Goal: Task Accomplishment & Management: Use online tool/utility

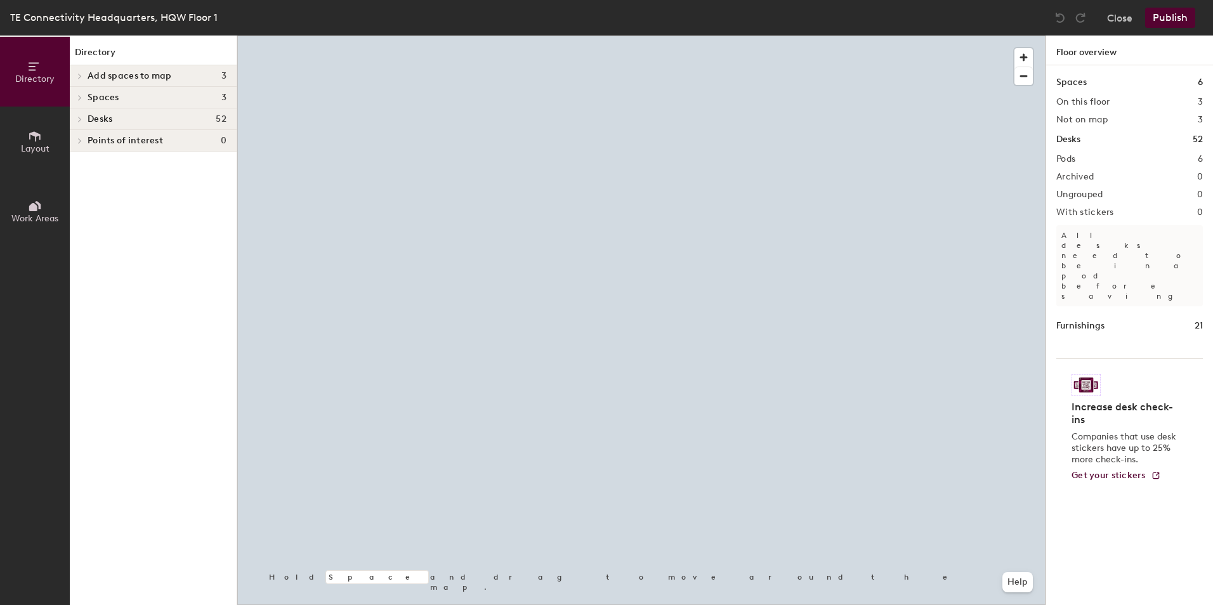
click at [80, 74] on icon at bounding box center [79, 76] width 5 height 6
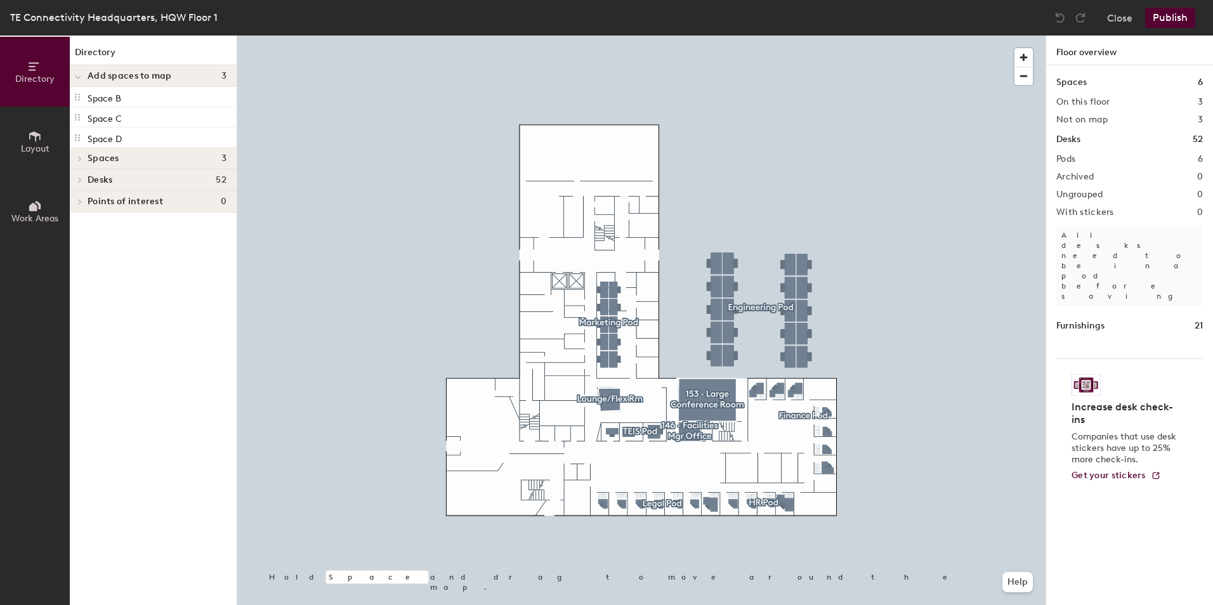
click at [78, 73] on span at bounding box center [78, 77] width 6 height 11
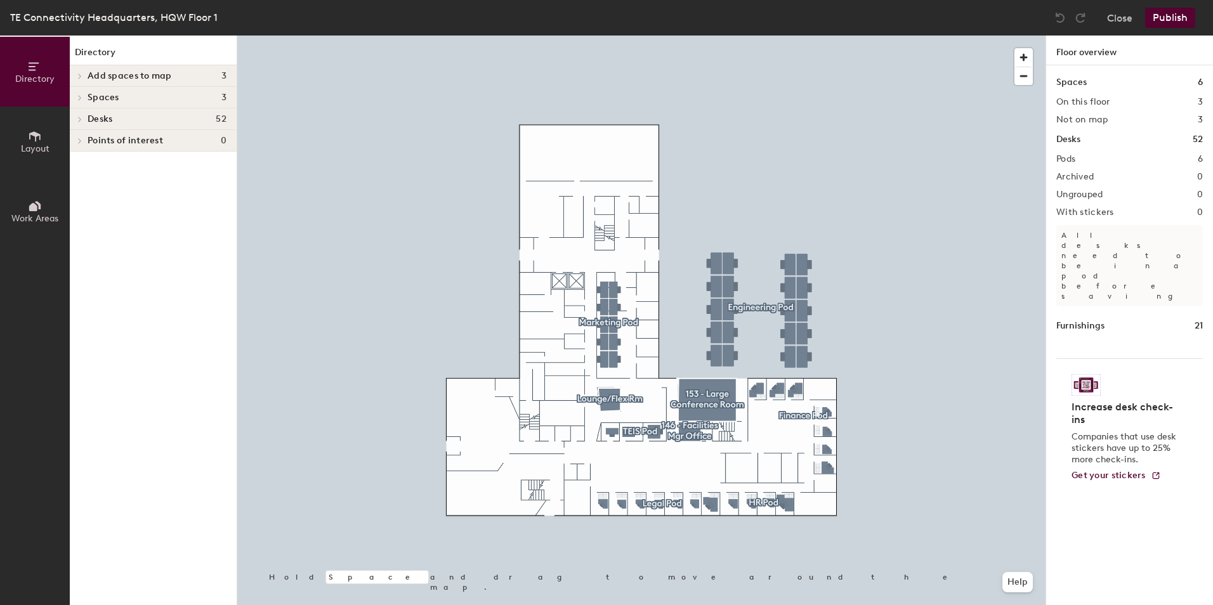
click at [79, 115] on div at bounding box center [78, 119] width 17 height 21
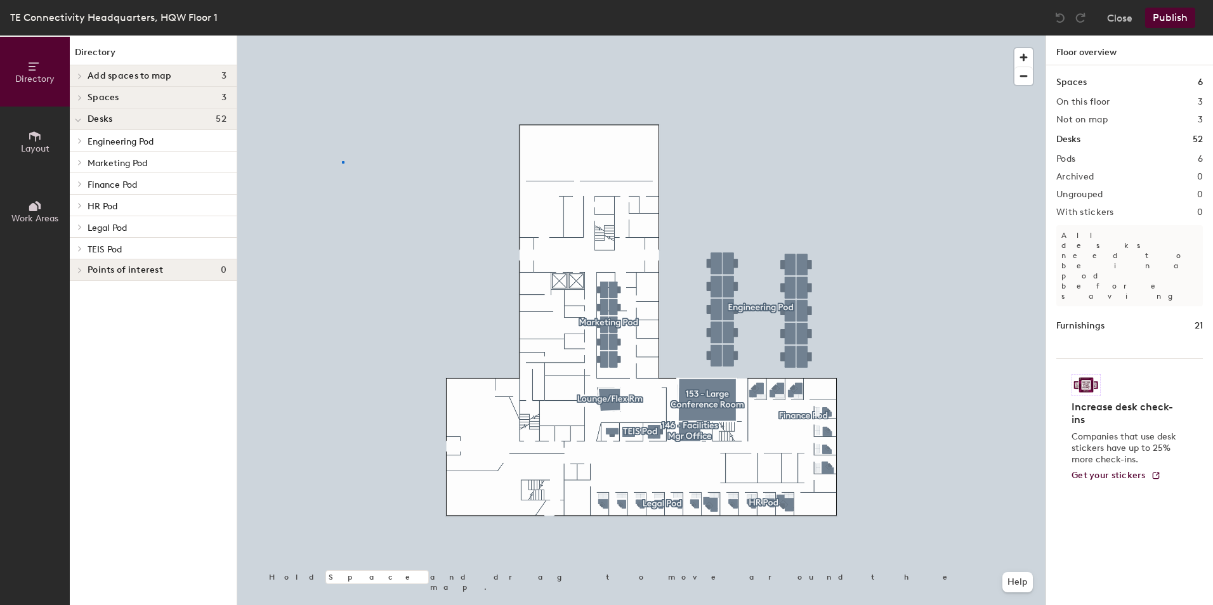
click at [342, 36] on div at bounding box center [641, 36] width 809 height 0
click at [76, 95] on span at bounding box center [79, 98] width 11 height 6
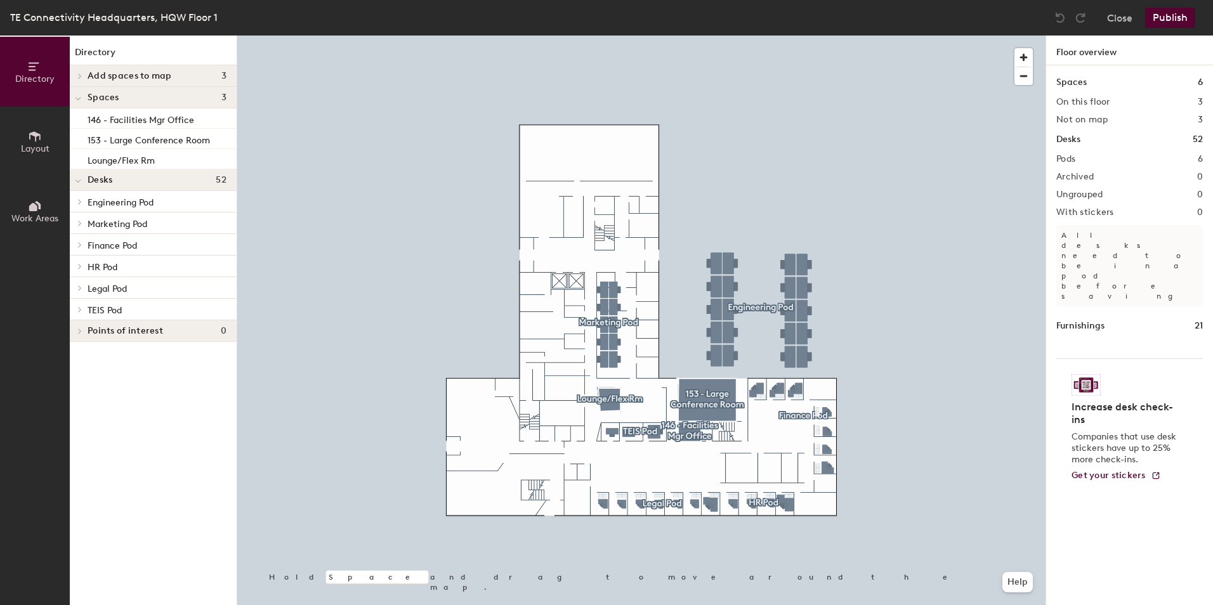
click at [77, 71] on div at bounding box center [78, 75] width 17 height 21
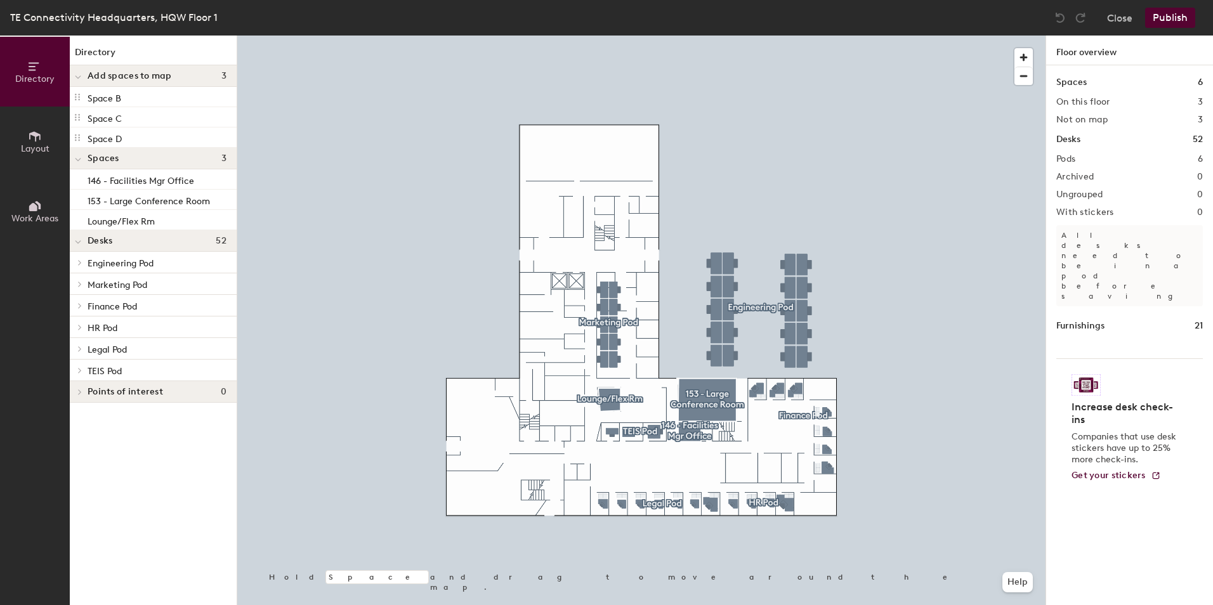
click at [79, 74] on span at bounding box center [78, 77] width 6 height 11
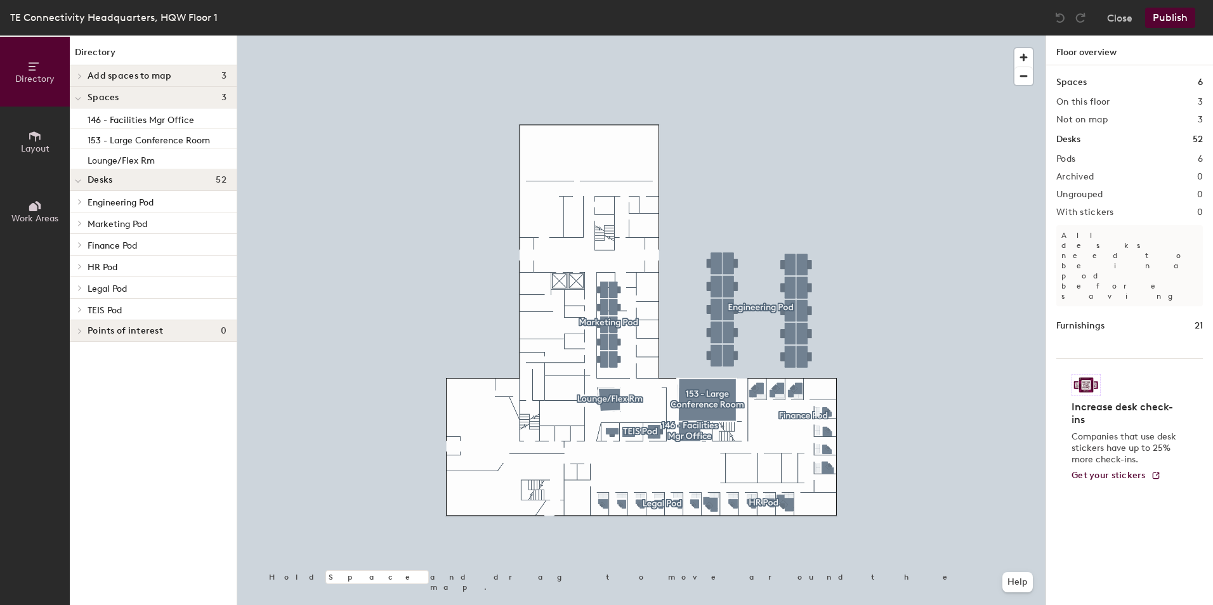
click at [37, 134] on icon at bounding box center [34, 136] width 11 height 10
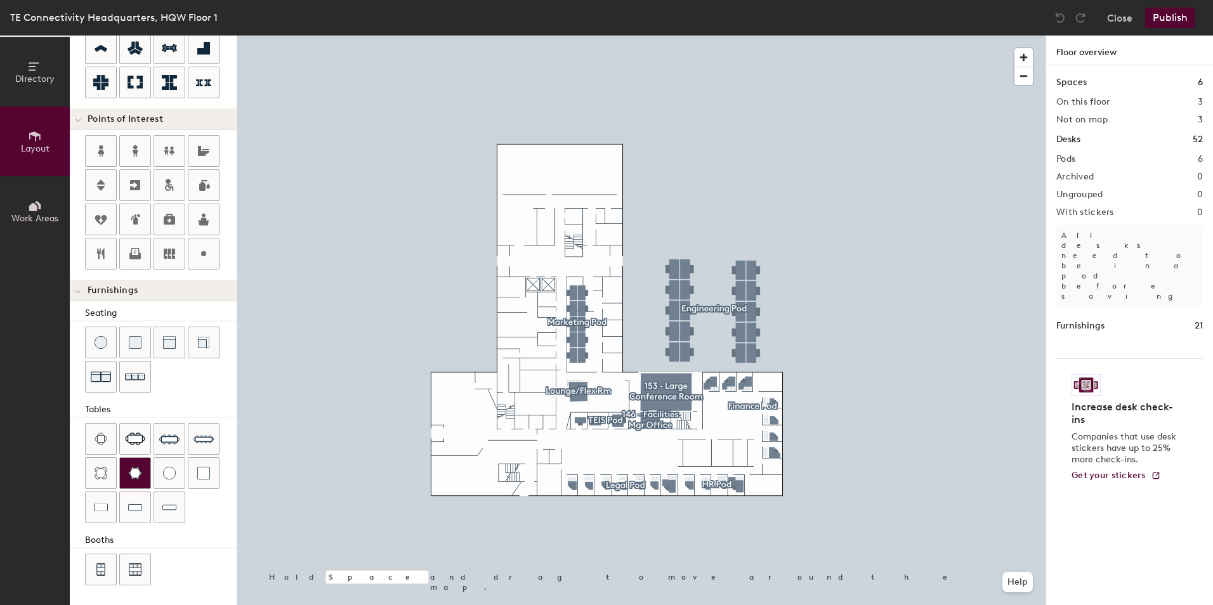
scroll to position [196, 0]
click at [30, 199] on icon at bounding box center [35, 206] width 14 height 14
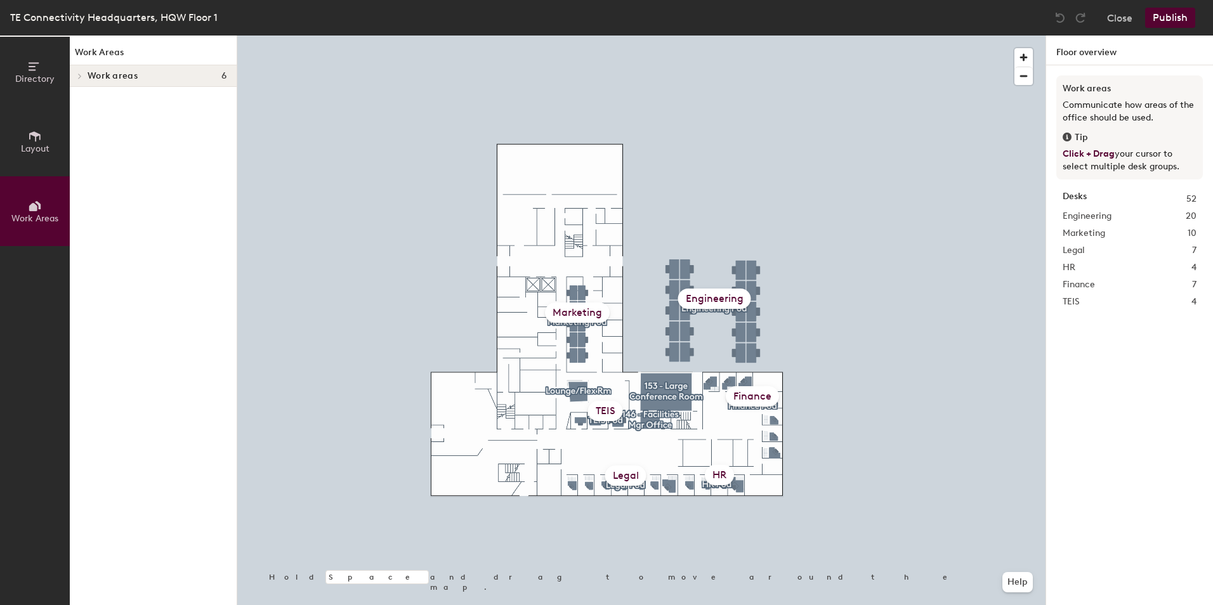
scroll to position [0, 0]
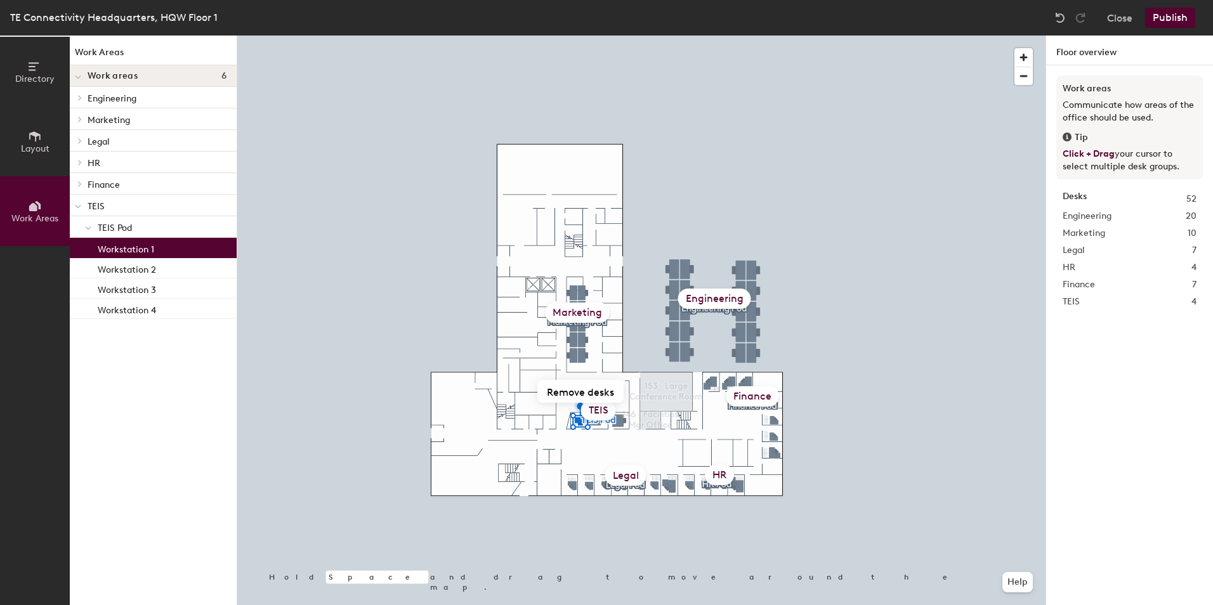
click at [39, 136] on icon at bounding box center [34, 136] width 11 height 10
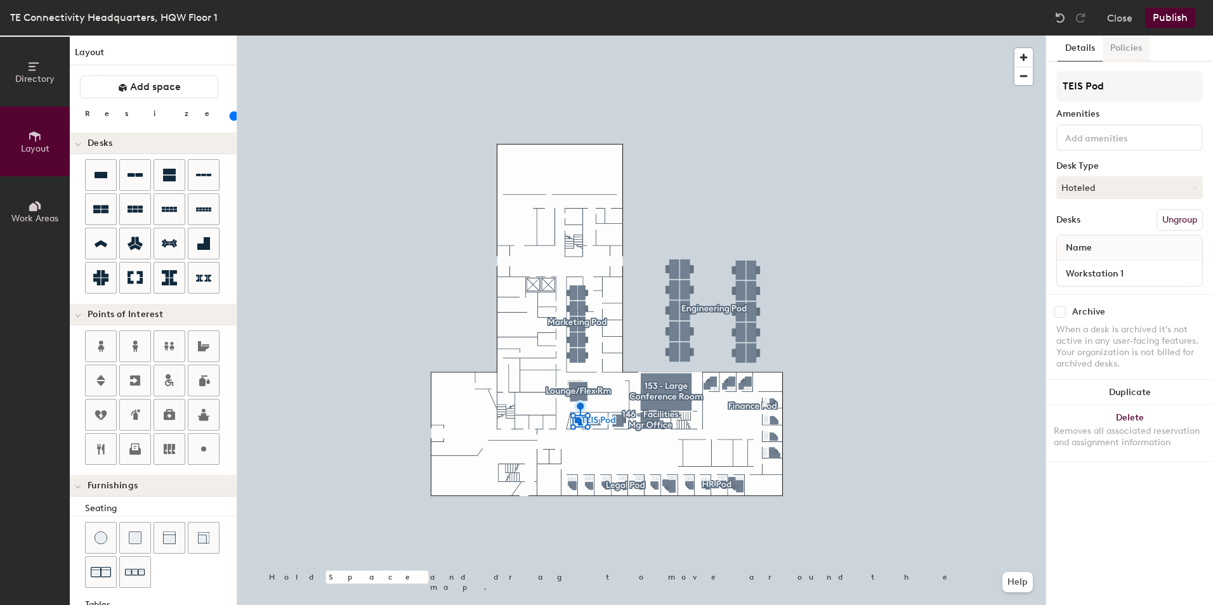
click at [1127, 46] on button "Policies" at bounding box center [1126, 49] width 47 height 26
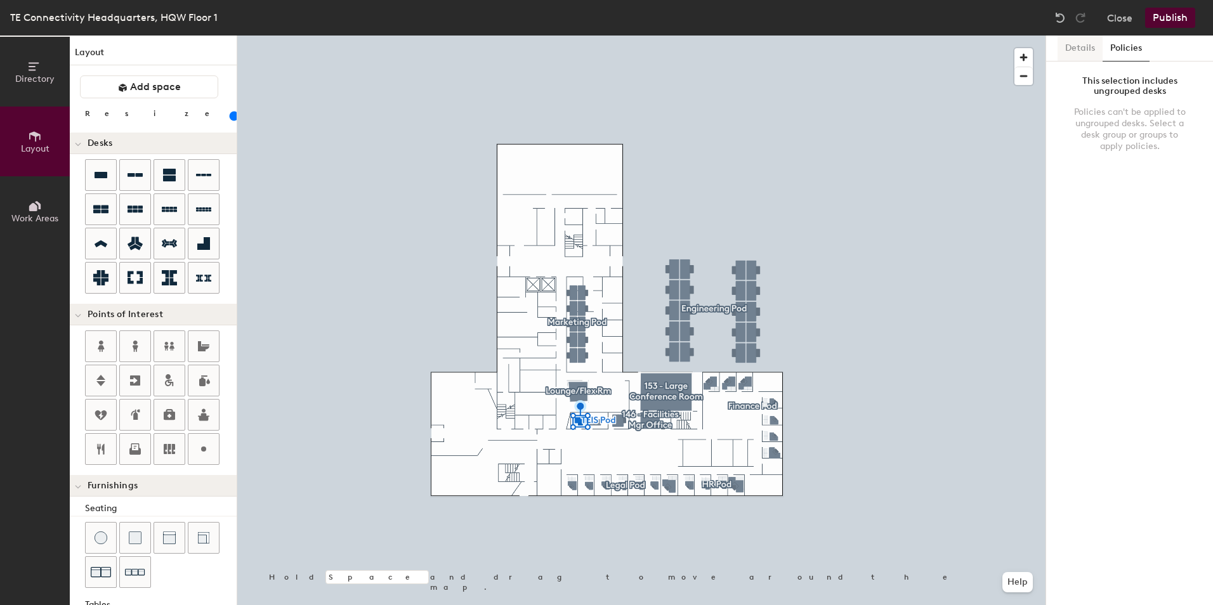
click at [1067, 44] on button "Details" at bounding box center [1080, 49] width 45 height 26
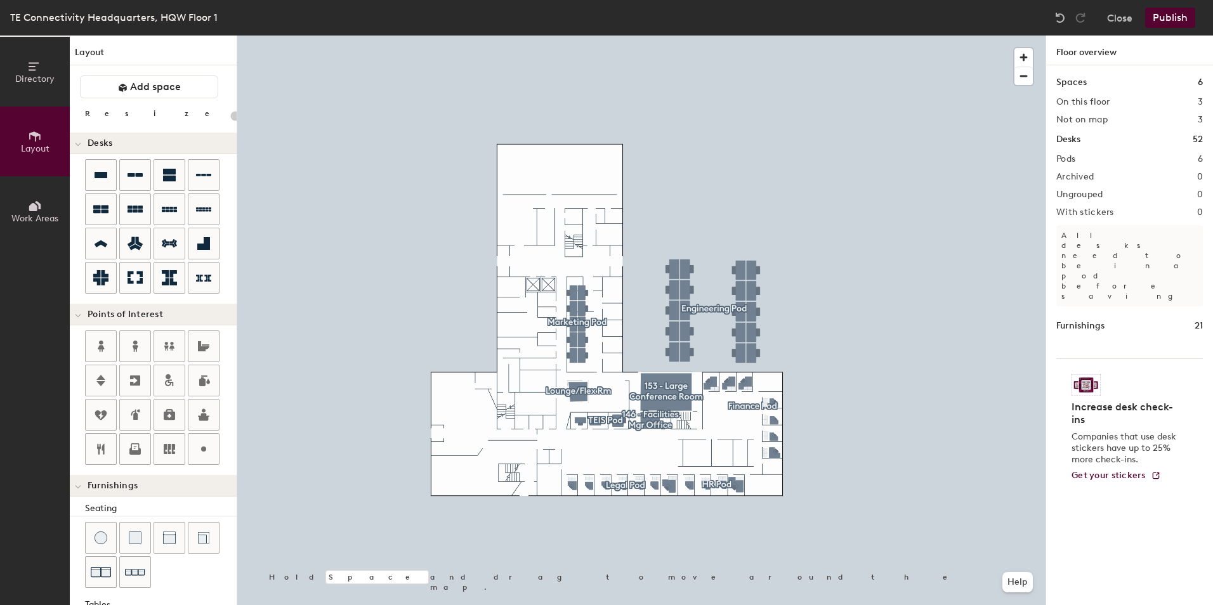
type input "20"
drag, startPoint x: 48, startPoint y: 222, endPoint x: 112, endPoint y: 201, distance: 67.4
click at [49, 222] on span "Work Areas" at bounding box center [34, 218] width 47 height 11
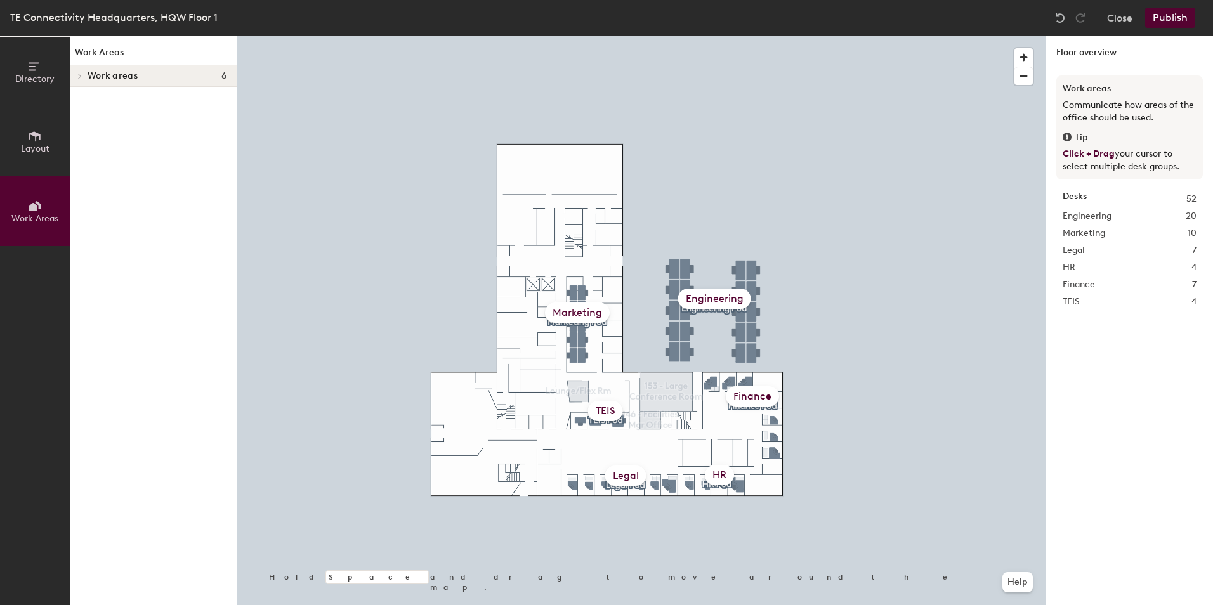
click at [597, 418] on div "TEIS" at bounding box center [605, 411] width 35 height 20
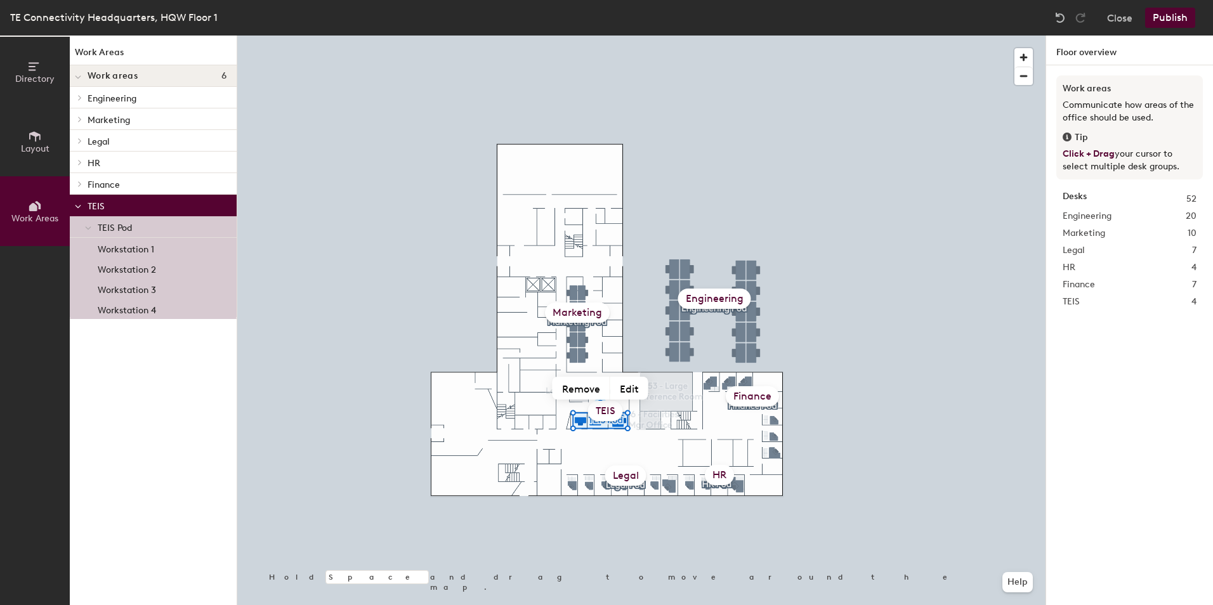
click at [26, 139] on button "Layout" at bounding box center [35, 142] width 70 height 70
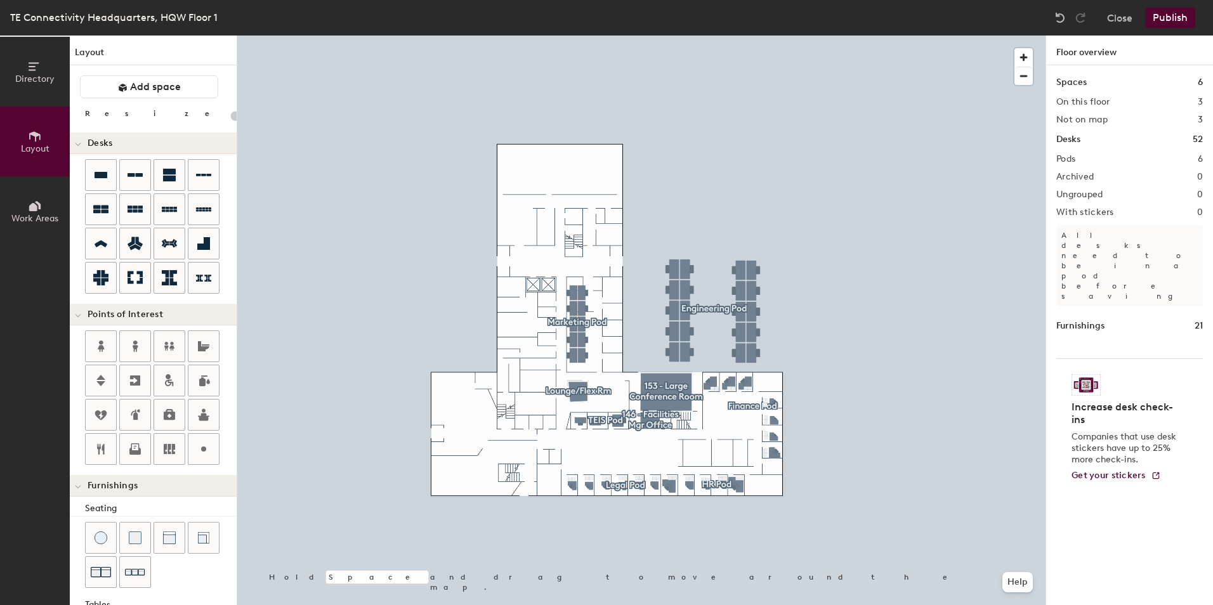
type input "20"
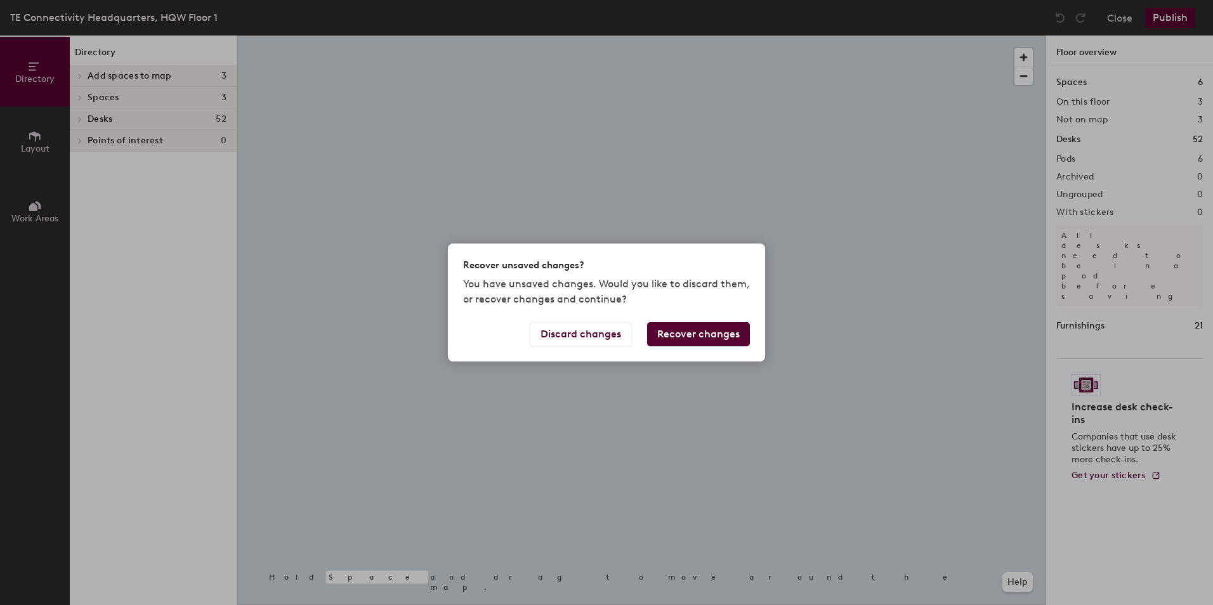
click at [291, 232] on div "Recover unsaved changes? You have unsaved changes. Would you like to discard th…" at bounding box center [606, 302] width 1213 height 605
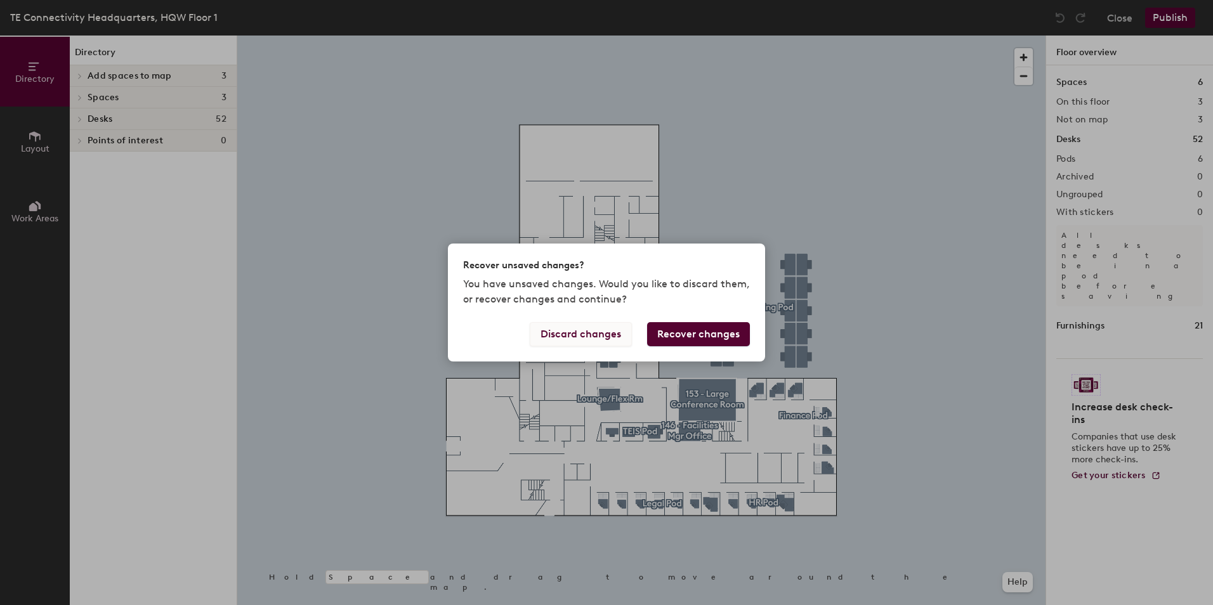
click at [595, 333] on button "Discard changes" at bounding box center [581, 334] width 102 height 24
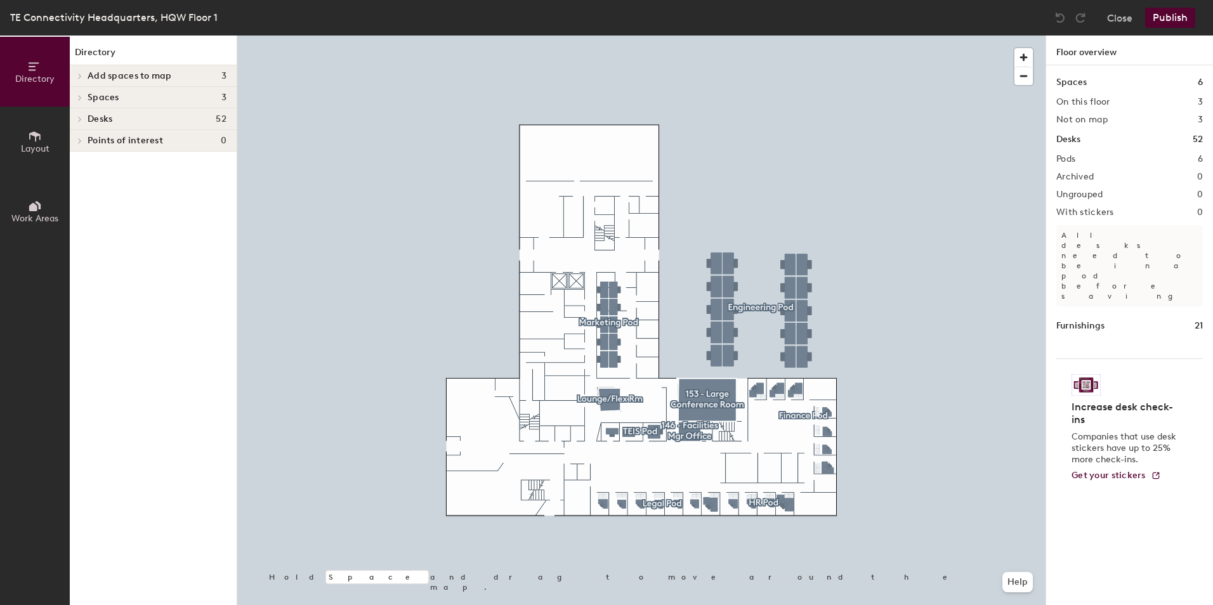
click at [42, 220] on span "Work Areas" at bounding box center [34, 218] width 47 height 11
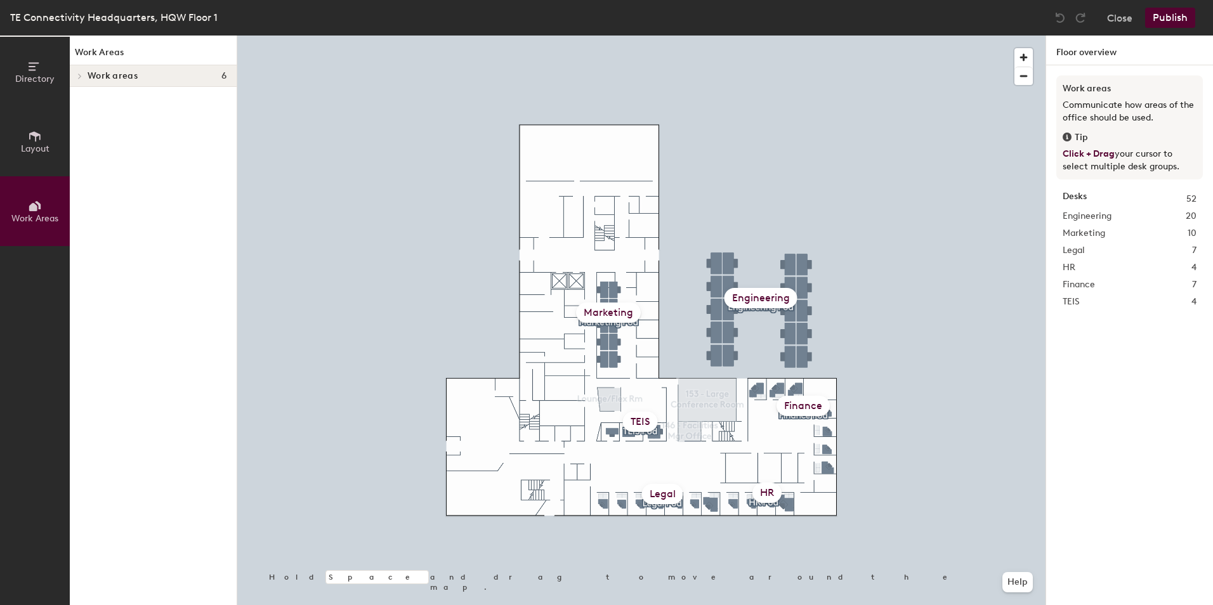
click at [79, 77] on icon at bounding box center [80, 76] width 3 height 5
click at [79, 98] on icon at bounding box center [79, 98] width 5 height 6
click at [86, 116] on div at bounding box center [88, 119] width 17 height 21
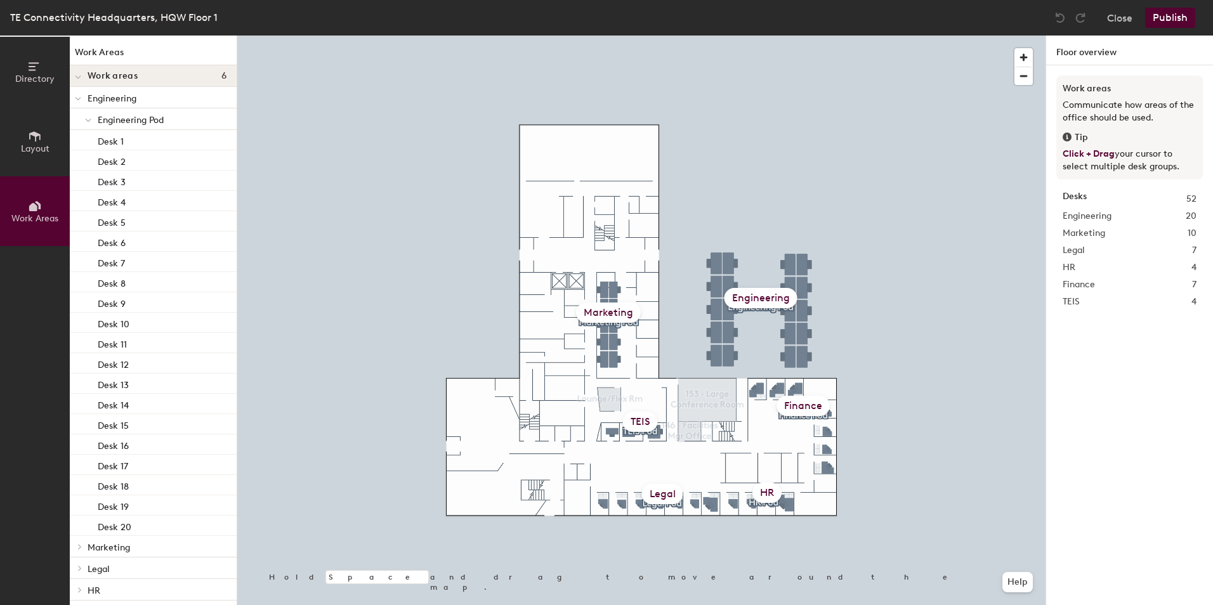
click at [79, 99] on icon at bounding box center [78, 99] width 5 height 3
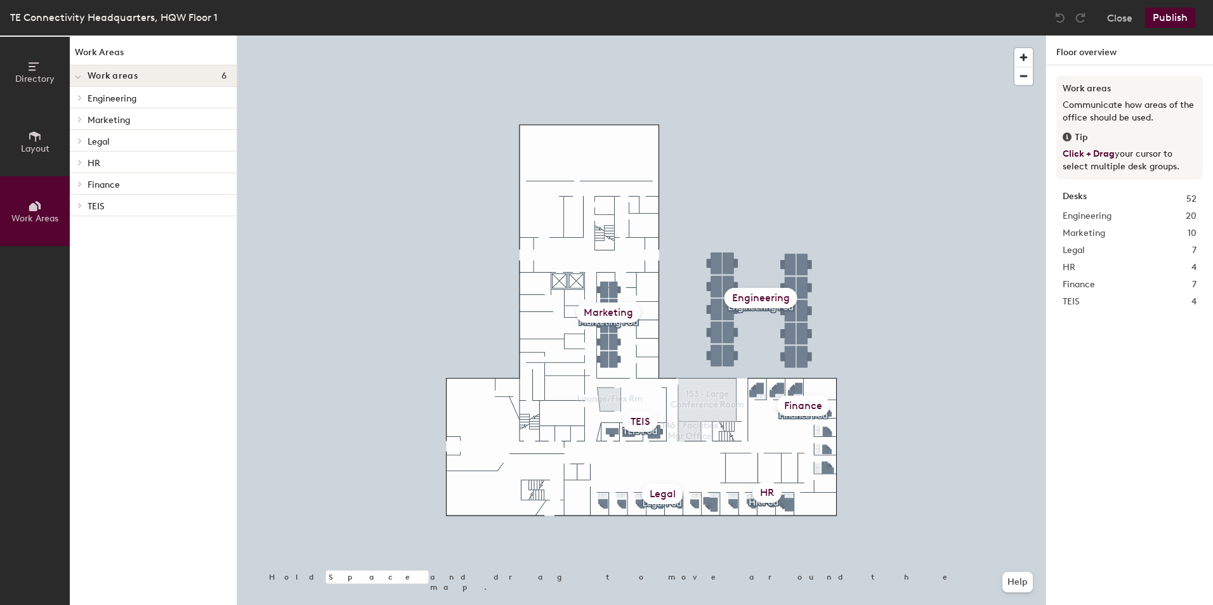
click at [79, 142] on icon at bounding box center [79, 141] width 5 height 6
click at [88, 164] on icon at bounding box center [90, 162] width 5 height 6
click at [635, 36] on div at bounding box center [641, 36] width 809 height 0
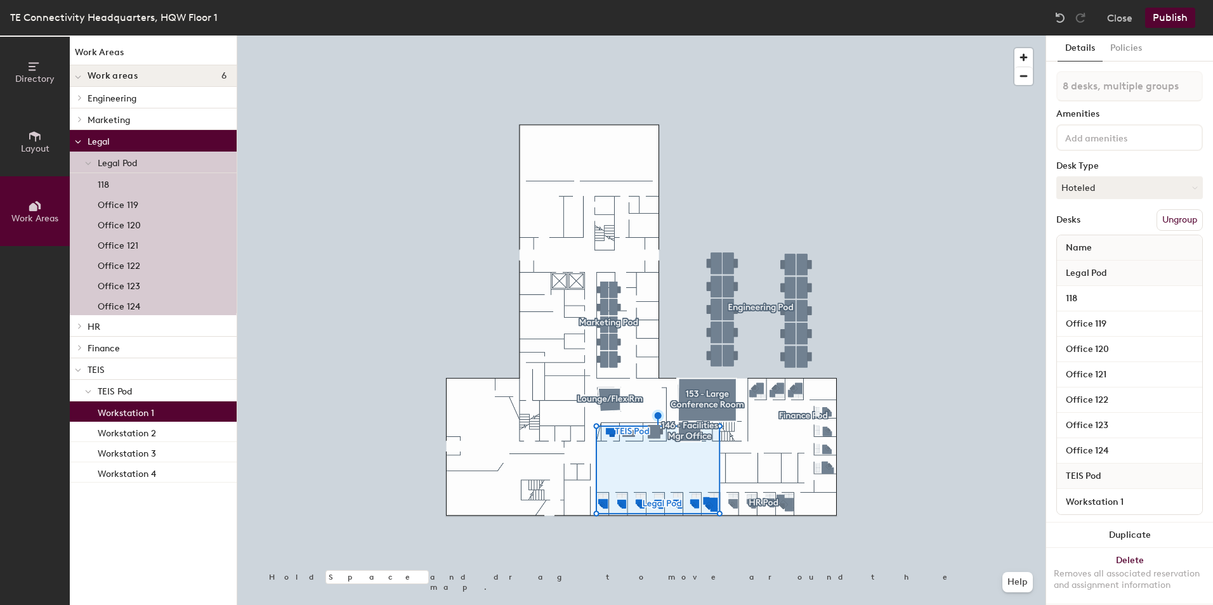
click at [114, 392] on span "TEIS Pod" at bounding box center [115, 392] width 34 height 11
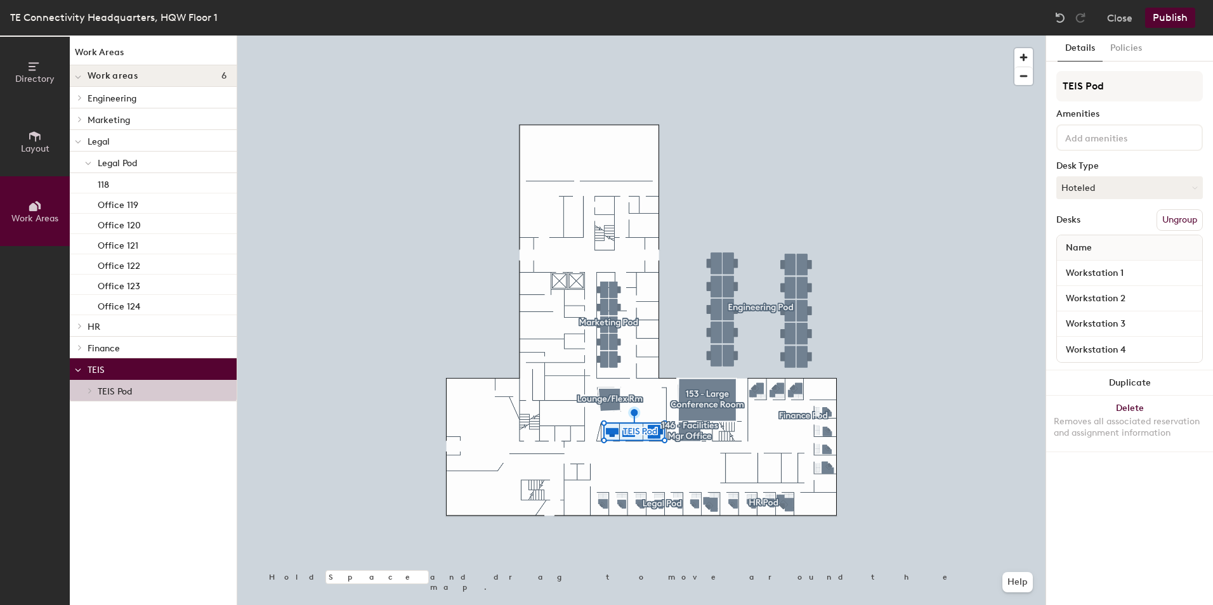
click at [111, 159] on span "Legal Pod" at bounding box center [117, 163] width 39 height 11
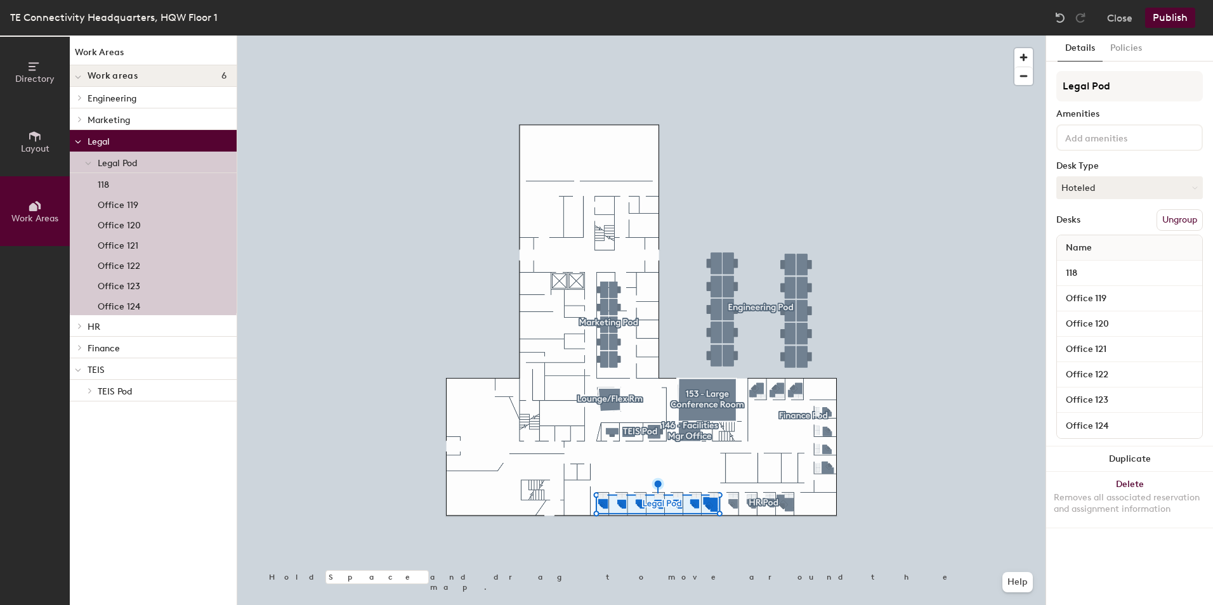
click at [101, 367] on p "TEIS" at bounding box center [157, 369] width 139 height 17
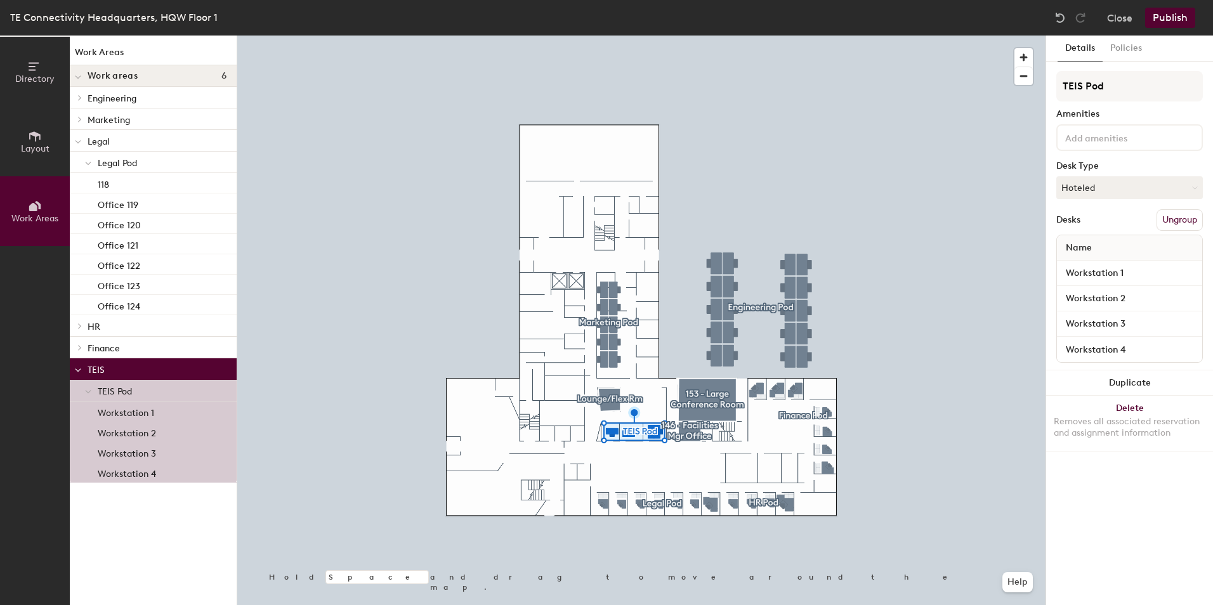
click at [119, 143] on p "Legal" at bounding box center [157, 141] width 139 height 17
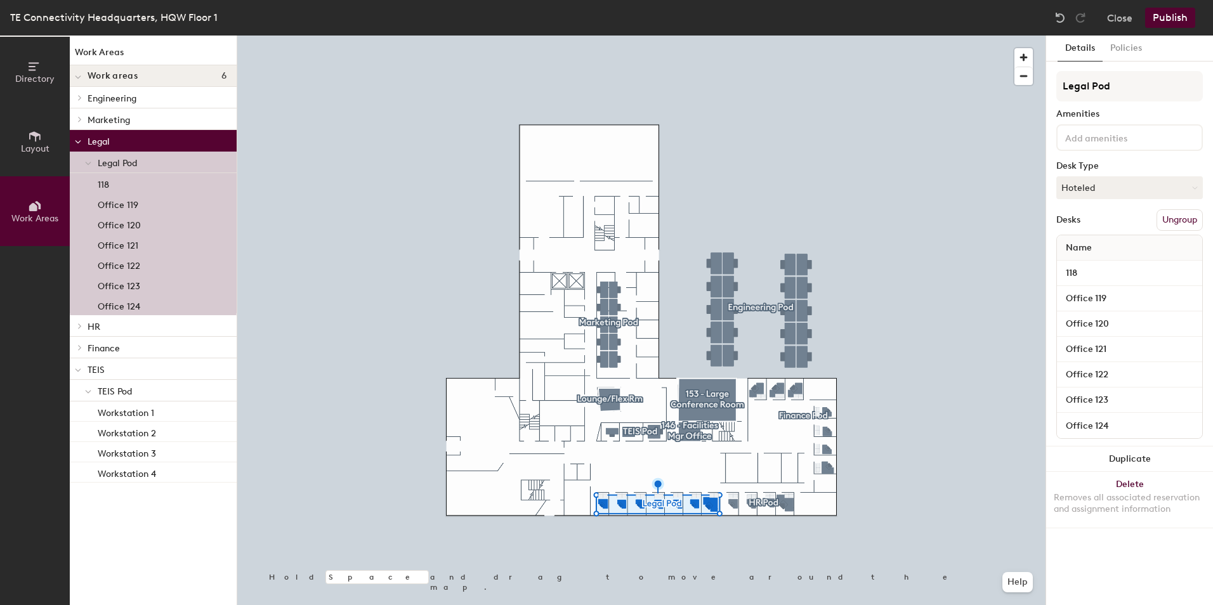
click at [120, 371] on p "TEIS" at bounding box center [157, 369] width 139 height 17
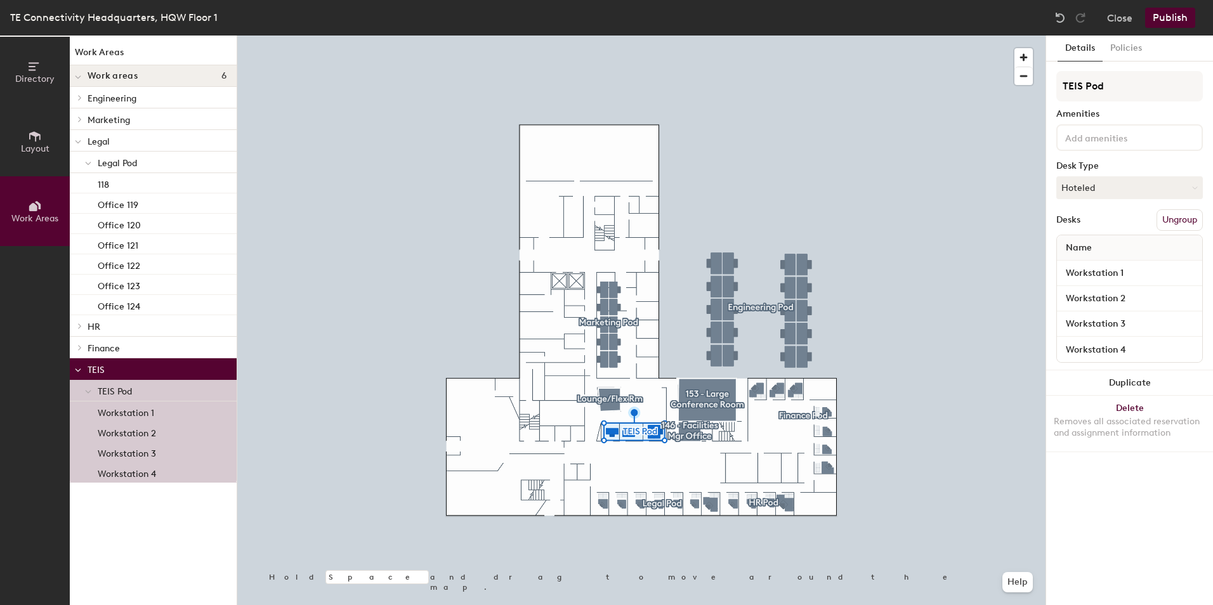
click at [116, 145] on p "Legal" at bounding box center [157, 141] width 139 height 17
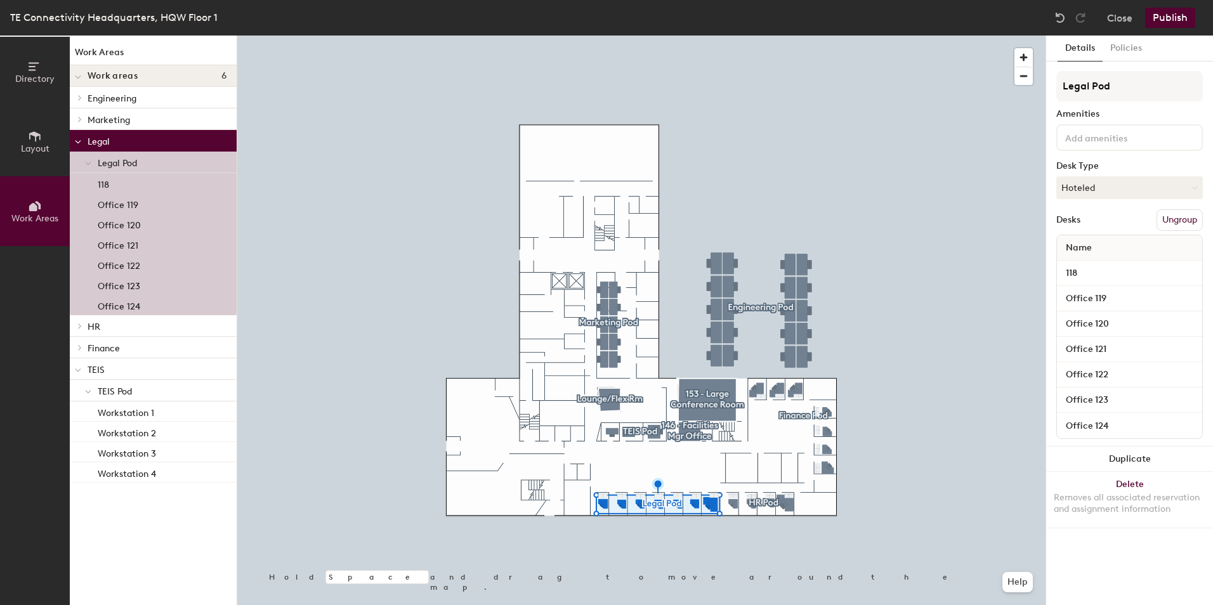
click at [107, 375] on p "TEIS" at bounding box center [157, 369] width 139 height 17
click at [746, 36] on div at bounding box center [641, 36] width 809 height 0
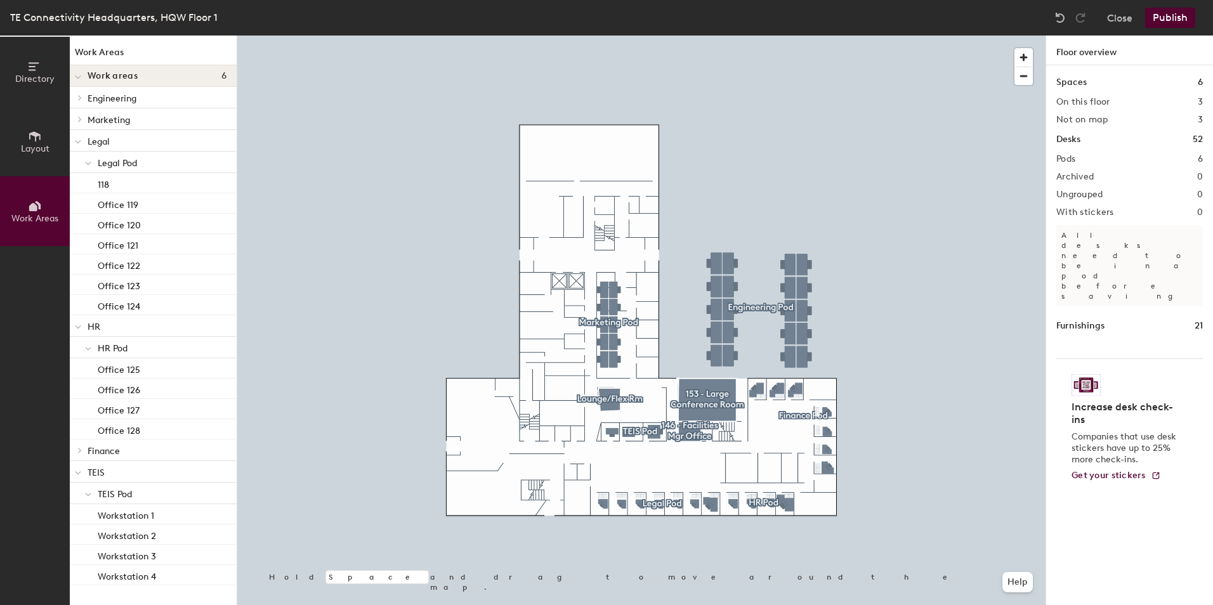
click at [100, 145] on p "Legal" at bounding box center [157, 141] width 139 height 17
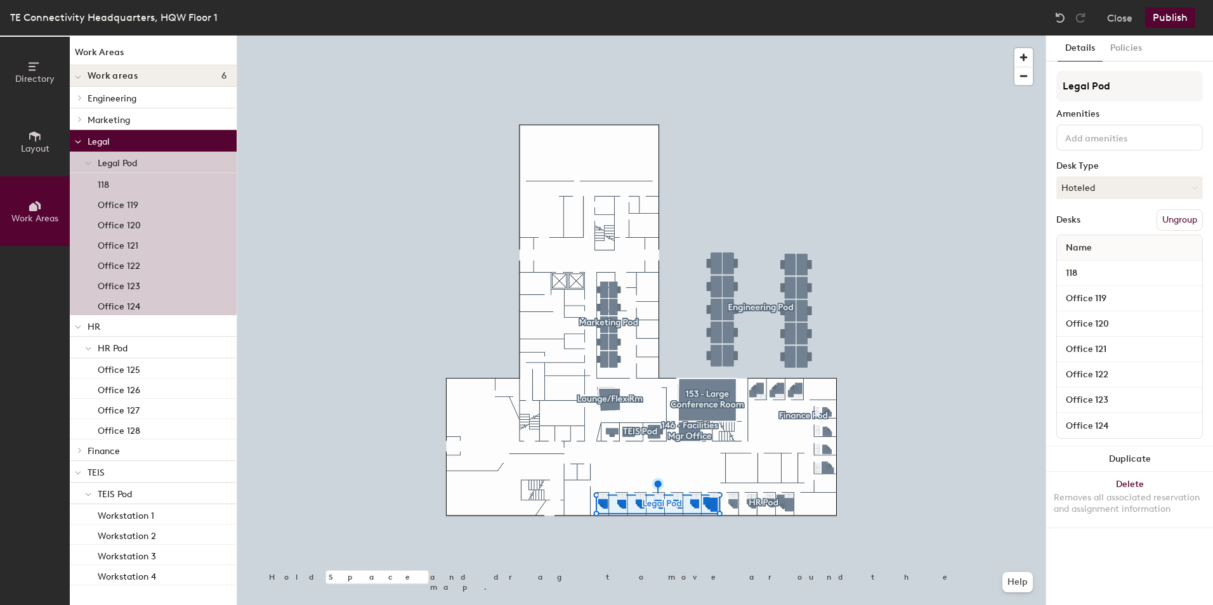
click at [105, 326] on p "HR" at bounding box center [157, 326] width 139 height 17
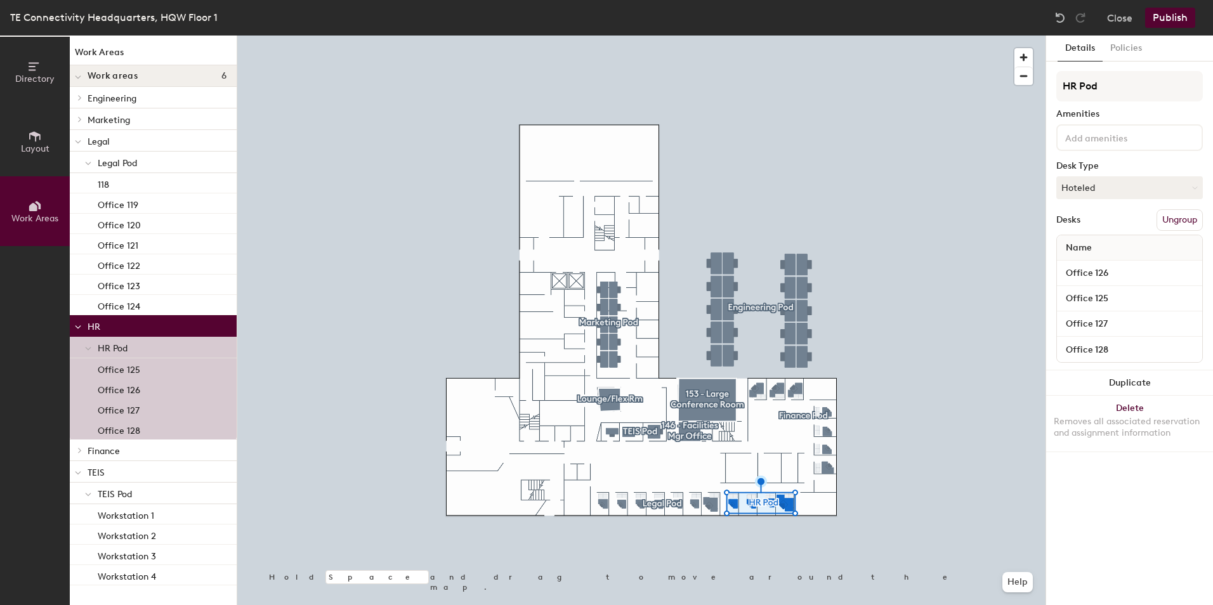
click at [111, 165] on span "Legal Pod" at bounding box center [117, 163] width 39 height 11
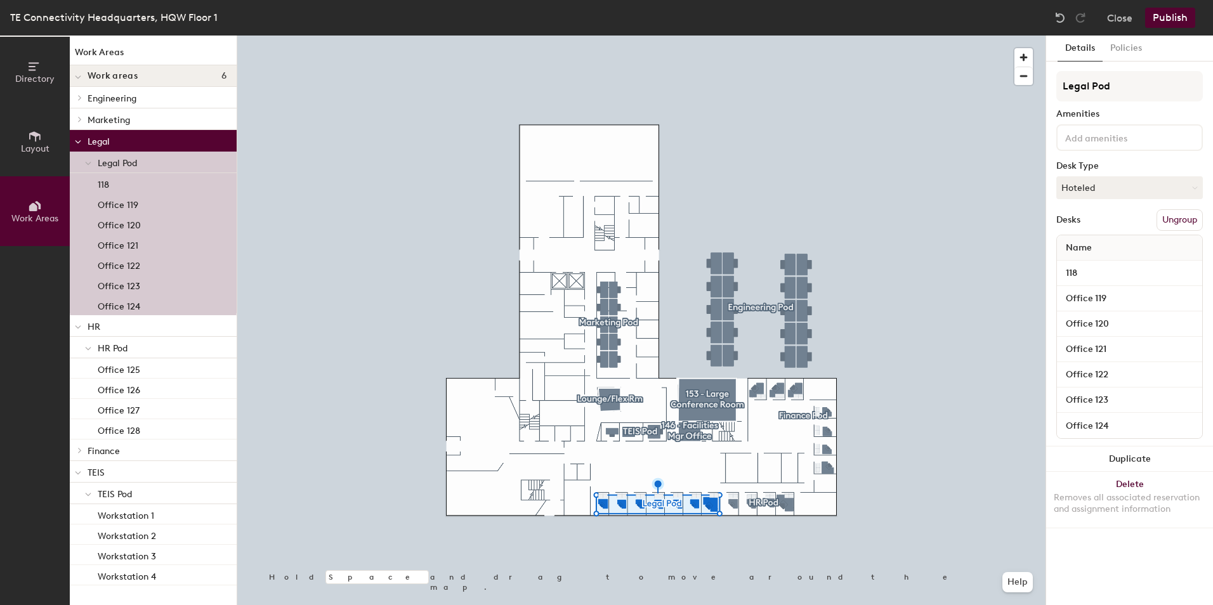
click at [121, 355] on p "HR Pod" at bounding box center [162, 348] width 129 height 17
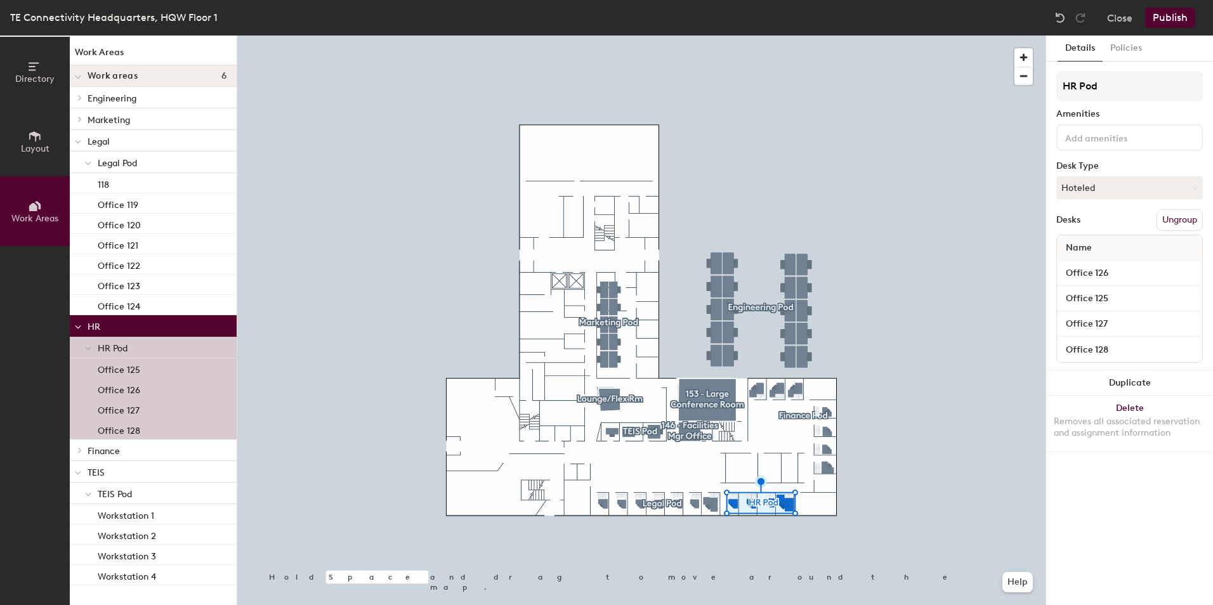
click at [150, 167] on p "Legal Pod" at bounding box center [162, 162] width 129 height 17
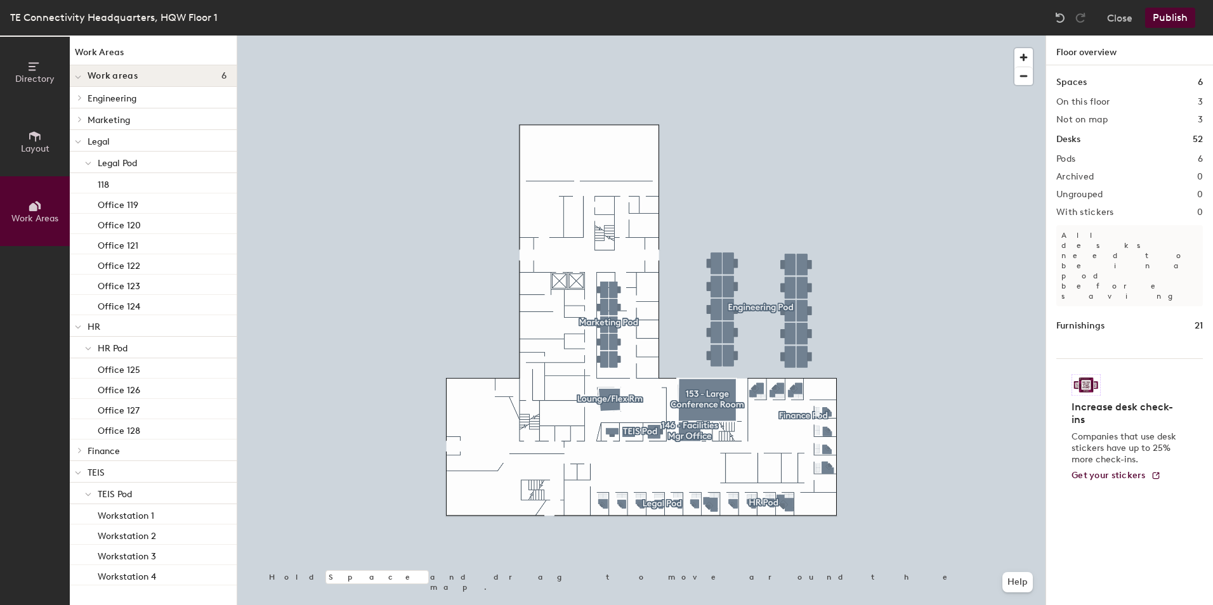
click at [285, 36] on div at bounding box center [641, 36] width 809 height 0
click at [1111, 18] on button "Close" at bounding box center [1120, 18] width 25 height 20
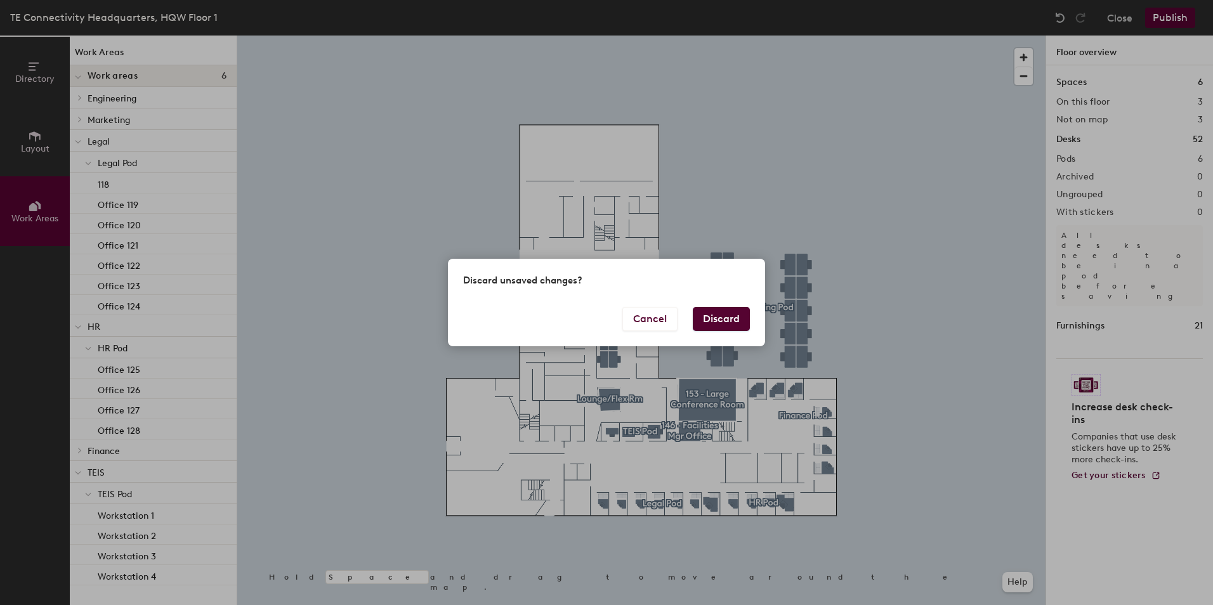
click at [711, 321] on button "Discard" at bounding box center [721, 319] width 57 height 24
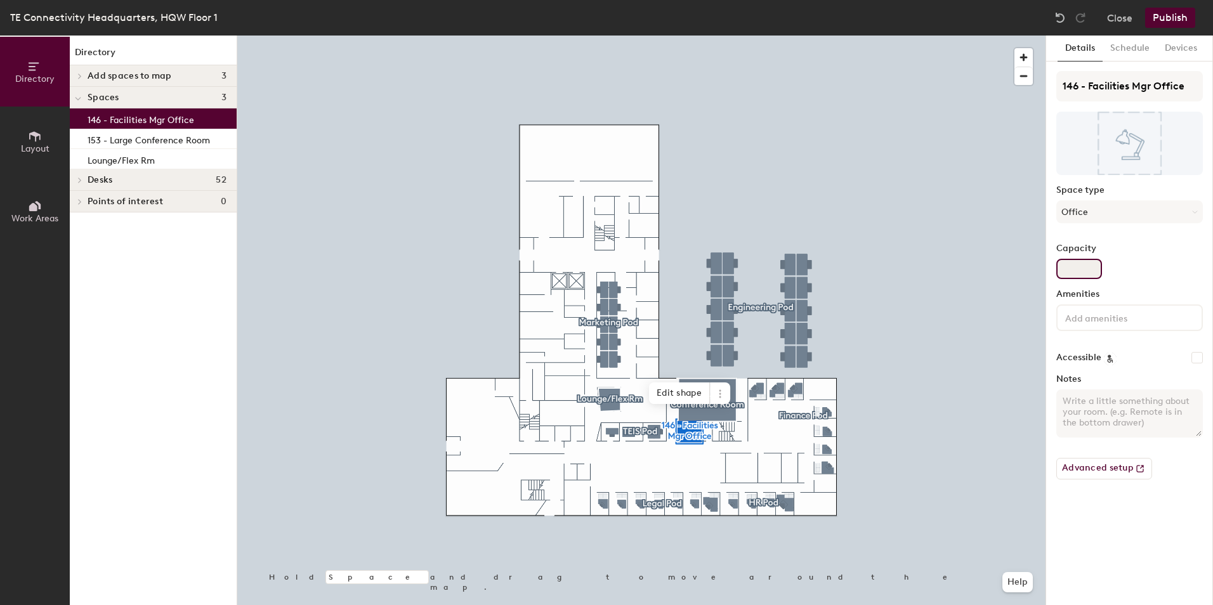
click at [1075, 268] on input "Capacity" at bounding box center [1080, 269] width 46 height 20
type input "1"
click at [1086, 319] on input at bounding box center [1120, 317] width 114 height 15
click at [1197, 357] on input "Accessible" at bounding box center [1197, 357] width 11 height 11
click at [1200, 359] on input "Accessible" at bounding box center [1197, 357] width 11 height 11
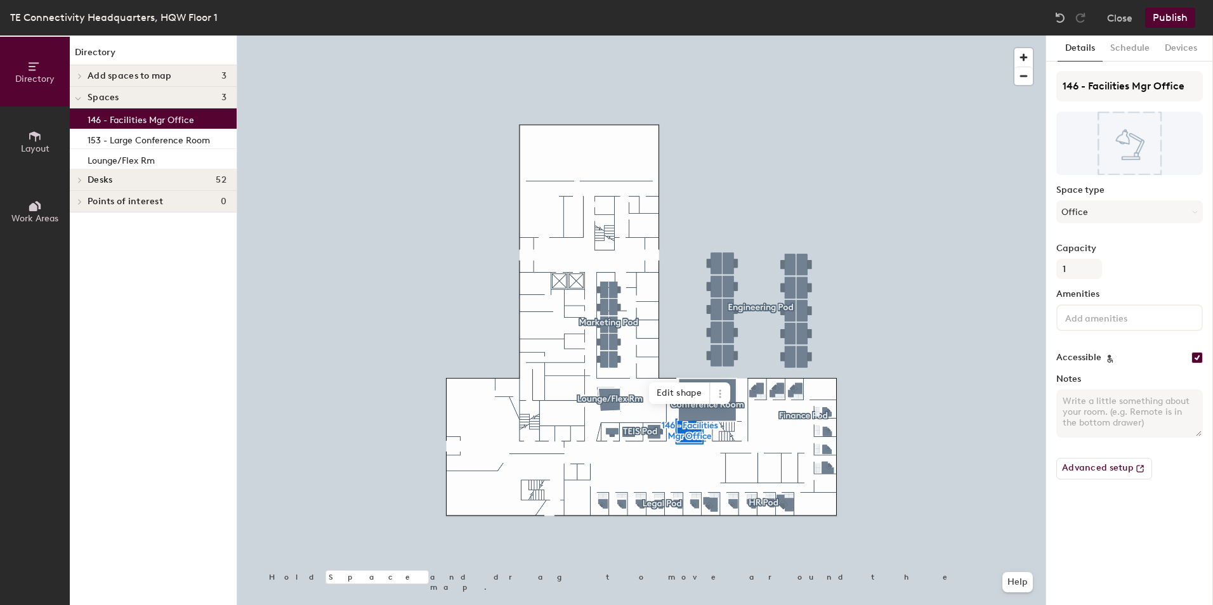
checkbox input "false"
click at [1138, 43] on button "Schedule" at bounding box center [1130, 49] width 55 height 26
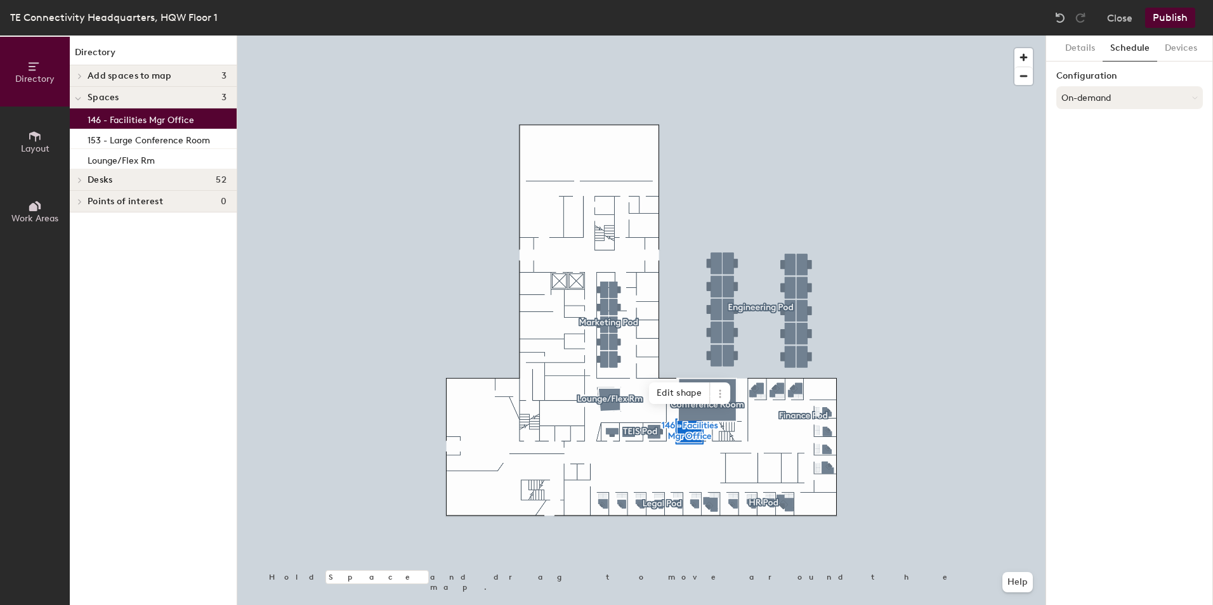
click at [1093, 95] on button "On-demand" at bounding box center [1130, 97] width 147 height 23
click at [1141, 96] on button "On-demand" at bounding box center [1130, 97] width 147 height 23
click at [1075, 76] on label "Configuration" at bounding box center [1130, 76] width 147 height 10
click at [1196, 95] on icon at bounding box center [1196, 98] width 6 height 6
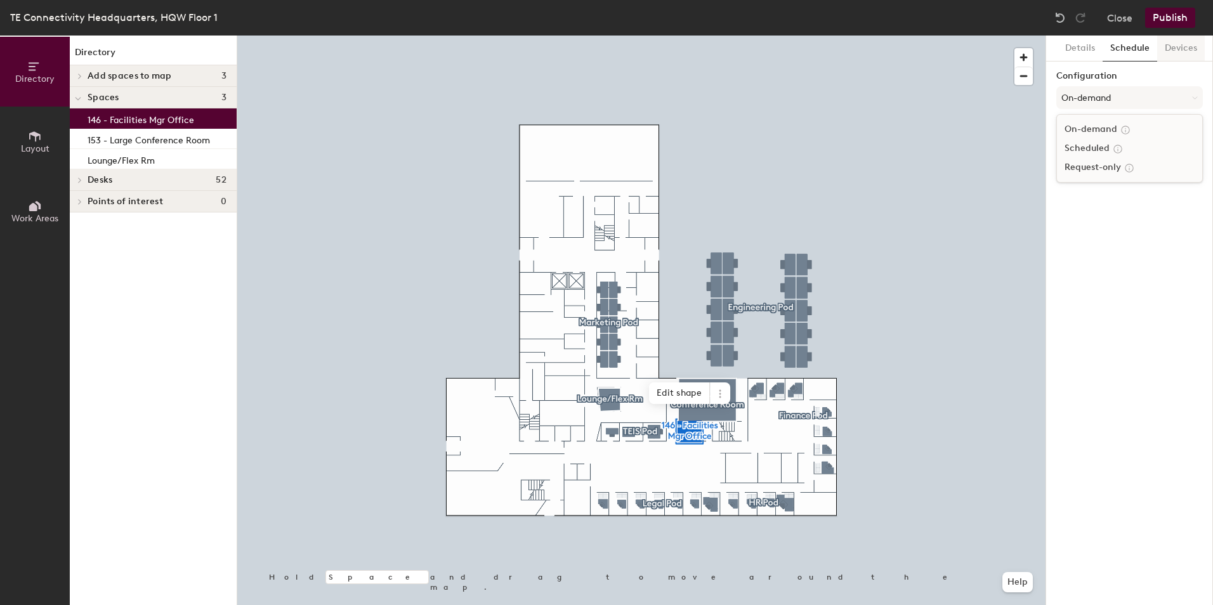
click at [1186, 43] on button "Devices" at bounding box center [1182, 49] width 48 height 26
click at [1128, 46] on button "Schedule" at bounding box center [1130, 49] width 55 height 26
click at [1191, 47] on button "Devices" at bounding box center [1182, 49] width 48 height 26
click at [1127, 48] on button "Schedule" at bounding box center [1130, 49] width 55 height 26
click at [1094, 95] on button "On-demand" at bounding box center [1130, 97] width 147 height 23
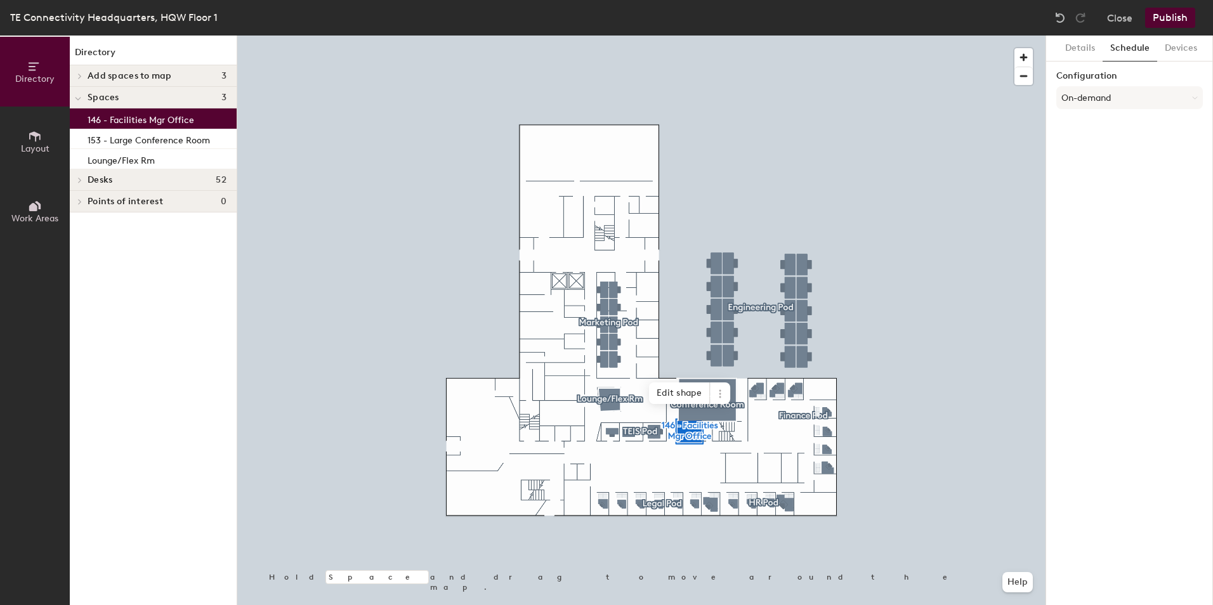
click at [32, 138] on icon at bounding box center [35, 136] width 14 height 14
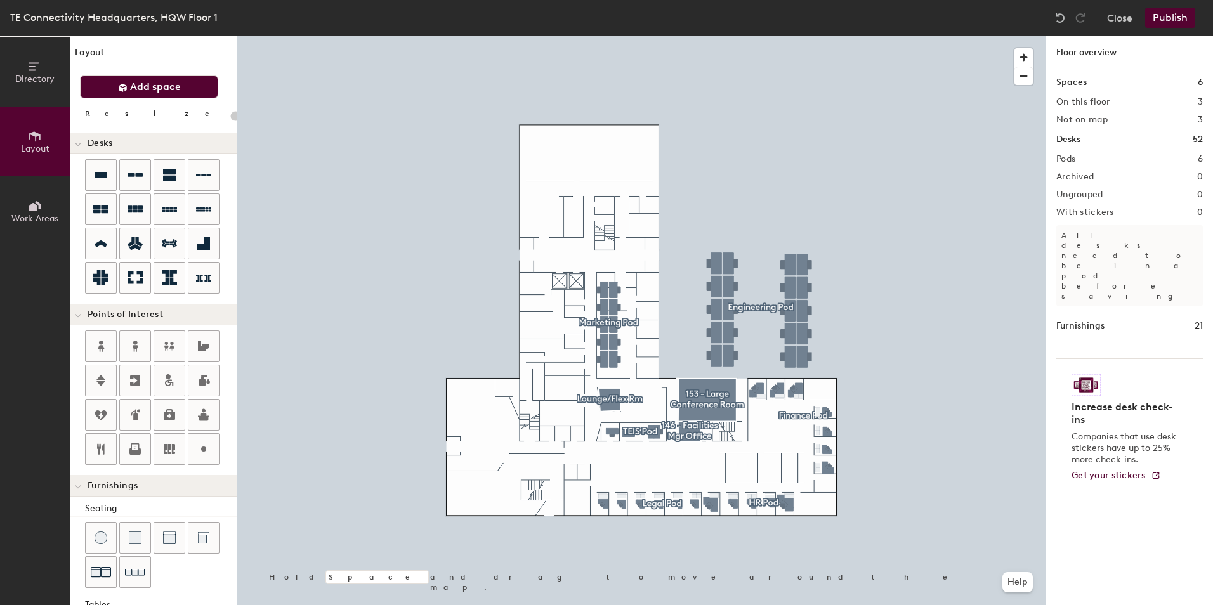
type input "20"
click at [154, 84] on span "Add space" at bounding box center [155, 87] width 51 height 13
click at [121, 81] on span at bounding box center [123, 87] width 10 height 13
click at [124, 83] on icon at bounding box center [123, 88] width 10 height 10
click at [167, 90] on span "Add space" at bounding box center [155, 87] width 51 height 13
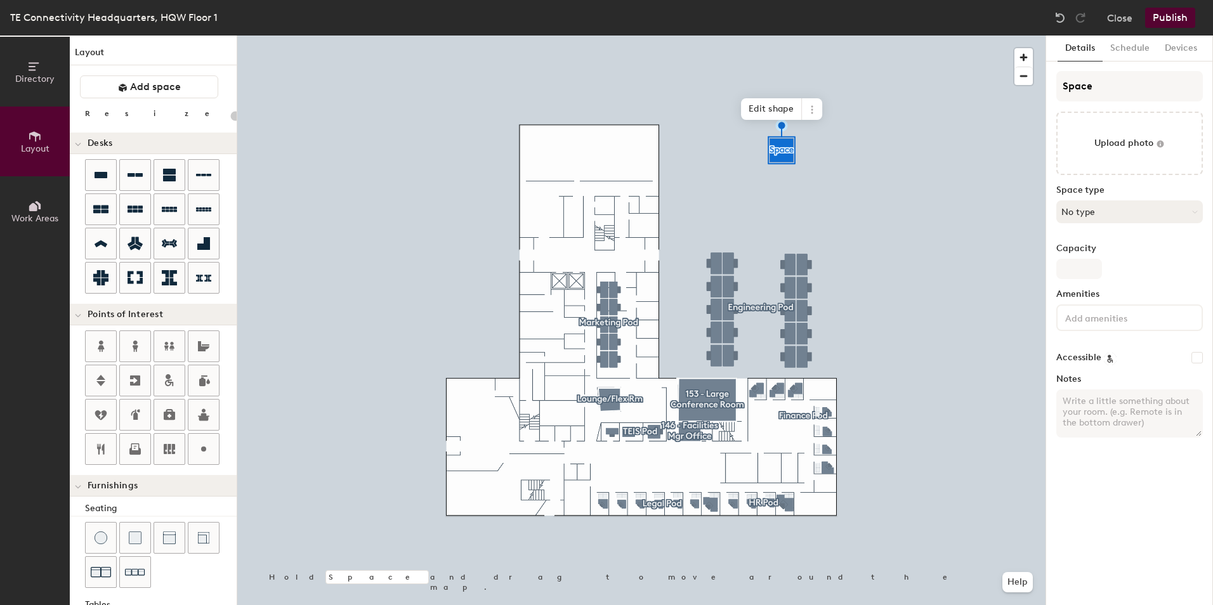
click at [1089, 214] on button "No type" at bounding box center [1130, 212] width 147 height 23
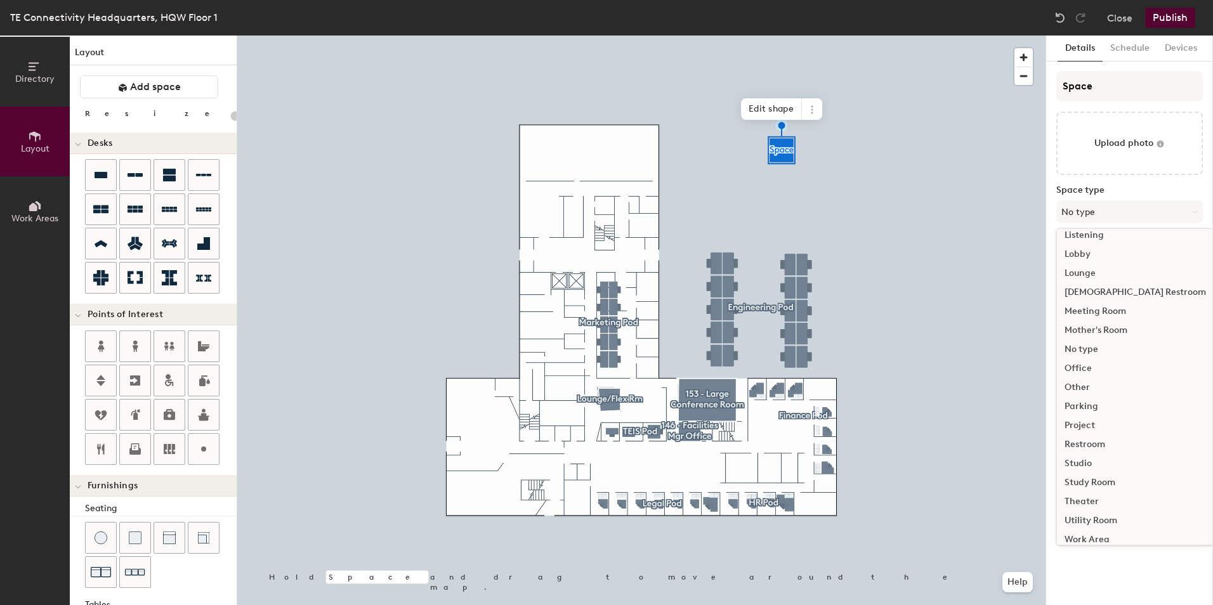
scroll to position [284, 0]
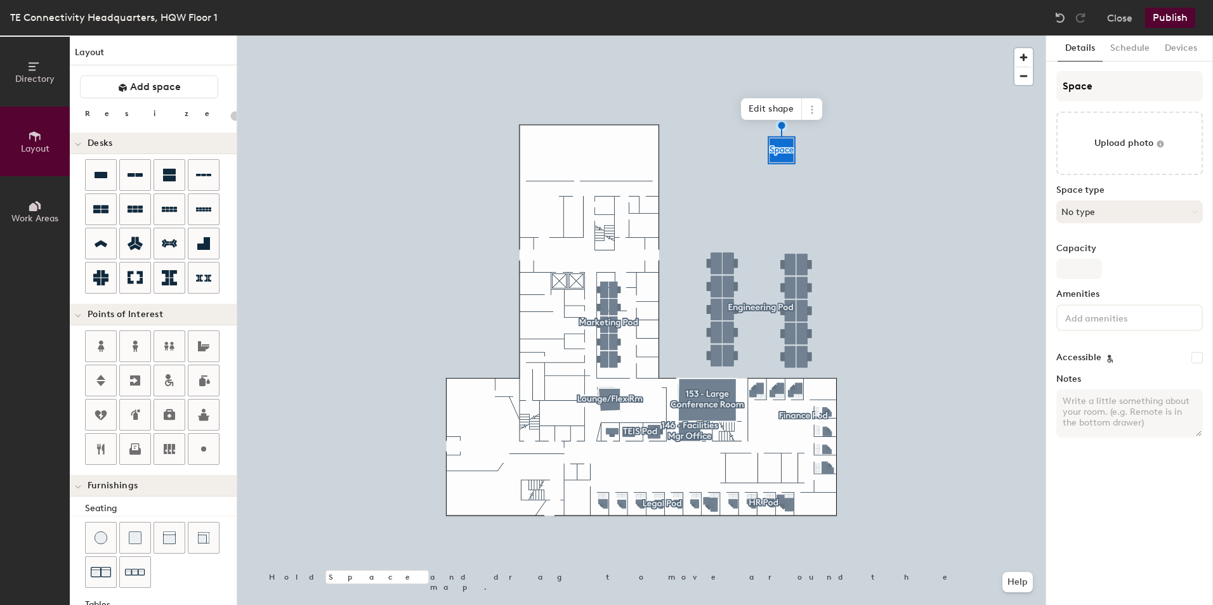
click at [1092, 212] on button "No type" at bounding box center [1130, 212] width 147 height 23
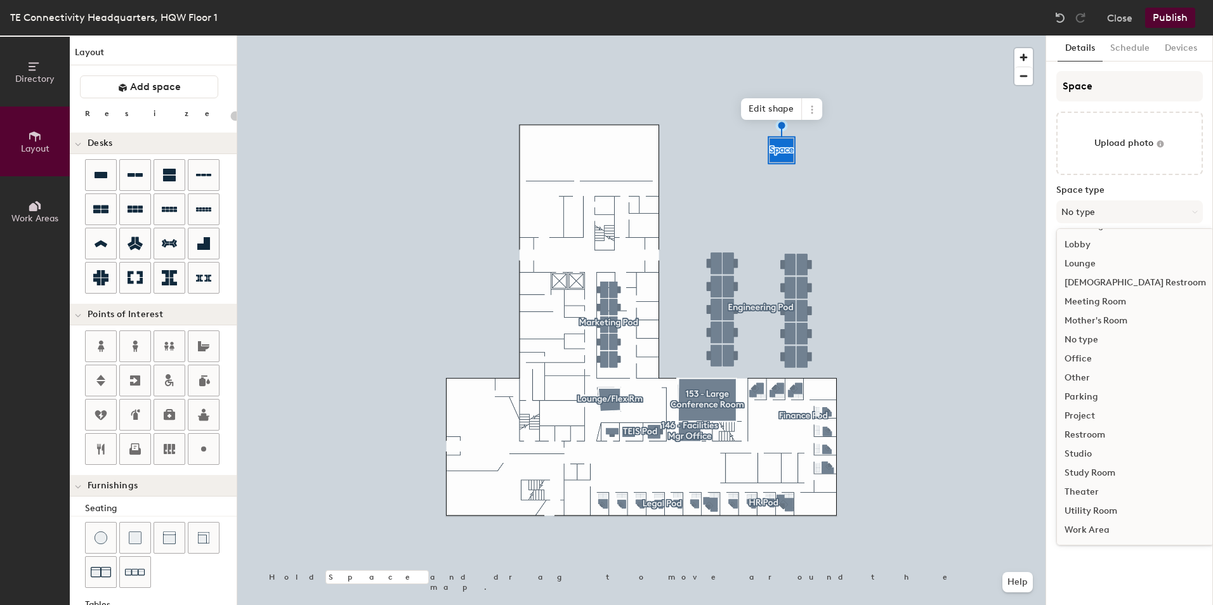
click at [1085, 524] on div "Work Area" at bounding box center [1135, 530] width 157 height 19
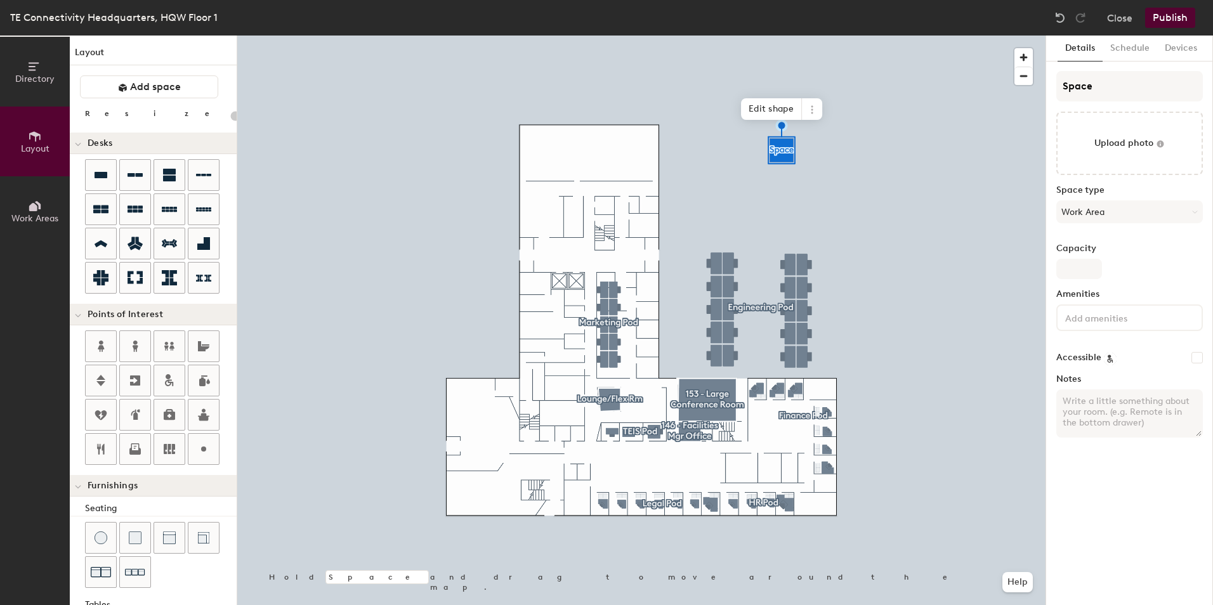
type input "20"
click at [1075, 267] on input "Capacity" at bounding box center [1080, 269] width 46 height 20
type input "10"
type input "20"
type input "10"
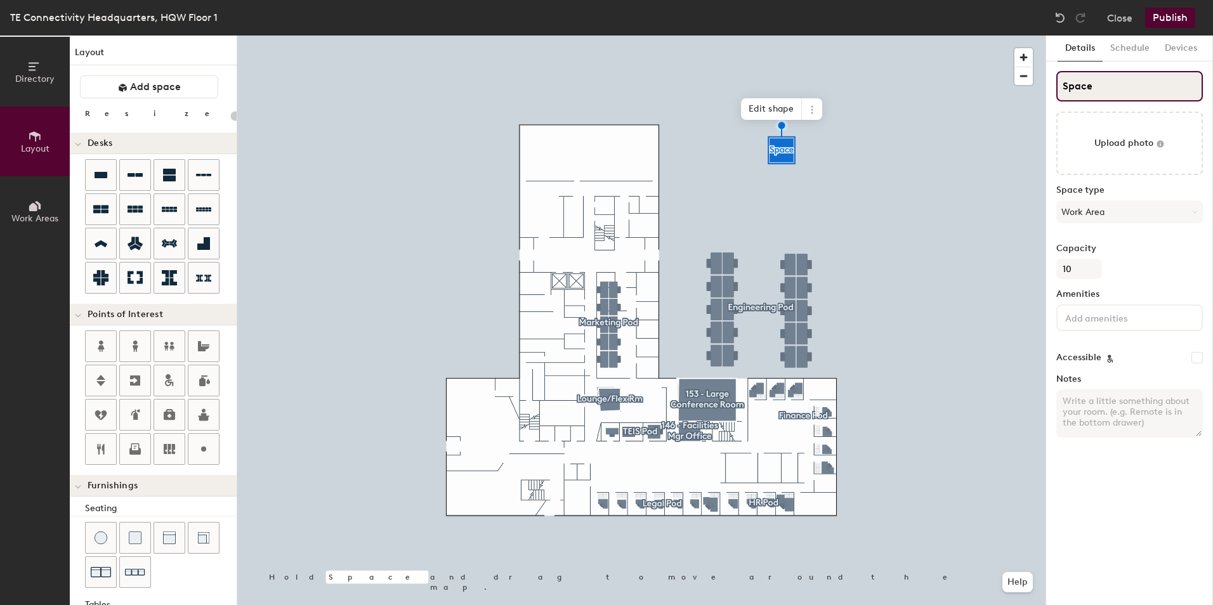
click at [1109, 93] on input "Space" at bounding box center [1130, 86] width 147 height 30
drag, startPoint x: 1115, startPoint y: 87, endPoint x: 1018, endPoint y: 83, distance: 97.2
click at [1018, 83] on div "Directory Layout Work Areas Layout Add space Resize Desks Points of Interest Fu…" at bounding box center [606, 321] width 1213 height 570
type input "TE"
type input "20"
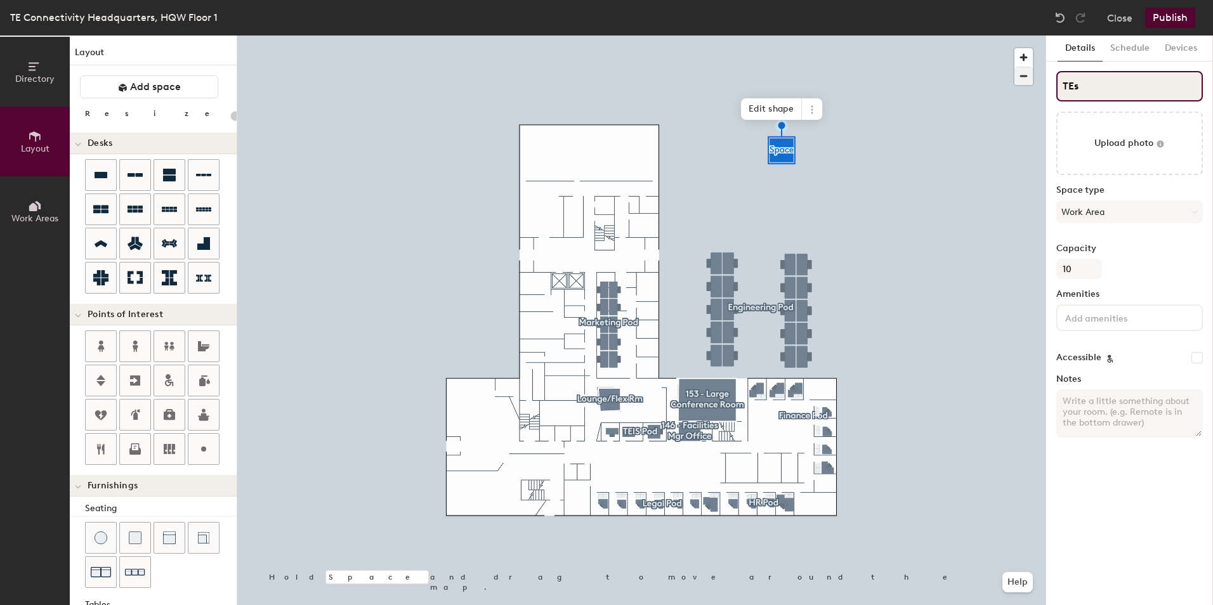
type input "TEst"
type input "20"
type input "TEs"
type input "20"
type input "TE"
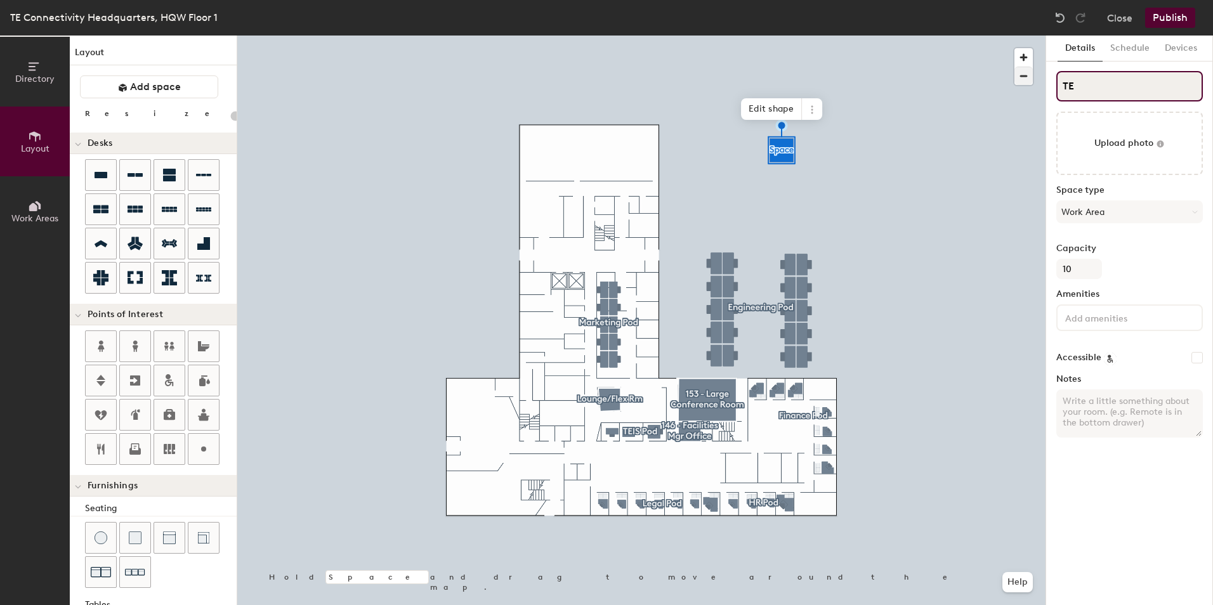
type input "20"
type input "T"
type input "20"
type input "Te"
type input "20"
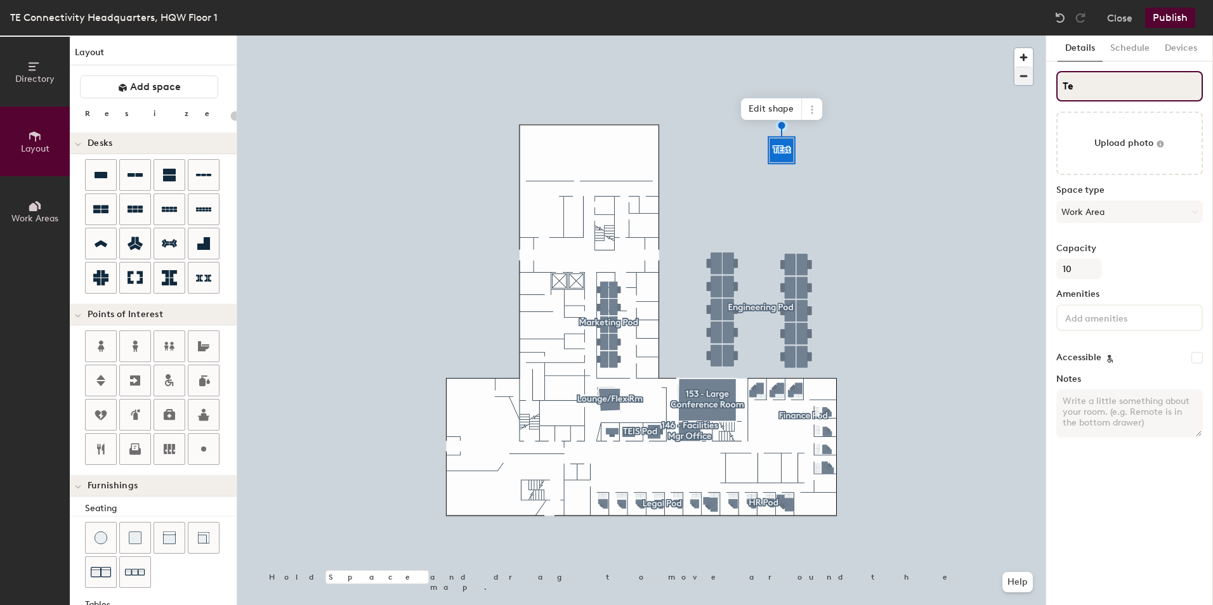
type input "Tes"
type input "20"
type input "Test"
type input "20"
type input "Testin"
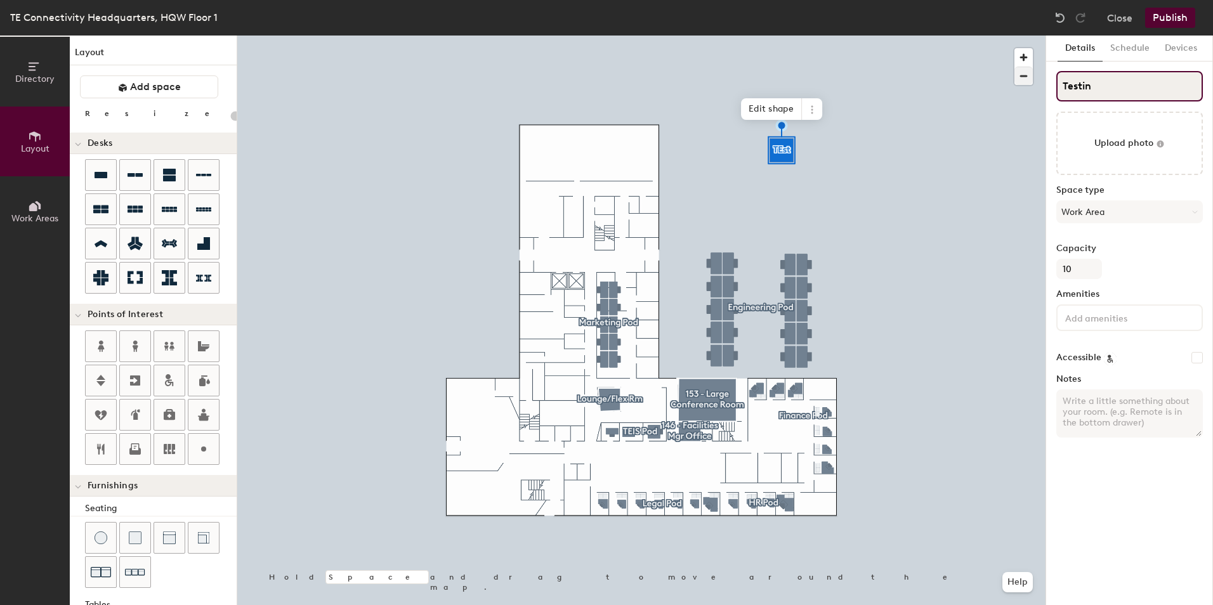
type input "20"
type input "Testing"
type input "20"
type input "Testing"
click at [814, 109] on icon at bounding box center [812, 110] width 10 height 10
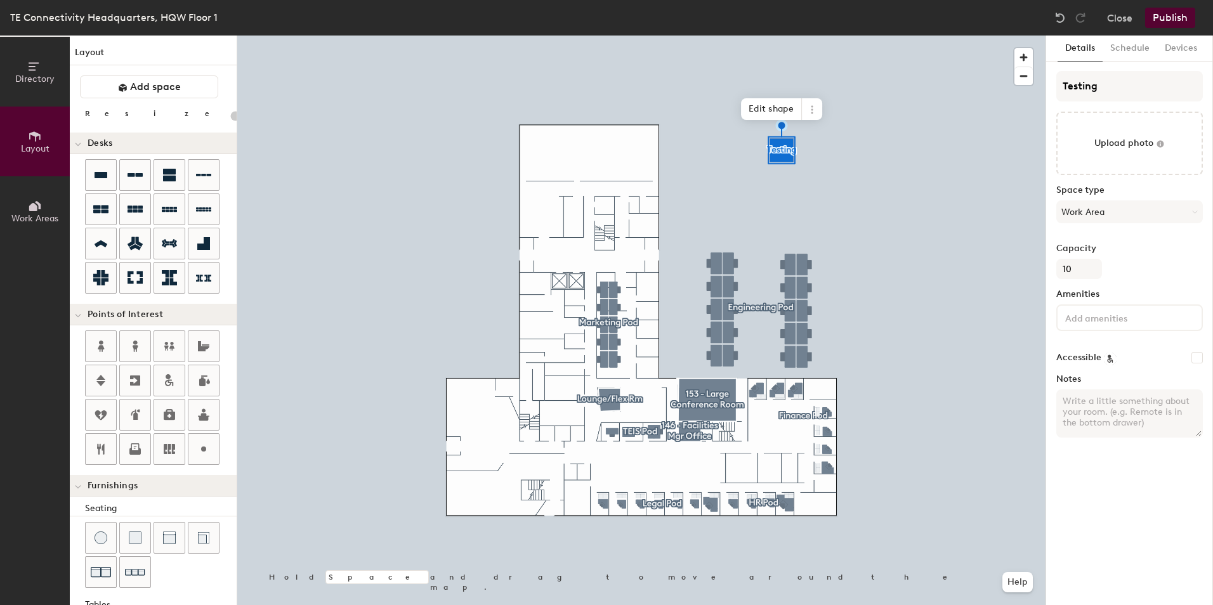
click at [873, 36] on div at bounding box center [641, 36] width 809 height 0
click at [605, 412] on span "Edit shape" at bounding box center [606, 413] width 61 height 22
click at [901, 36] on div at bounding box center [641, 36] width 809 height 0
click at [651, 414] on span at bounding box center [652, 420] width 20 height 22
click at [1129, 48] on button "Schedule" at bounding box center [1130, 49] width 55 height 26
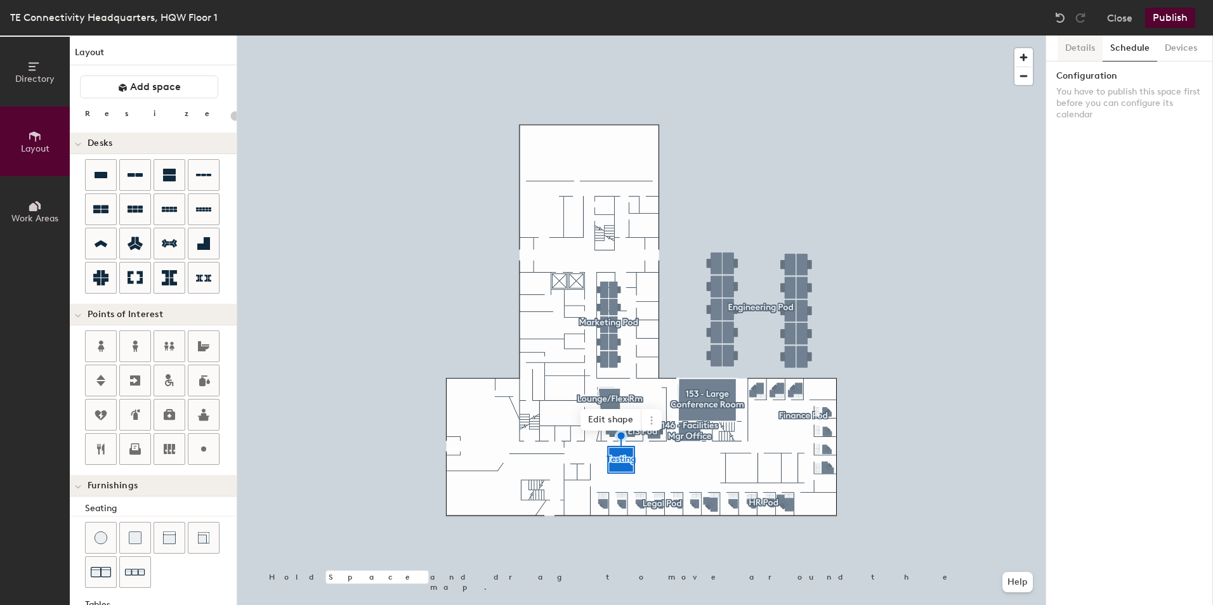
click at [1085, 46] on button "Details" at bounding box center [1080, 49] width 45 height 26
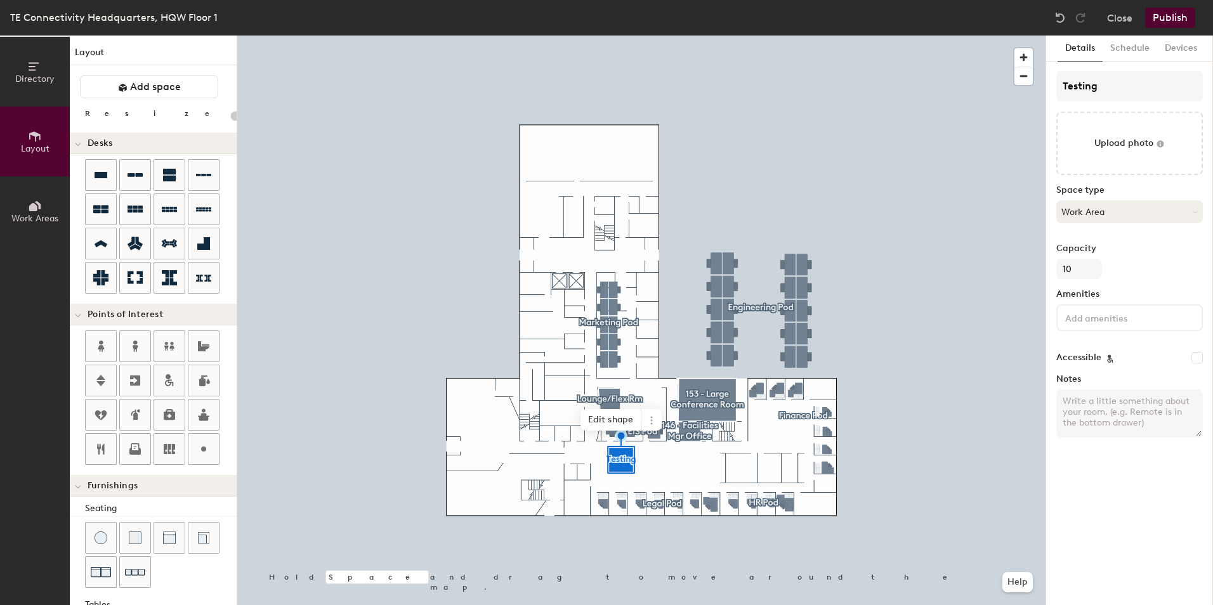
click at [1088, 212] on button "Work Area" at bounding box center [1130, 212] width 147 height 23
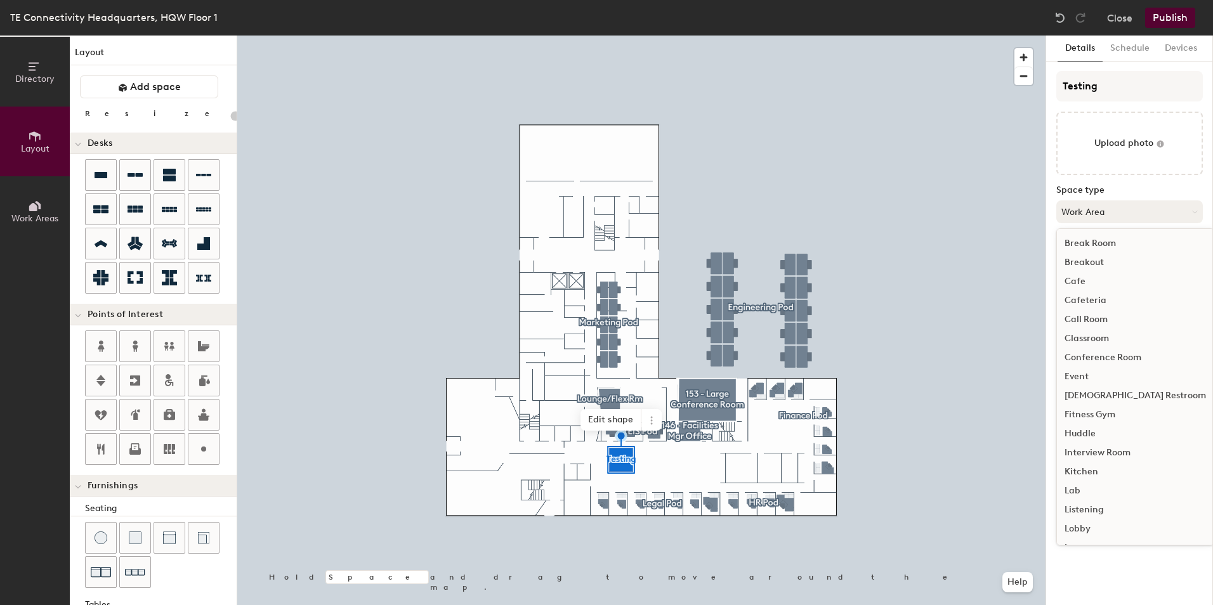
click at [1088, 212] on button "Work Area" at bounding box center [1130, 212] width 147 height 23
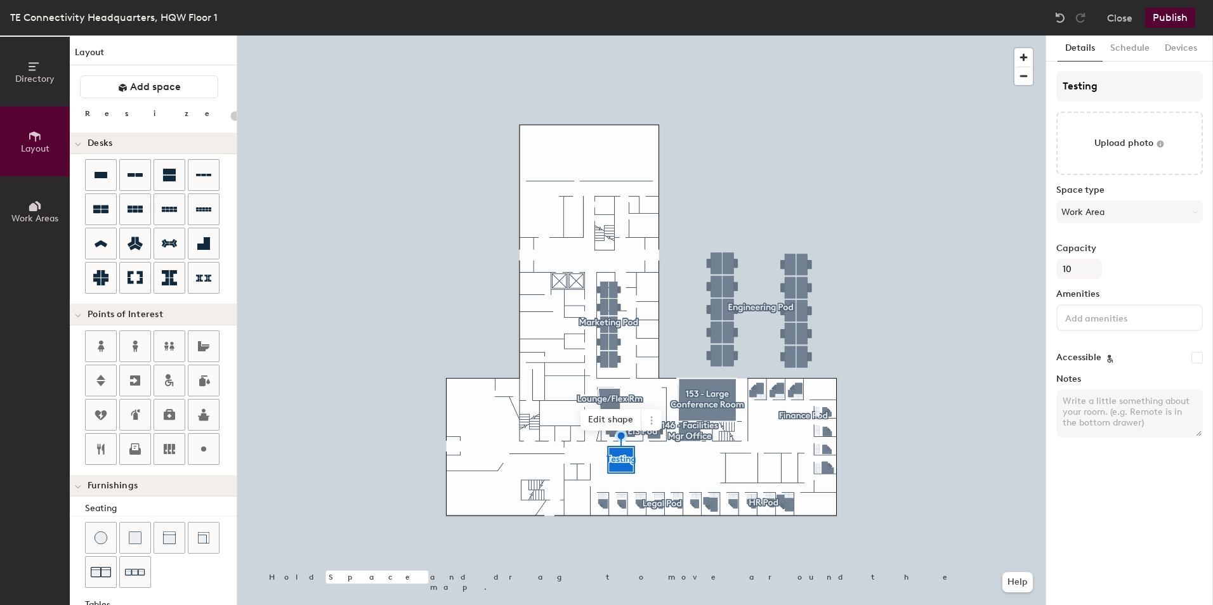
click at [1081, 46] on button "Details" at bounding box center [1080, 49] width 45 height 26
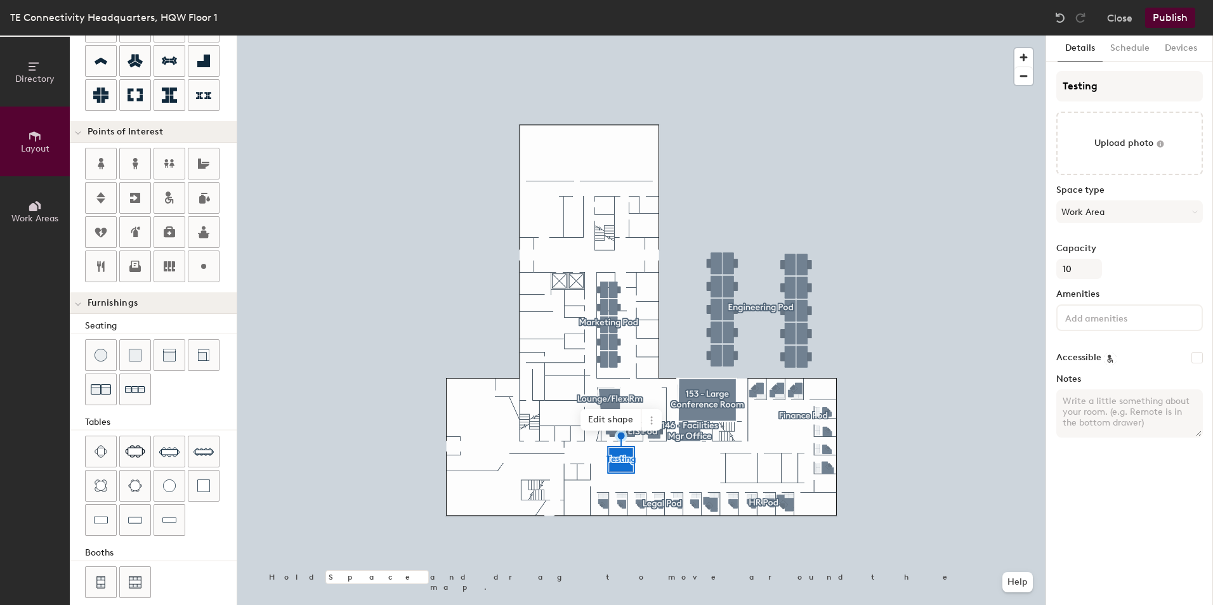
scroll to position [196, 0]
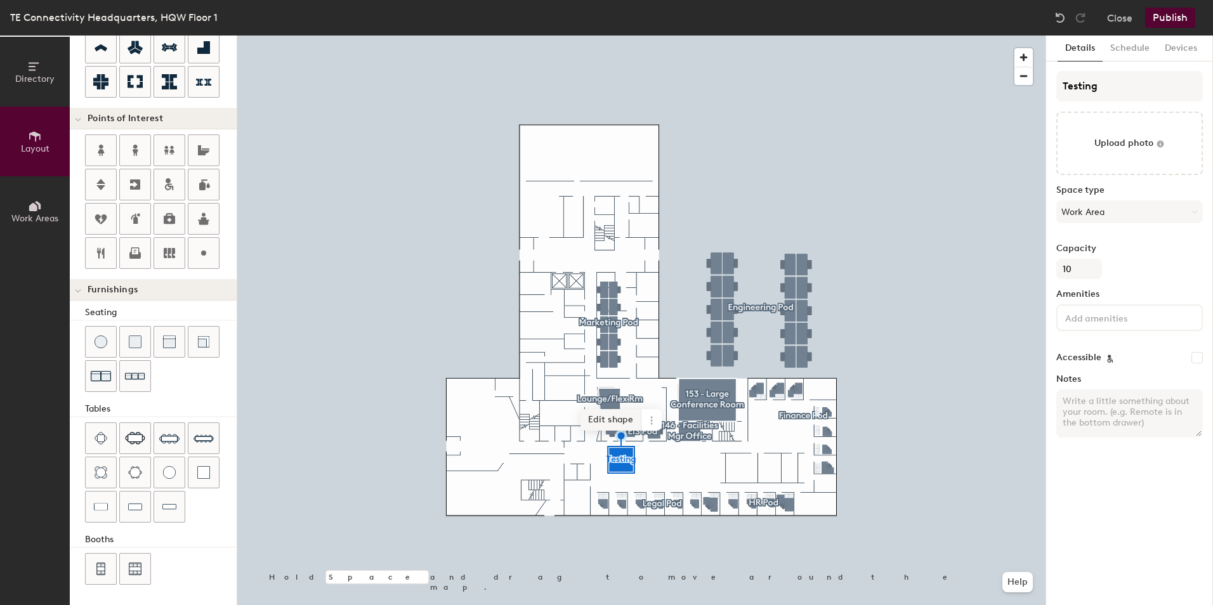
click at [883, 36] on div at bounding box center [641, 36] width 809 height 0
click at [1098, 213] on button "Work Area" at bounding box center [1130, 212] width 147 height 23
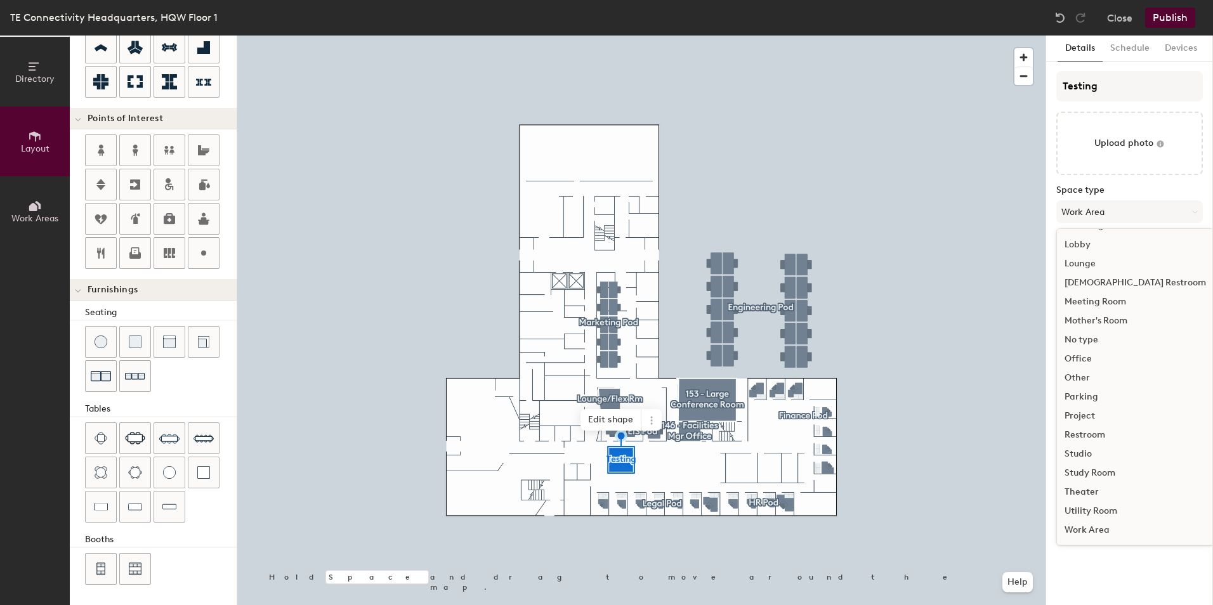
scroll to position [0, 0]
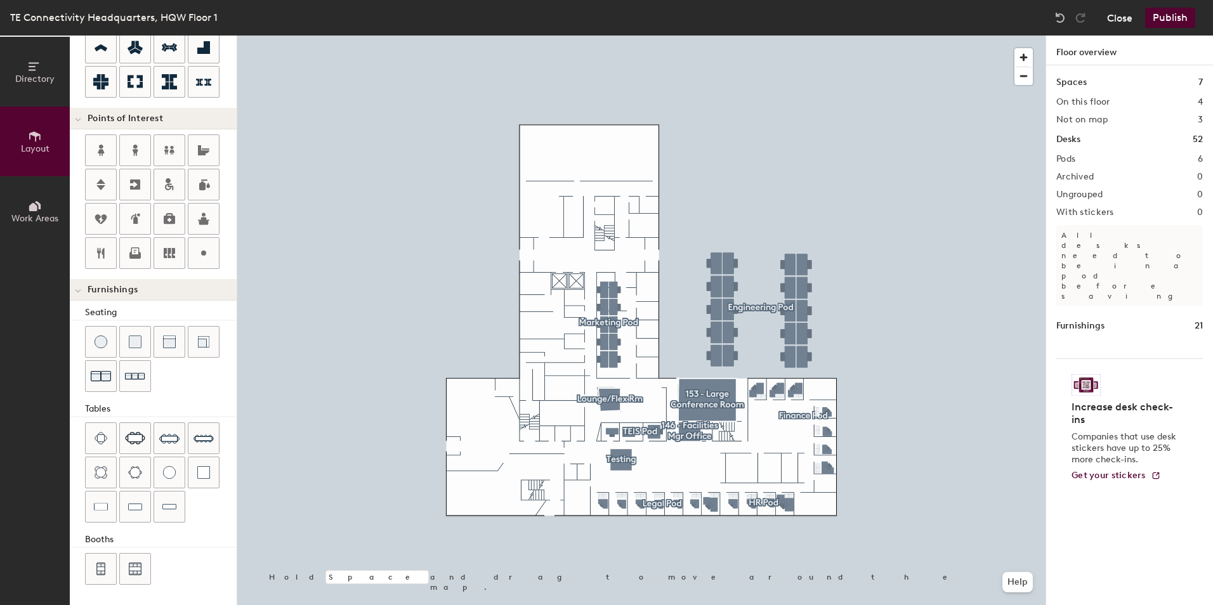
type input "20"
click at [79, 289] on icon at bounding box center [78, 291] width 6 height 5
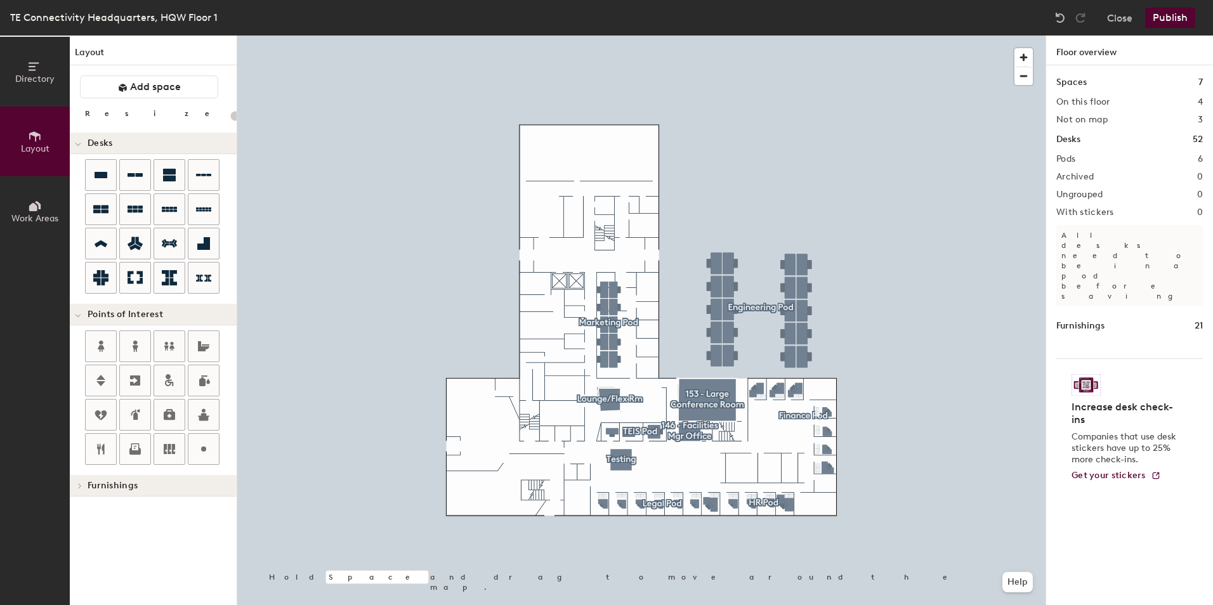
click at [37, 201] on icon at bounding box center [35, 206] width 14 height 14
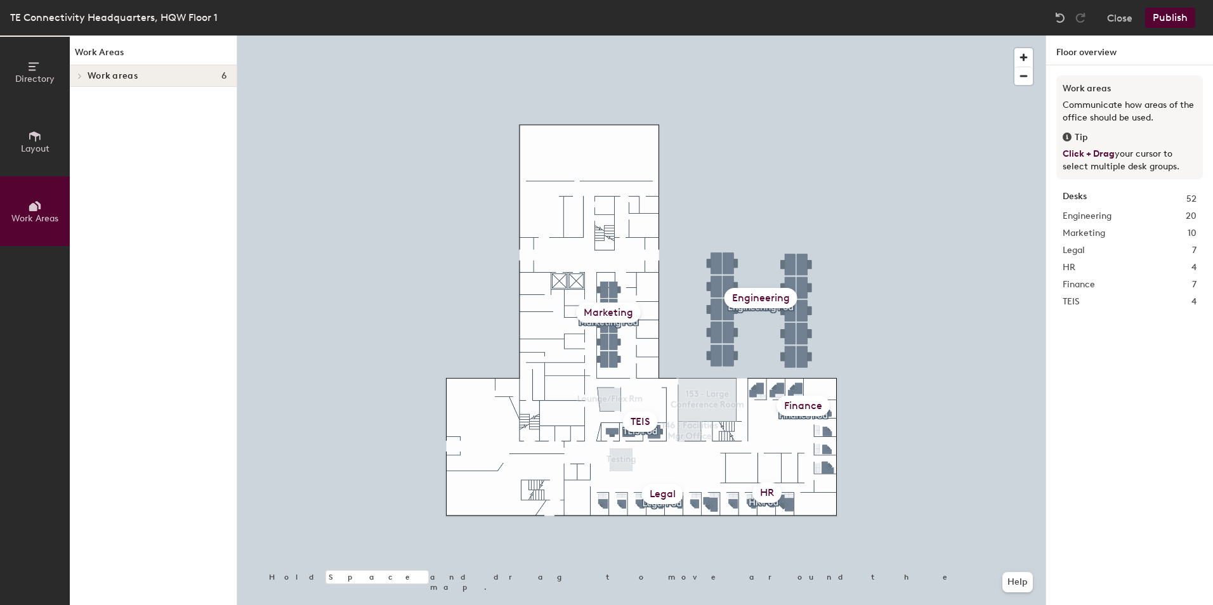
click at [32, 139] on icon at bounding box center [35, 136] width 14 height 14
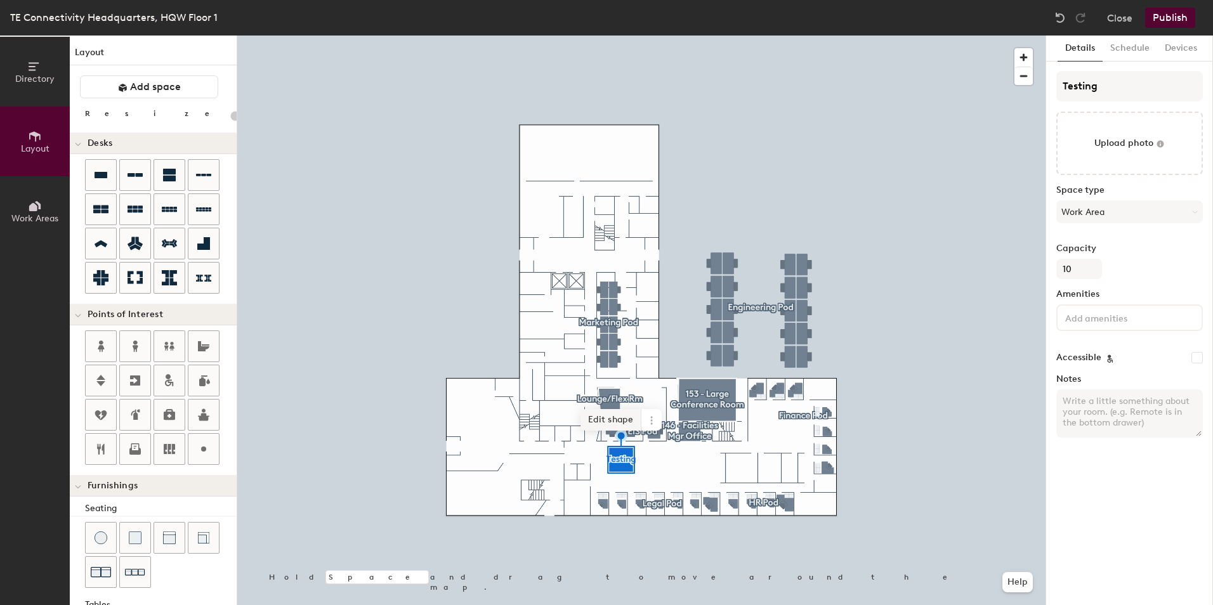
click at [620, 430] on span "Edit shape" at bounding box center [611, 420] width 61 height 22
type input "20"
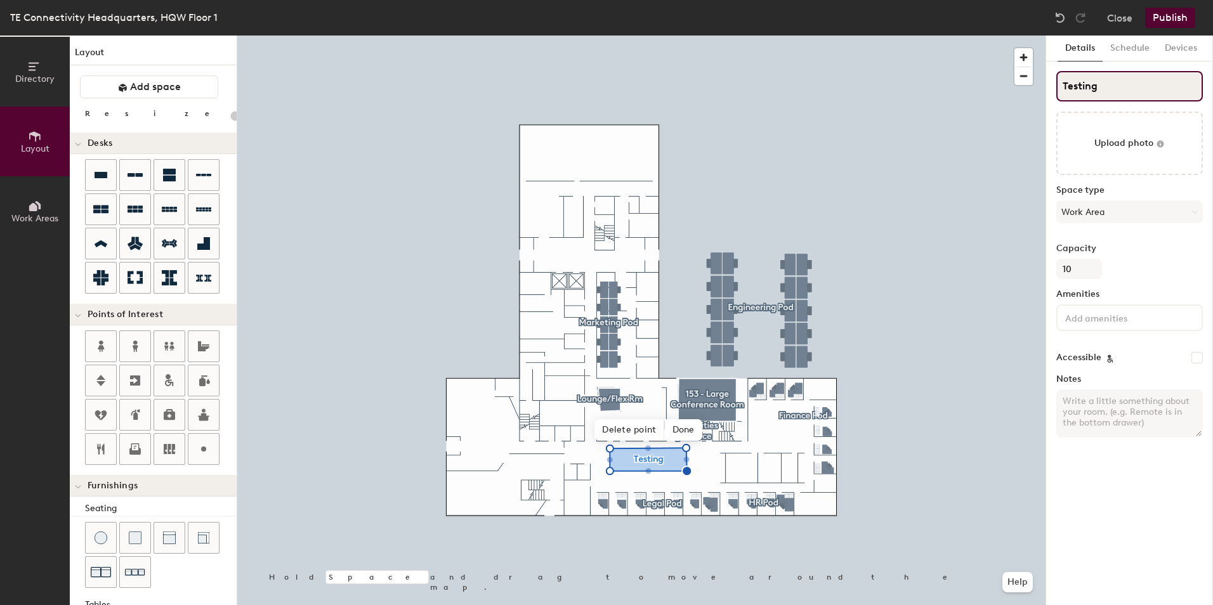
click at [1118, 81] on input "Testing" at bounding box center [1130, 86] width 147 height 30
drag, startPoint x: 1132, startPoint y: 83, endPoint x: 1019, endPoint y: 81, distance: 113.0
click at [1019, 81] on div "Directory Layout Work Areas Layout Add space Resize Desks Points of Interest Fu…" at bounding box center [606, 321] width 1213 height 570
type input "TE"
type input "20"
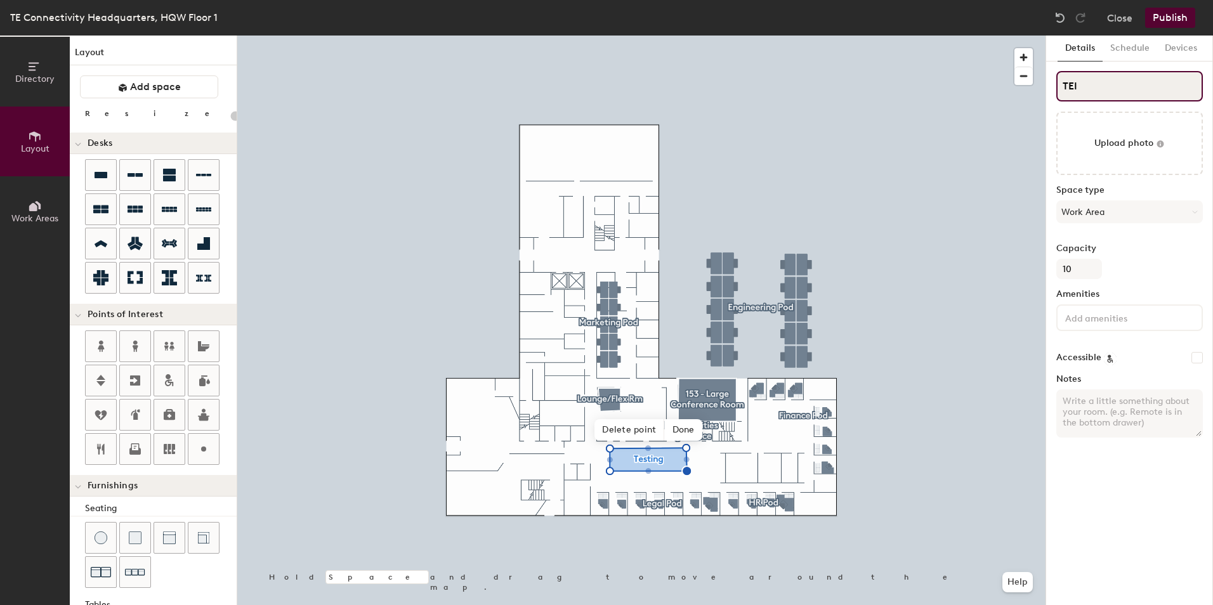
type input "TEIS"
type input "20"
type input "TEIS"
type input "20"
type input "TEIS S"
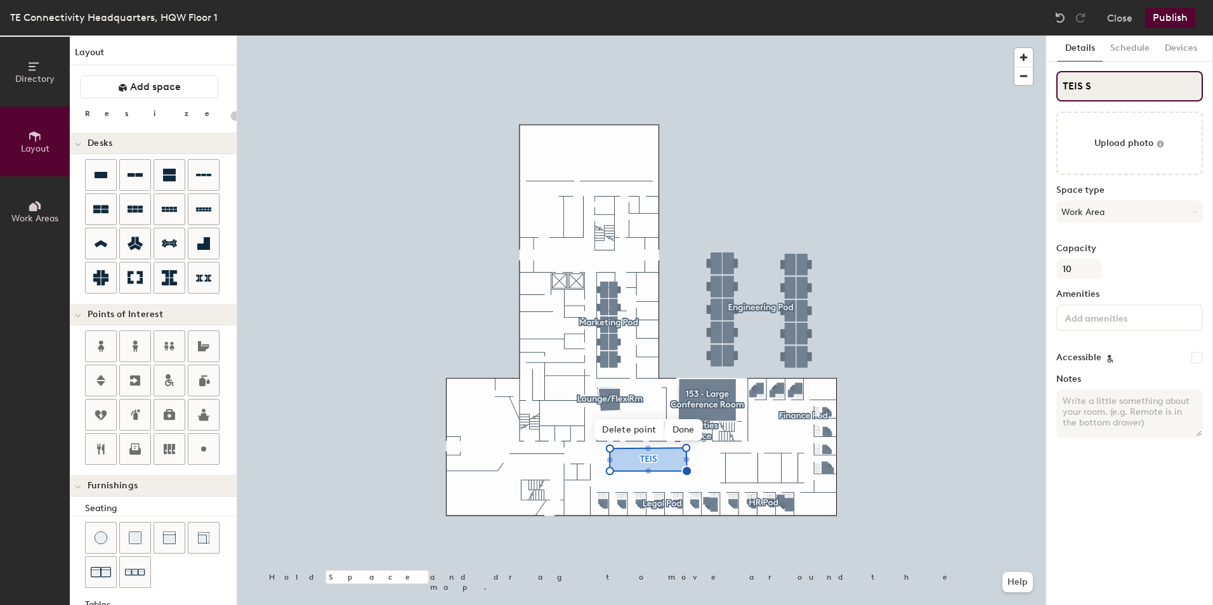
type input "20"
type input "TEIS So"
type input "20"
type input "TEIS Soa"
type input "20"
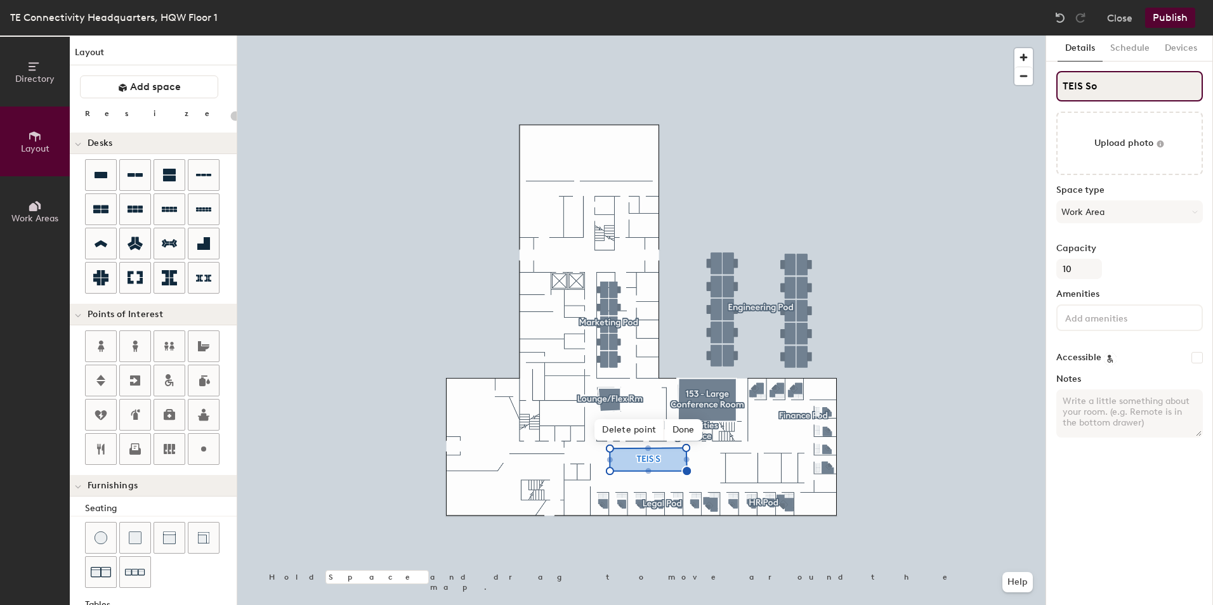
type input "TEIS S"
type input "20"
type input "TEIS So"
type input "20"
type input "TEIS S"
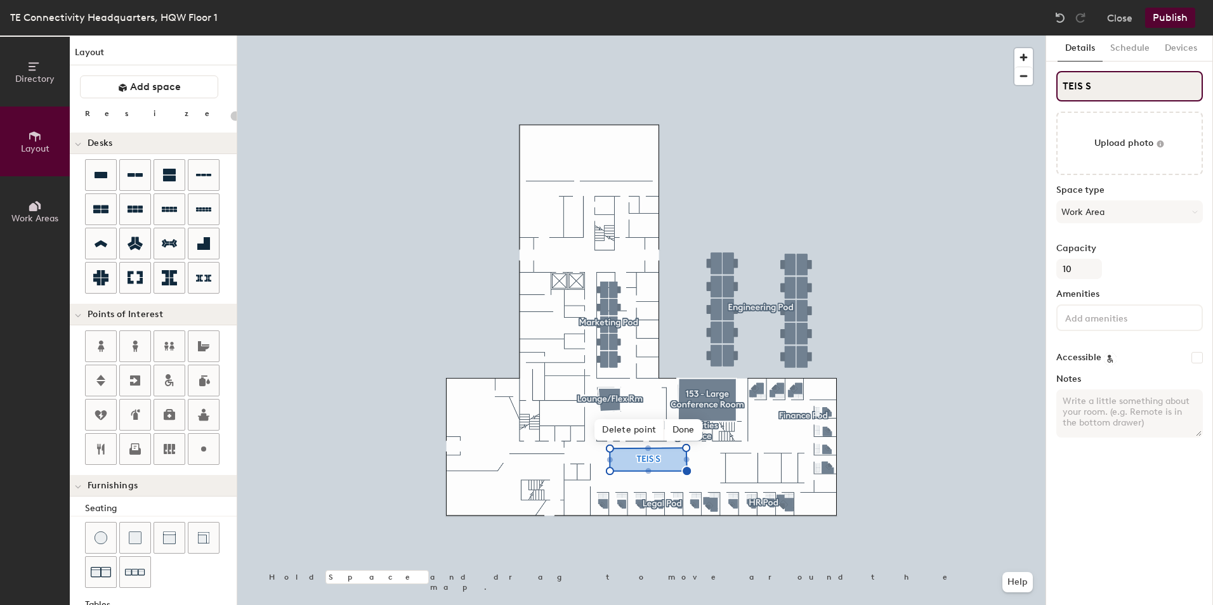
type input "20"
type input "TEIS Spac"
type input "20"
type input "TEIS Space"
type input "20"
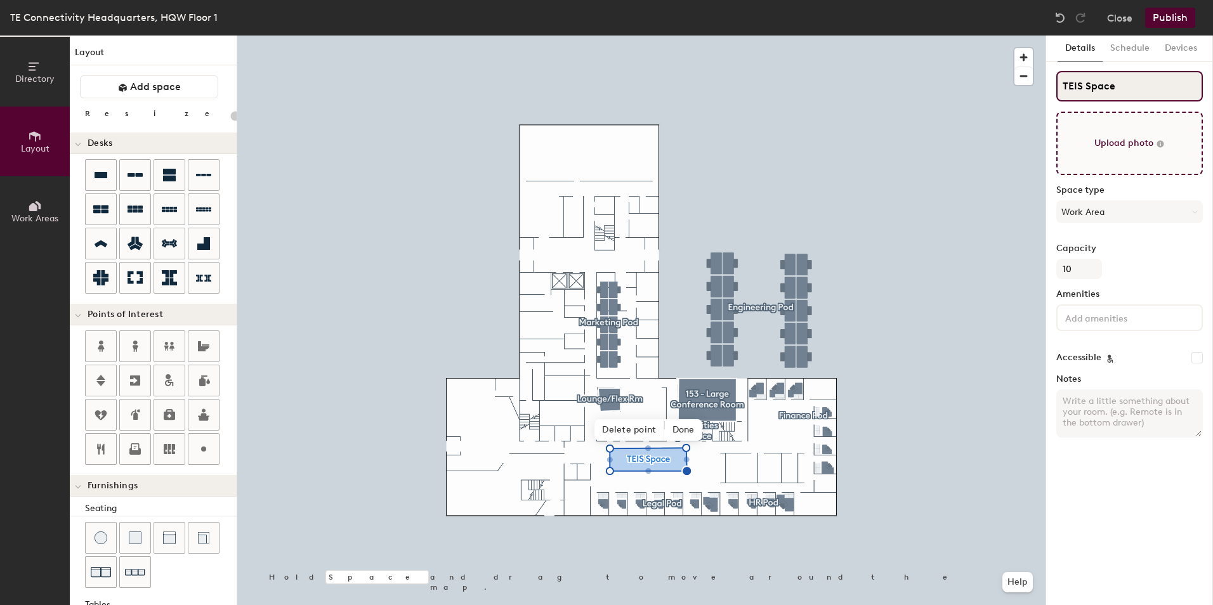
type input "TEIS Space"
click at [1149, 141] on input "file" at bounding box center [1130, 143] width 147 height 63
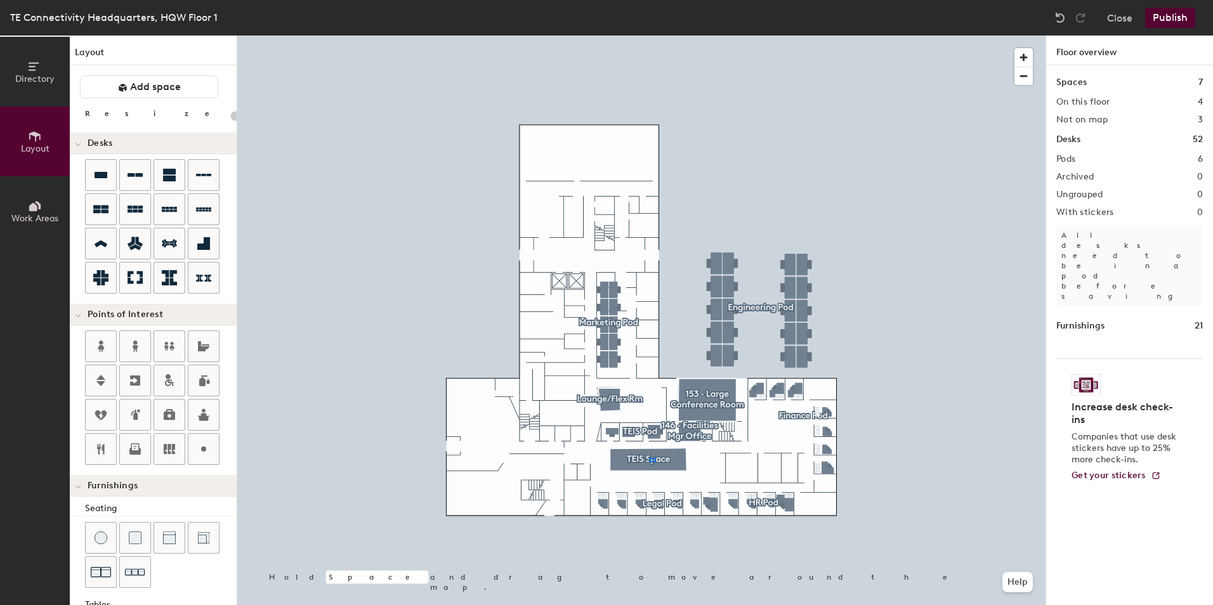
click at [649, 36] on div at bounding box center [641, 36] width 809 height 0
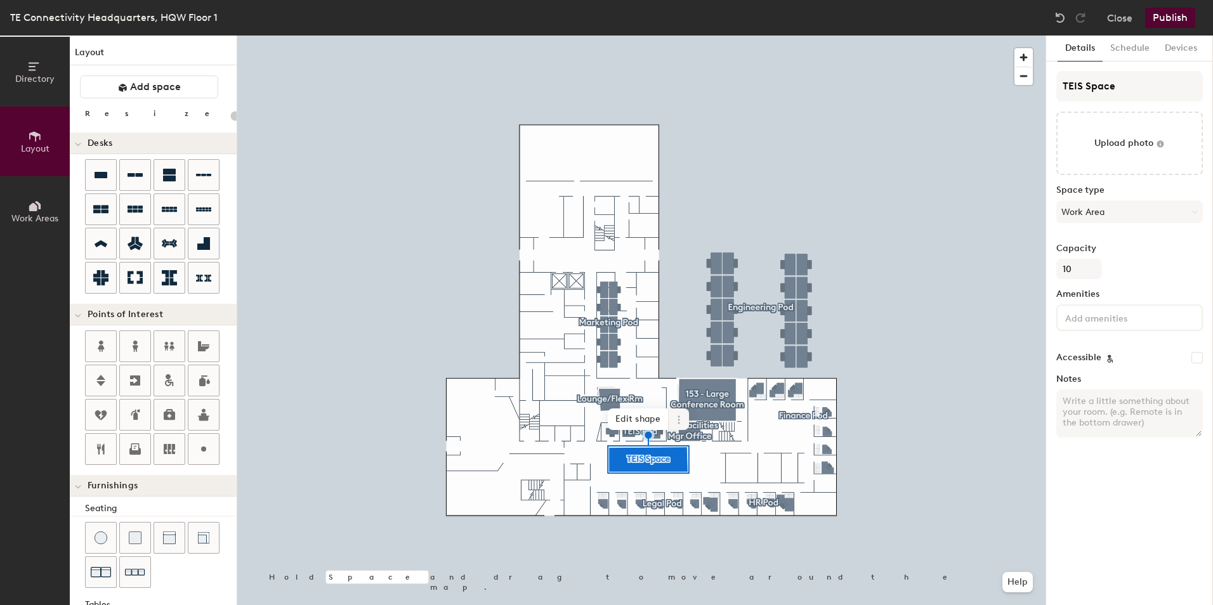
click at [682, 420] on icon at bounding box center [679, 420] width 10 height 10
click at [639, 421] on span "Edit shape" at bounding box center [638, 420] width 61 height 22
click at [611, 420] on div "Hold Space and drag to move around the map. Help Add another Remove Done" at bounding box center [641, 321] width 809 height 570
click at [665, 403] on span "Done" at bounding box center [668, 403] width 37 height 22
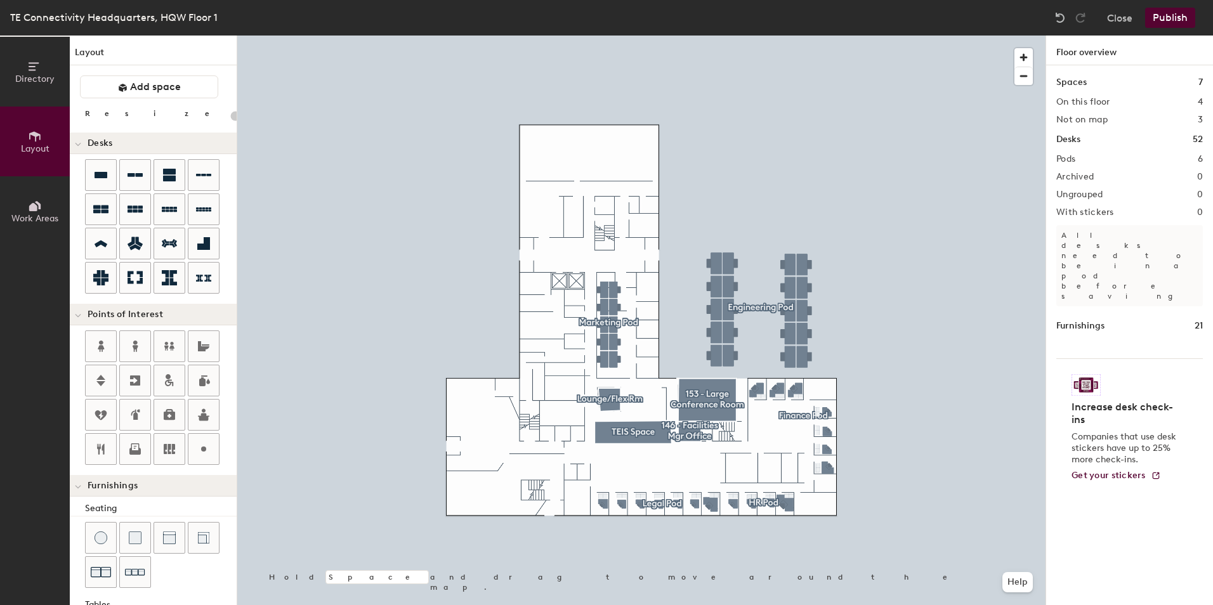
type input "20"
click at [32, 199] on icon at bounding box center [35, 206] width 14 height 14
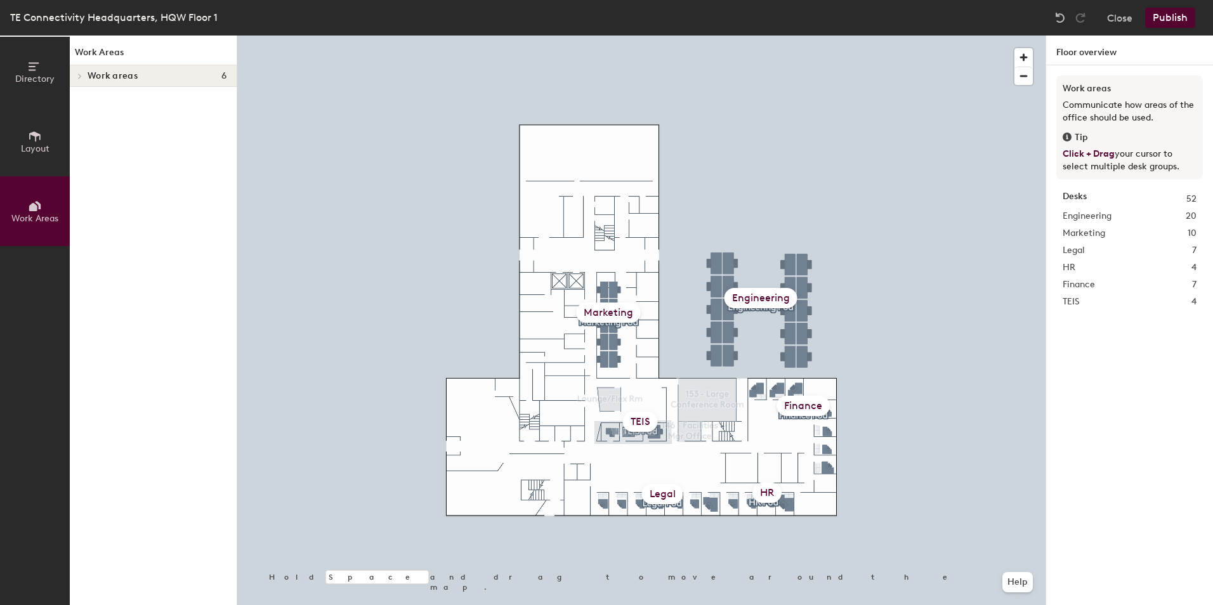
click at [41, 142] on icon at bounding box center [35, 136] width 14 height 14
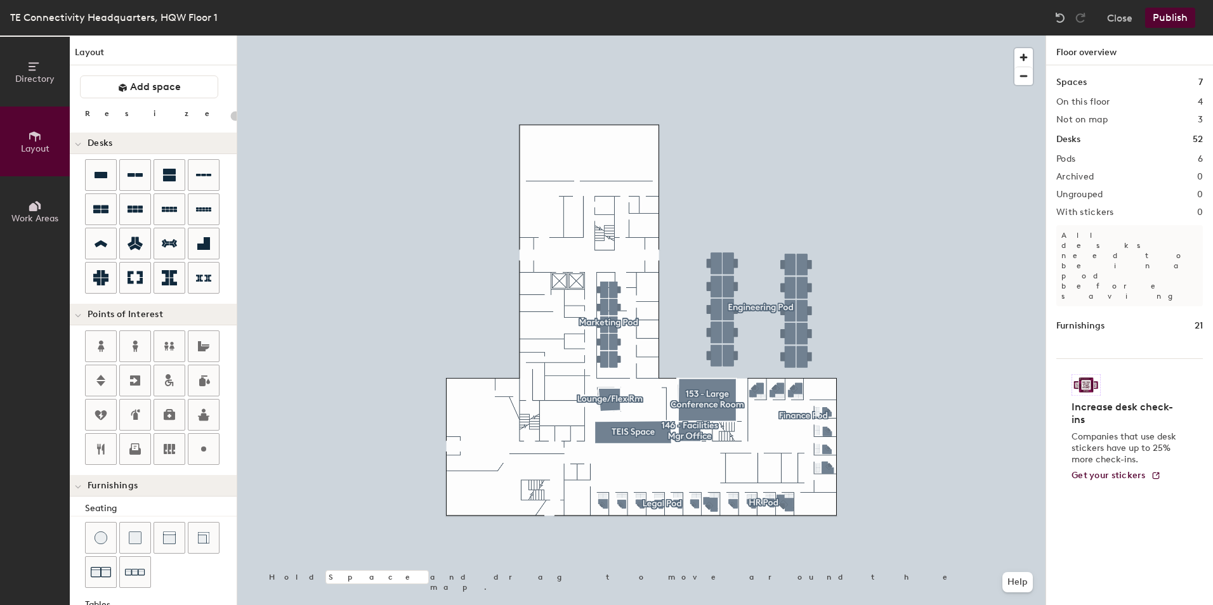
click at [32, 195] on button "Work Areas" at bounding box center [35, 211] width 70 height 70
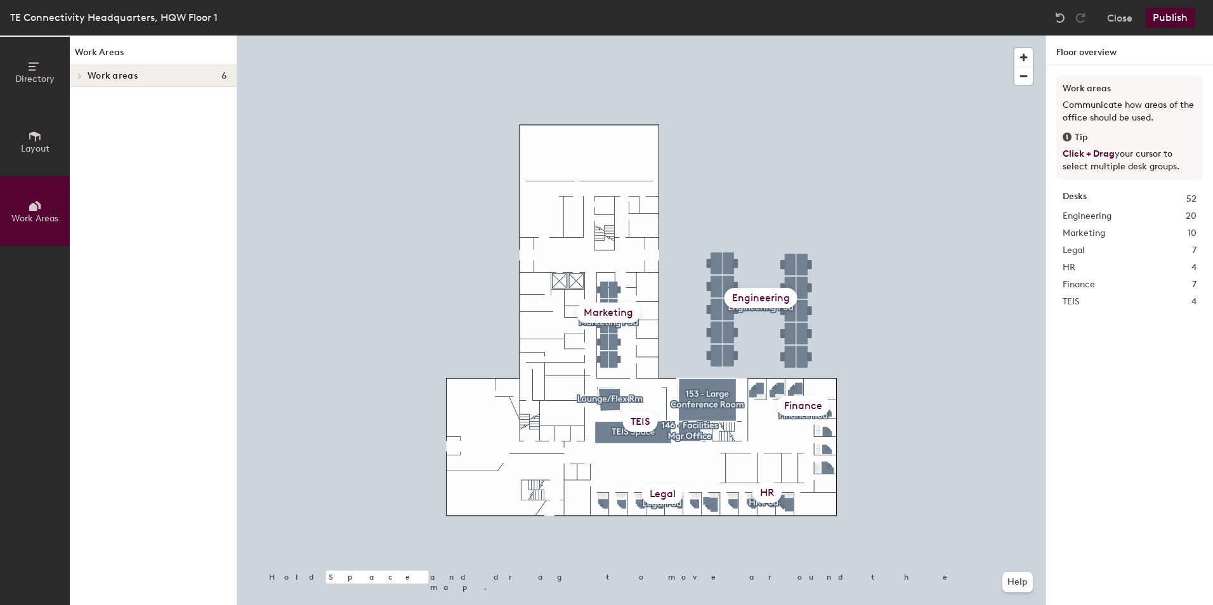
click at [111, 71] on span "Work areas" at bounding box center [113, 76] width 50 height 10
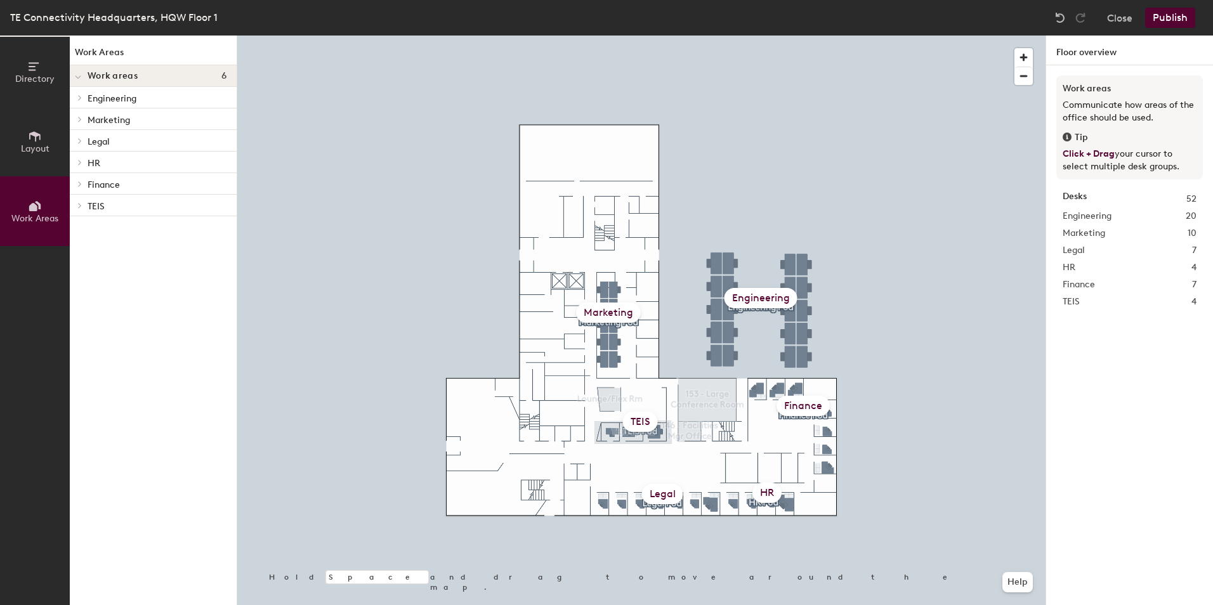
click at [81, 140] on icon at bounding box center [79, 141] width 5 height 6
click at [80, 223] on div at bounding box center [78, 226] width 17 height 21
click at [88, 250] on icon at bounding box center [90, 249] width 5 height 6
click at [1124, 18] on button "Close" at bounding box center [1120, 18] width 25 height 20
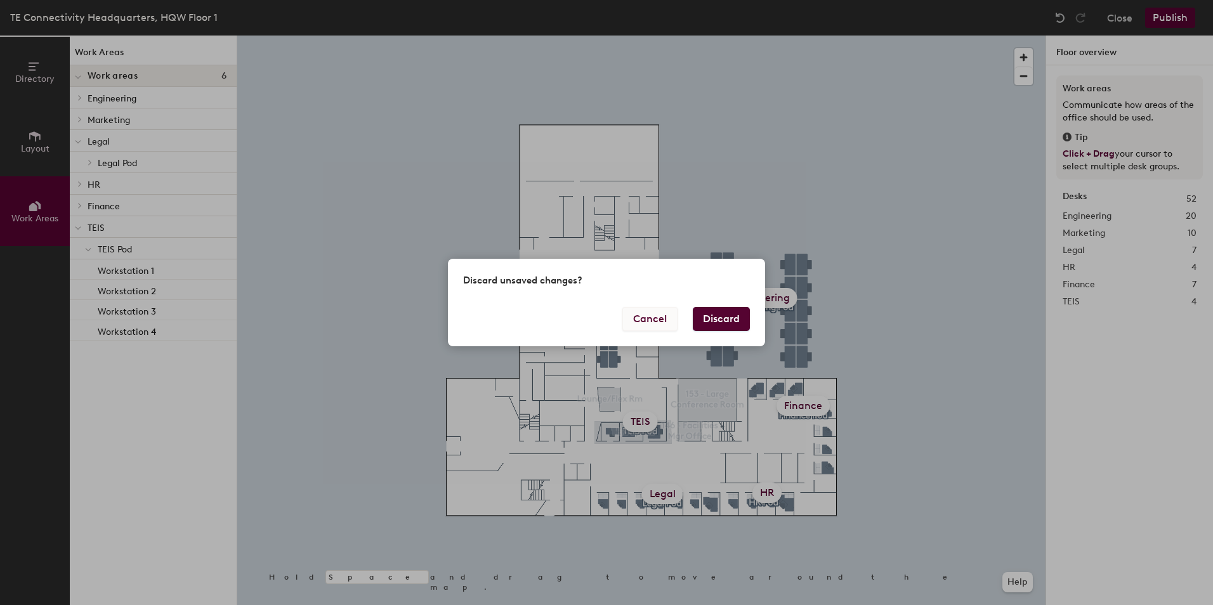
click at [659, 319] on button "Cancel" at bounding box center [650, 319] width 55 height 24
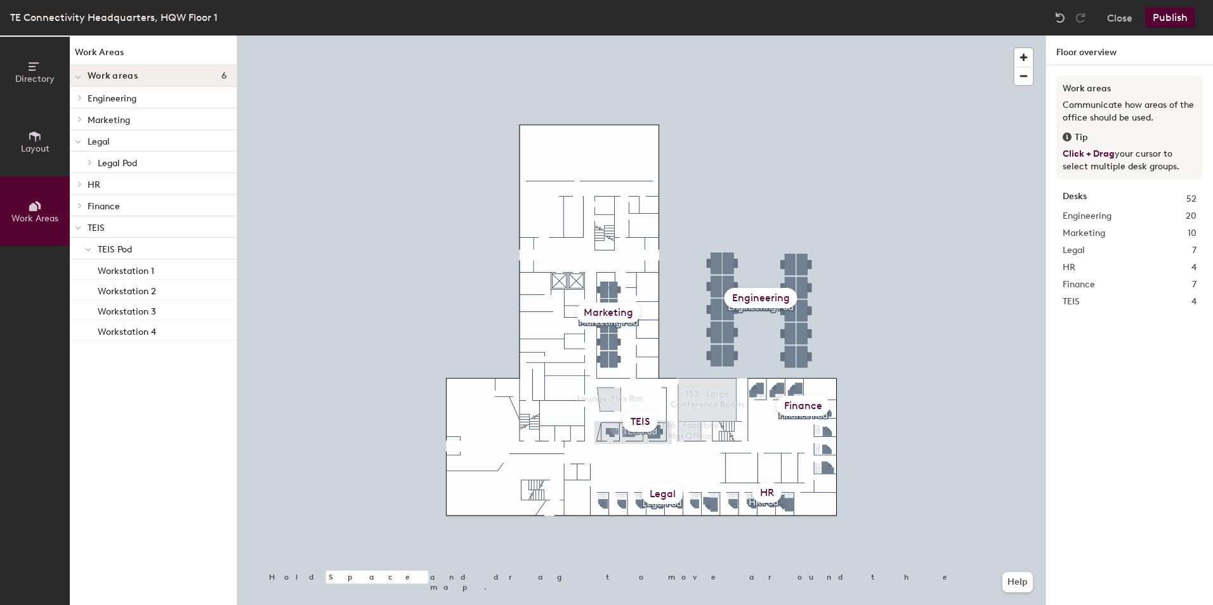
click at [1172, 13] on button "Publish" at bounding box center [1171, 18] width 50 height 20
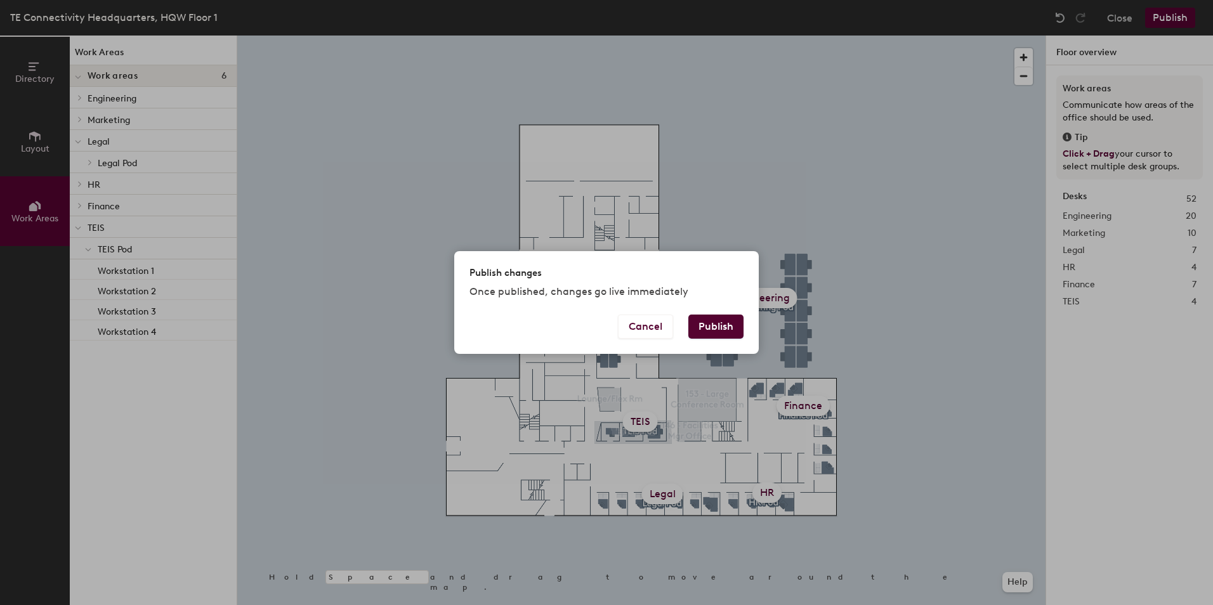
click at [722, 326] on button "Publish" at bounding box center [716, 327] width 55 height 24
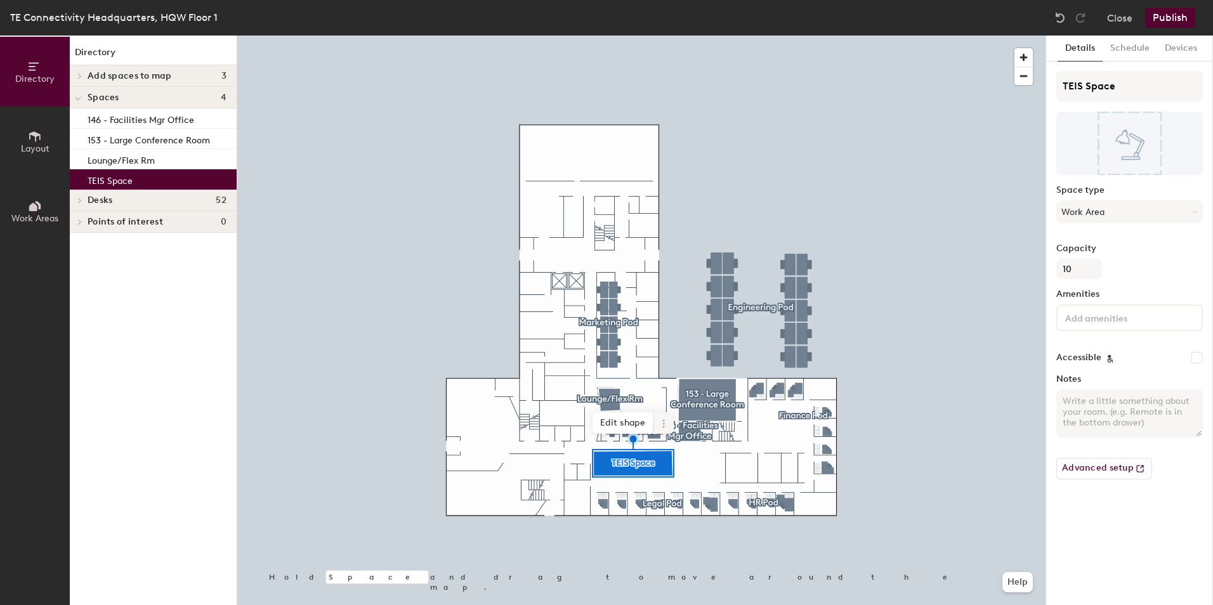
click at [699, 36] on div at bounding box center [641, 36] width 809 height 0
drag, startPoint x: 659, startPoint y: 433, endPoint x: 666, endPoint y: 425, distance: 10.8
click at [666, 425] on icon at bounding box center [664, 424] width 10 height 10
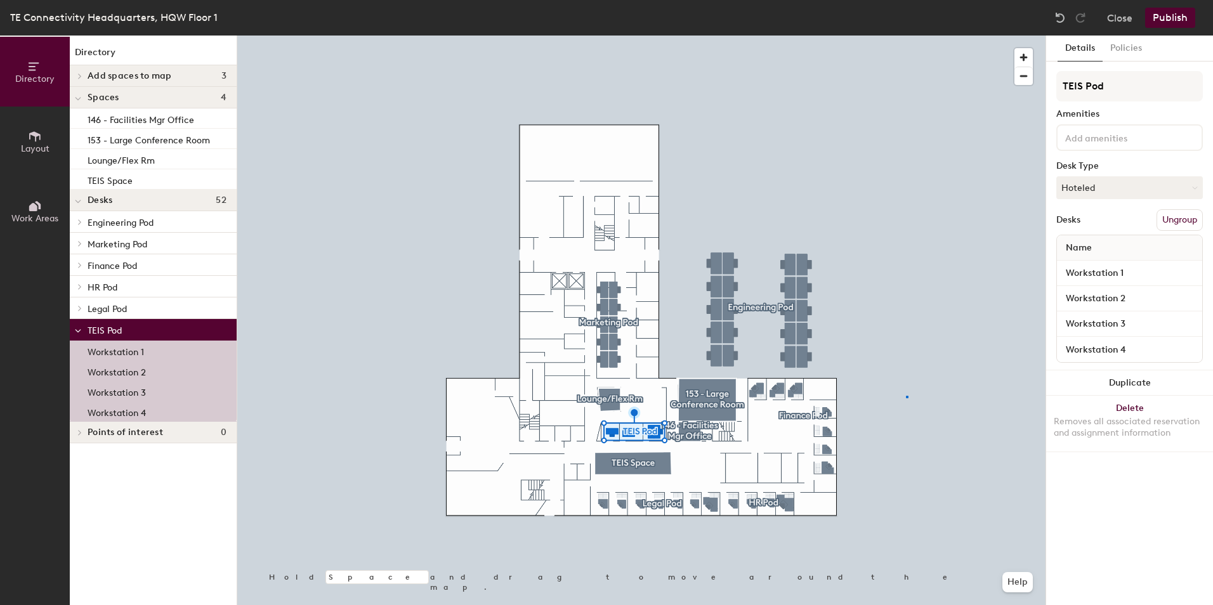
click at [906, 36] on div at bounding box center [641, 36] width 809 height 0
click at [1127, 383] on button "Duplicate" at bounding box center [1130, 383] width 167 height 25
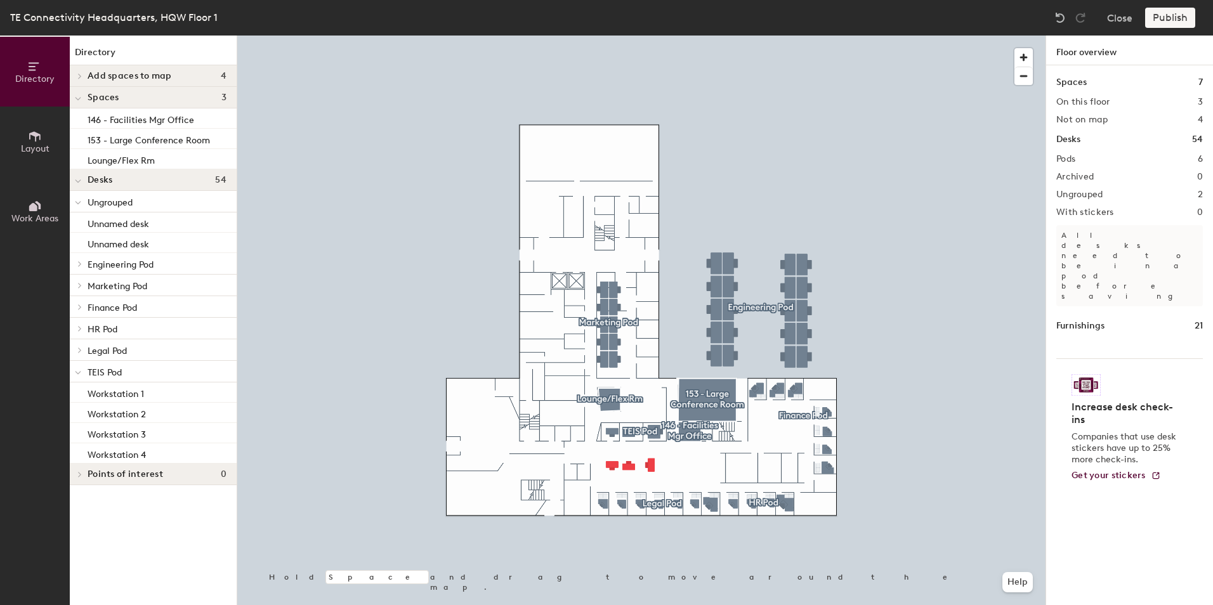
click at [649, 36] on div at bounding box center [641, 36] width 809 height 0
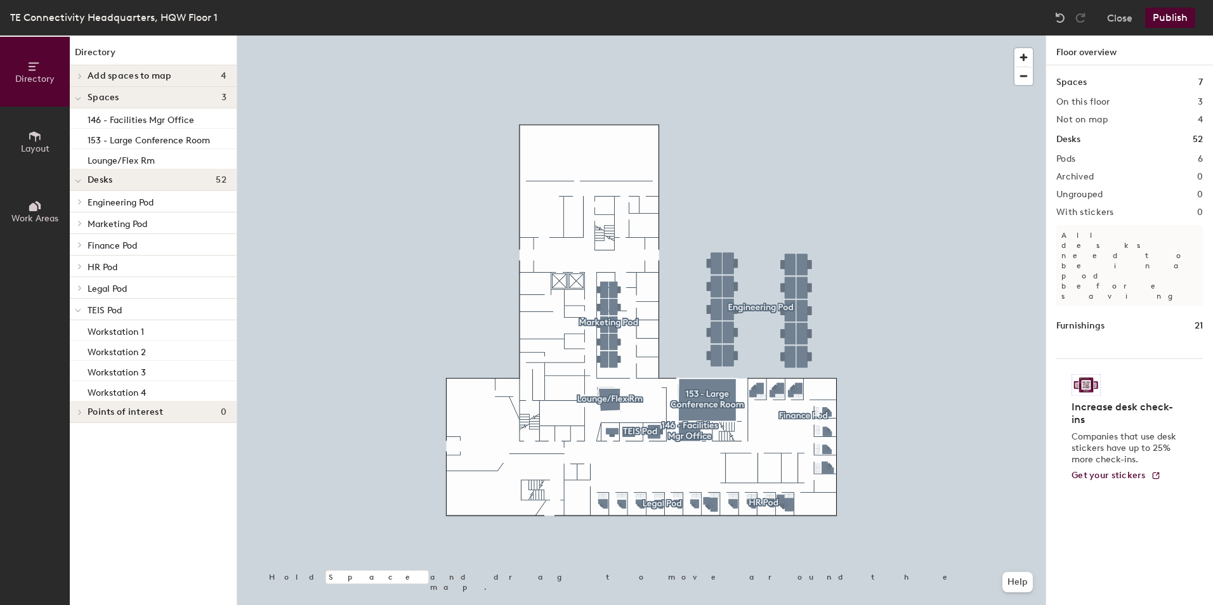
click at [48, 213] on button "Work Areas" at bounding box center [35, 211] width 70 height 70
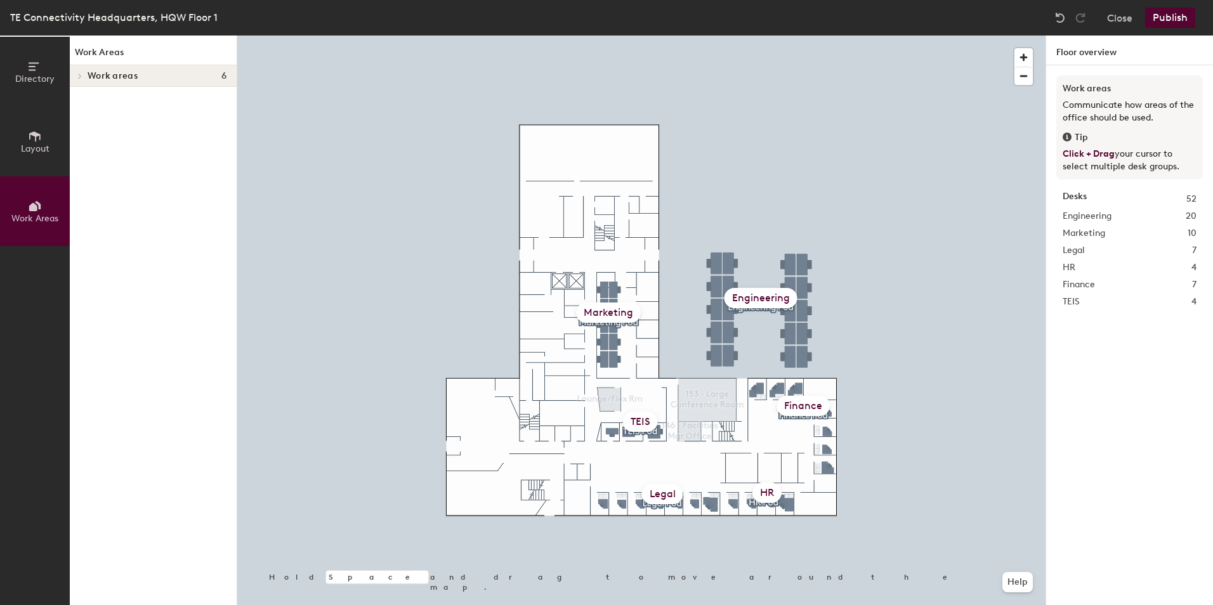
click at [1174, 15] on button "Publish" at bounding box center [1171, 18] width 50 height 20
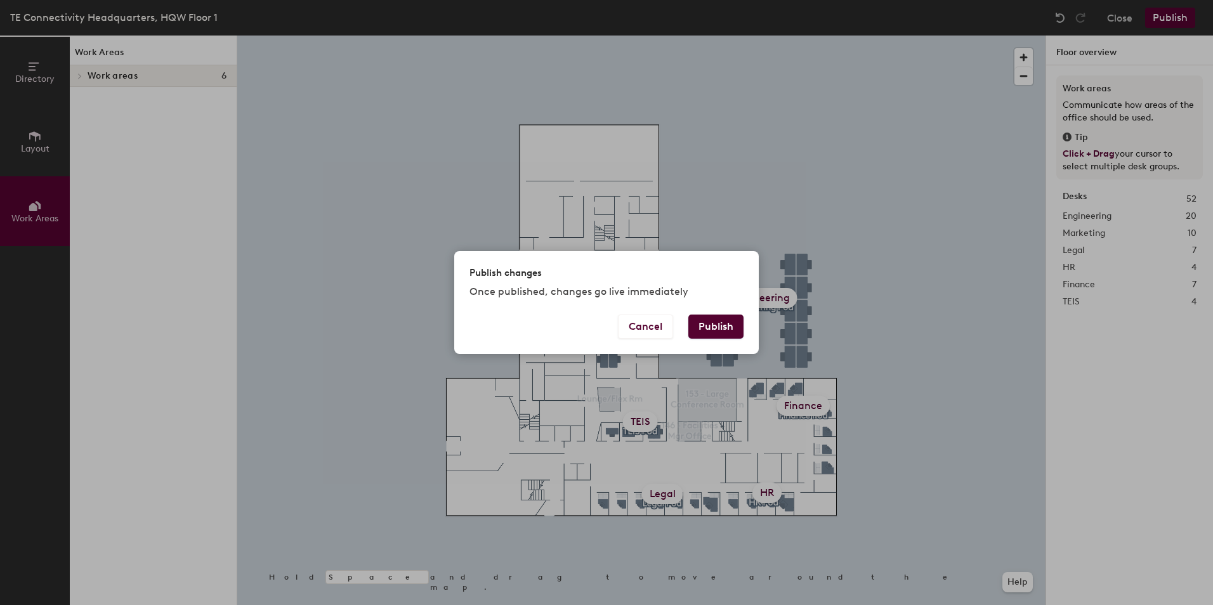
click at [722, 326] on button "Publish" at bounding box center [716, 327] width 55 height 24
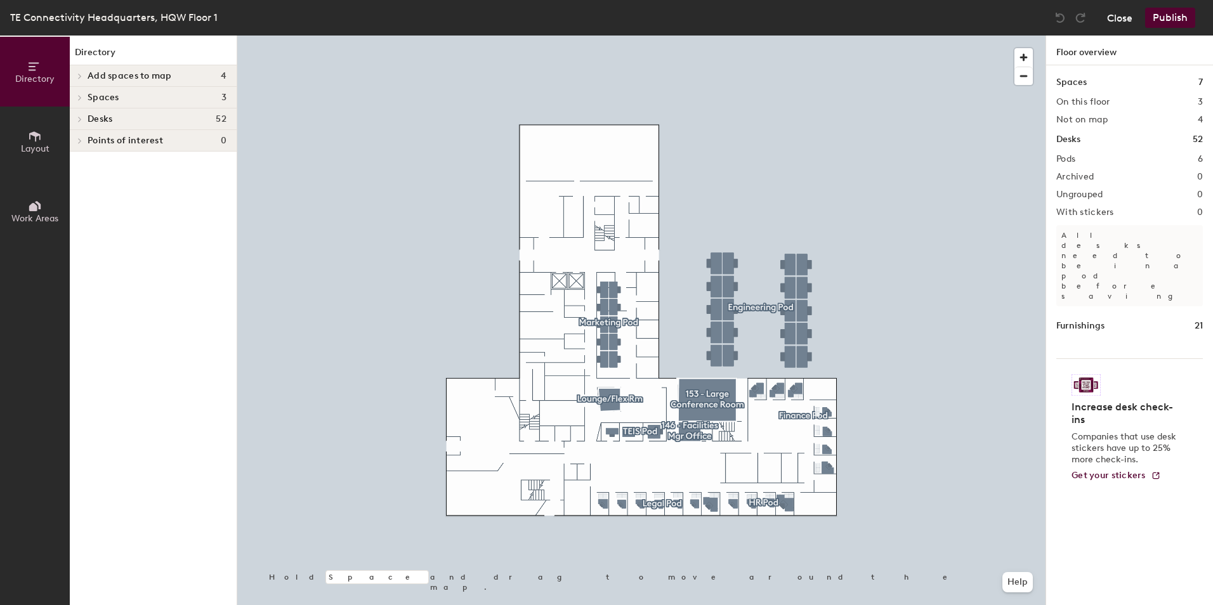
click at [1121, 15] on button "Close" at bounding box center [1120, 18] width 25 height 20
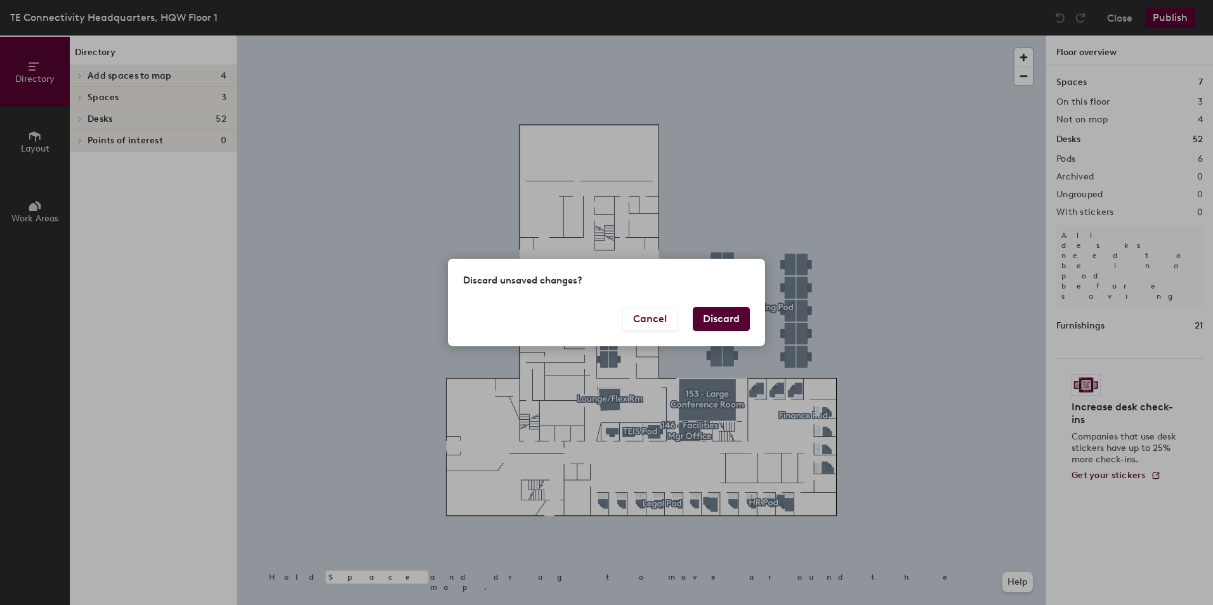
click at [720, 316] on button "Discard" at bounding box center [721, 319] width 57 height 24
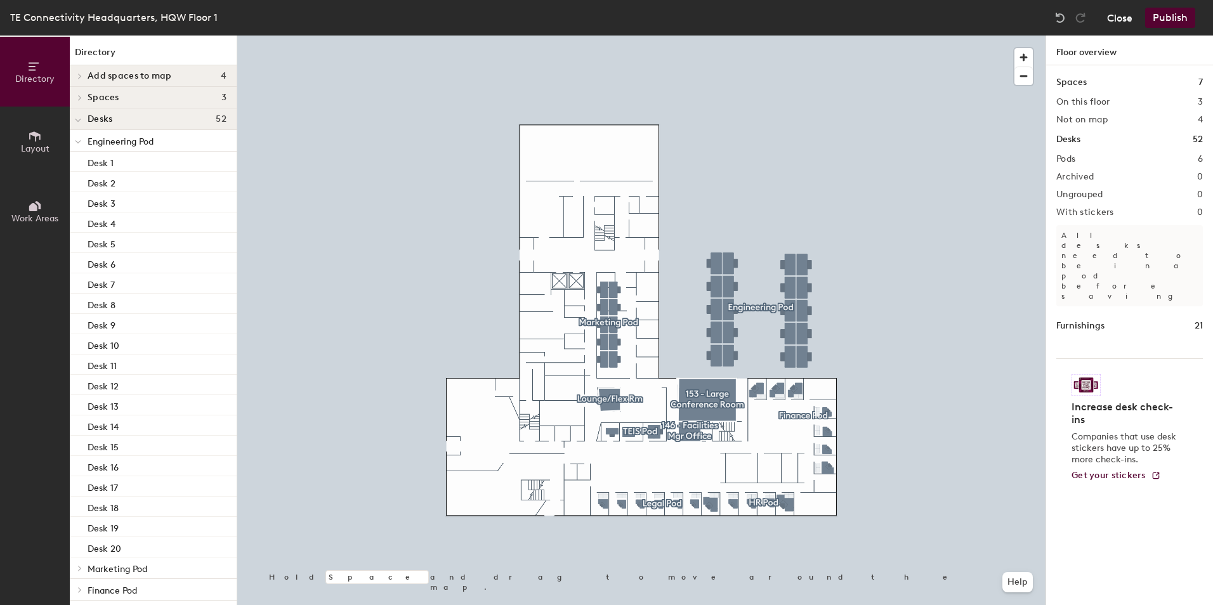
click at [1113, 14] on button "Close" at bounding box center [1120, 18] width 25 height 20
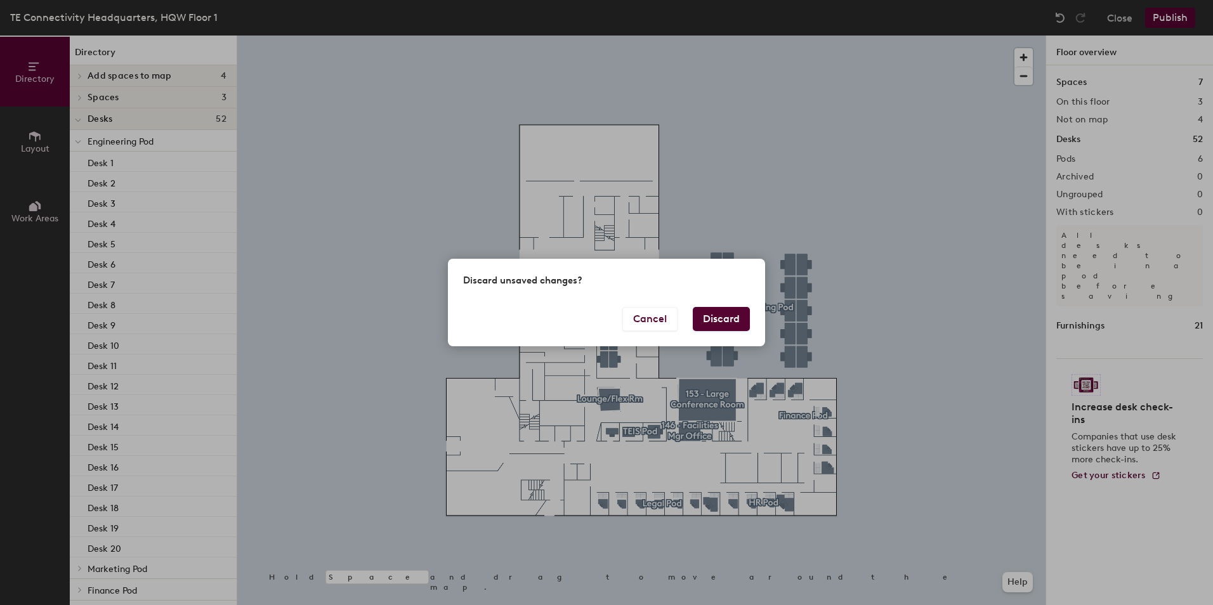
click at [720, 315] on button "Discard" at bounding box center [721, 319] width 57 height 24
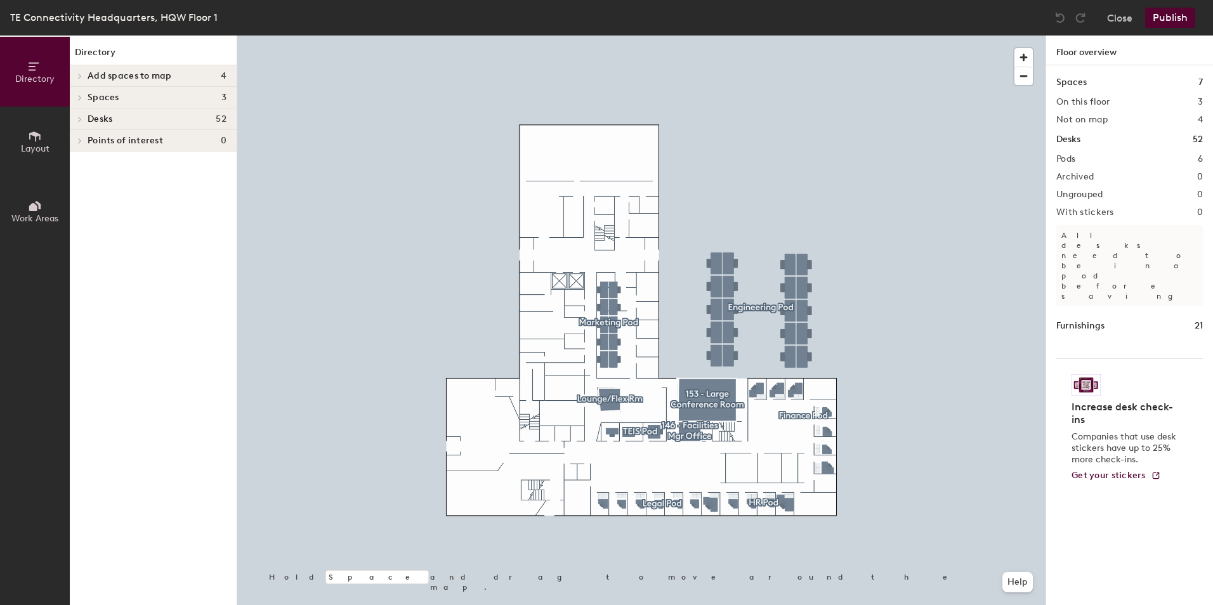
click at [34, 141] on icon at bounding box center [35, 136] width 14 height 14
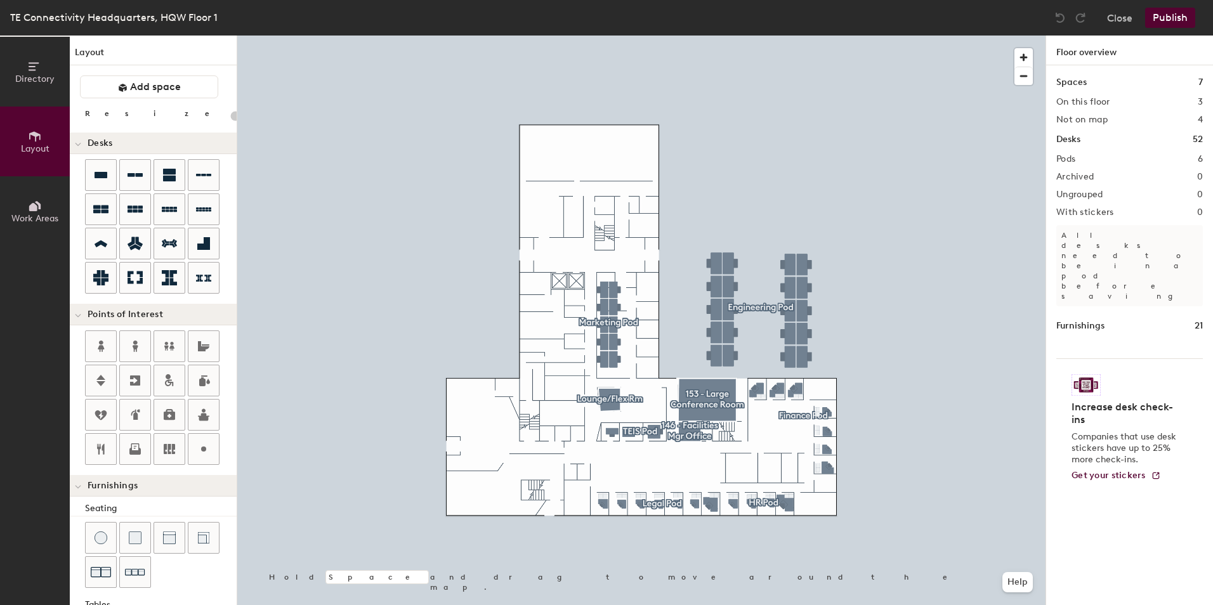
click at [98, 51] on h1 "Layout" at bounding box center [153, 56] width 167 height 20
click at [375, 36] on div at bounding box center [641, 36] width 809 height 0
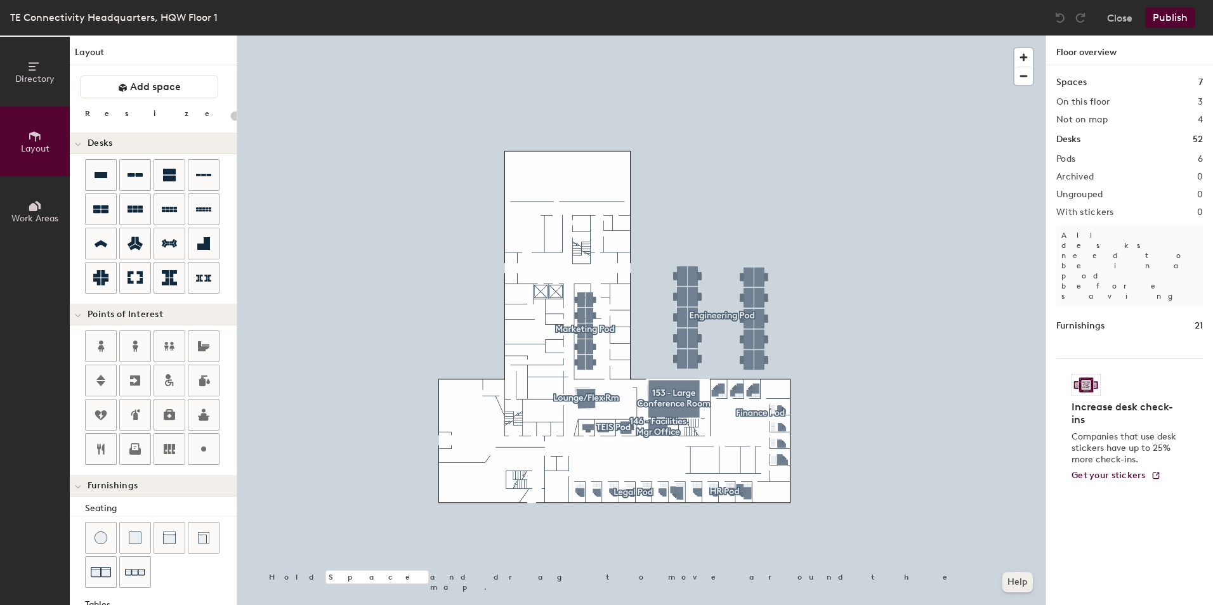
click at [1020, 581] on button "Help" at bounding box center [1018, 582] width 30 height 20
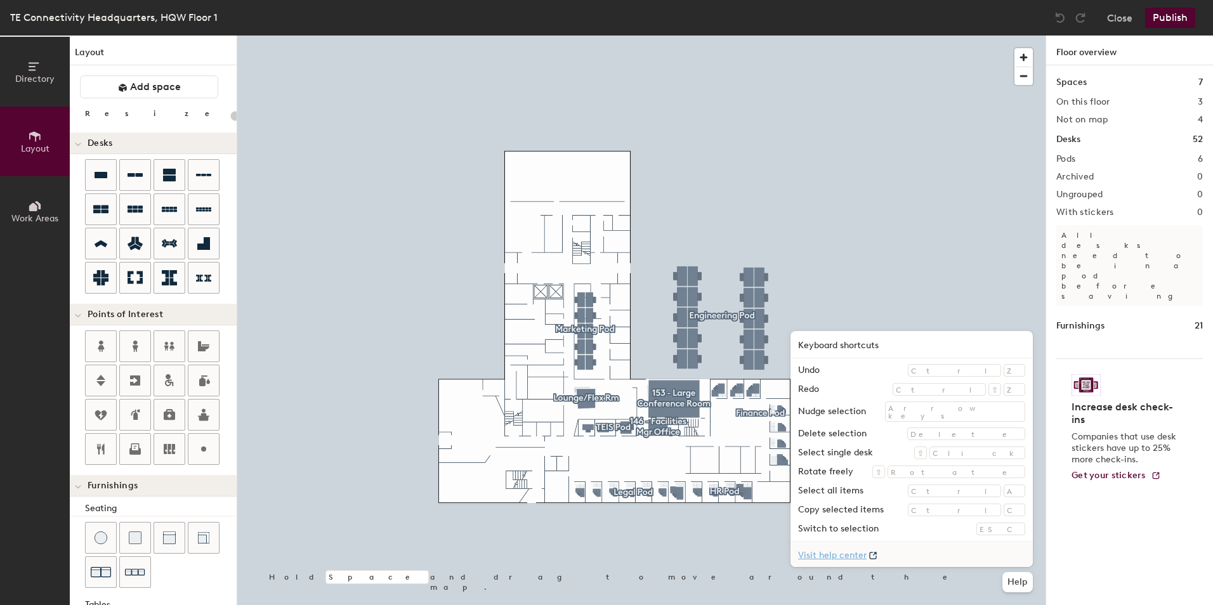
click at [922, 555] on link "Visit help center" at bounding box center [912, 554] width 242 height 25
click at [941, 552] on link "Visit help center" at bounding box center [912, 554] width 242 height 25
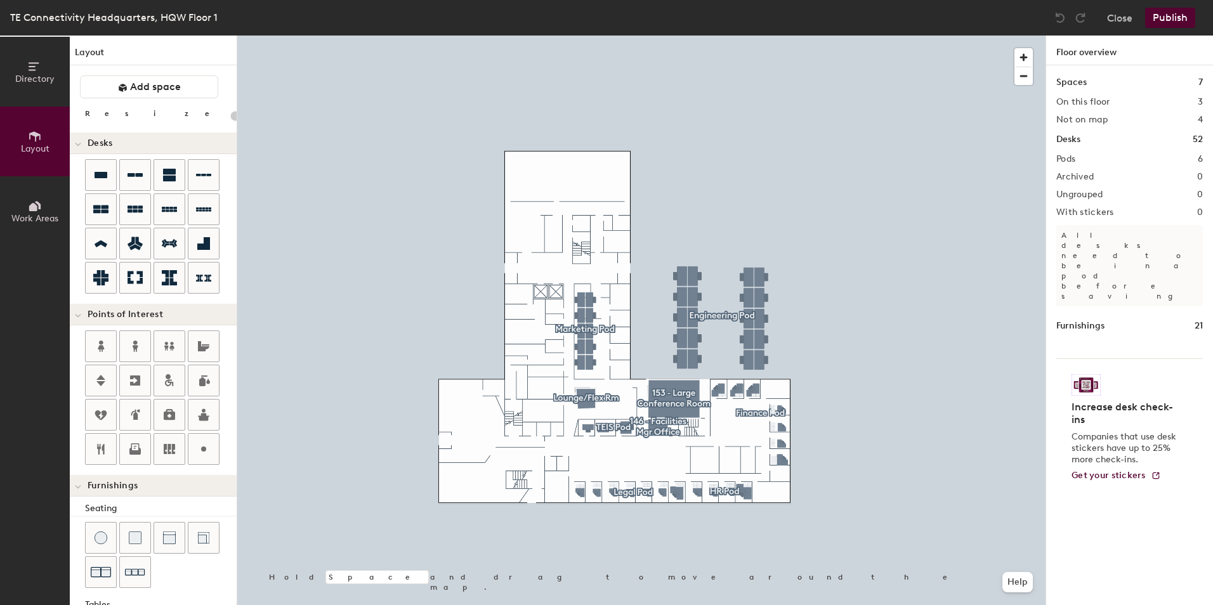
click at [756, 36] on div at bounding box center [641, 36] width 809 height 0
click at [1077, 319] on h1 "Furnishings" at bounding box center [1081, 326] width 48 height 14
click at [1195, 319] on h1 "21" at bounding box center [1199, 326] width 8 height 14
click at [1102, 470] on span "Get your stickers" at bounding box center [1109, 475] width 74 height 11
